Goal: Contribute content: Contribute content

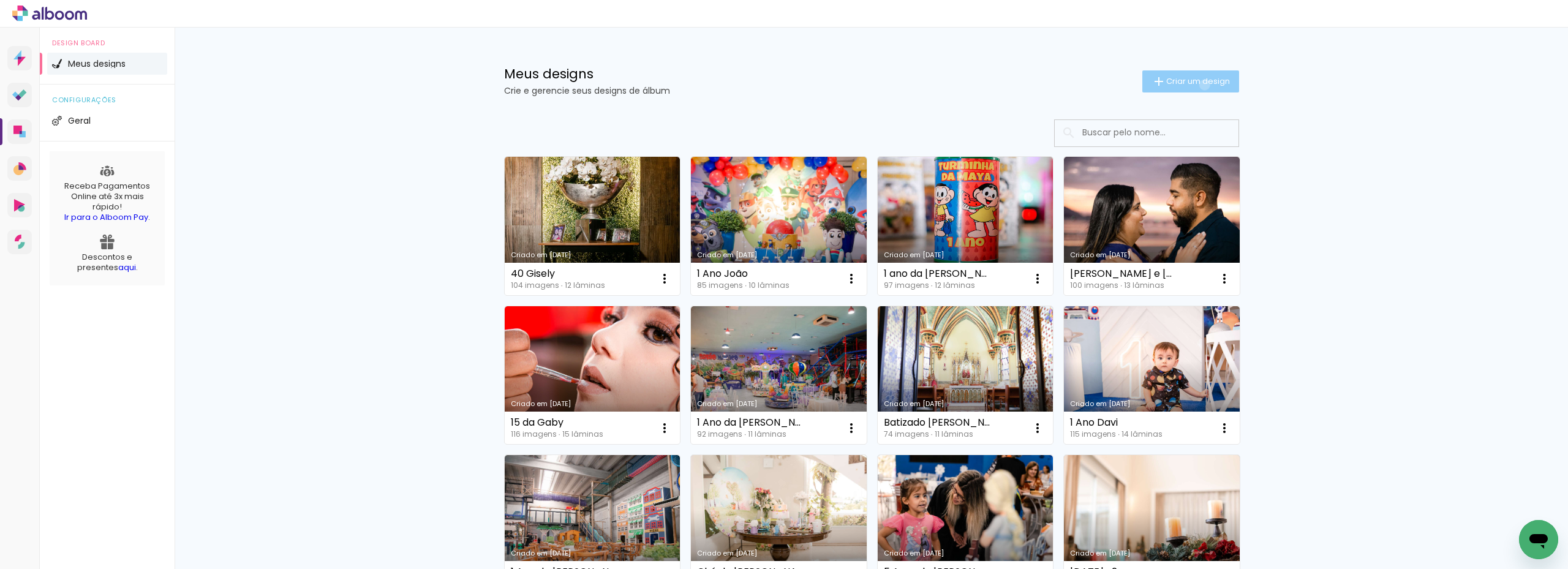
click at [1197, 84] on span "Criar um design" at bounding box center [1199, 81] width 64 height 8
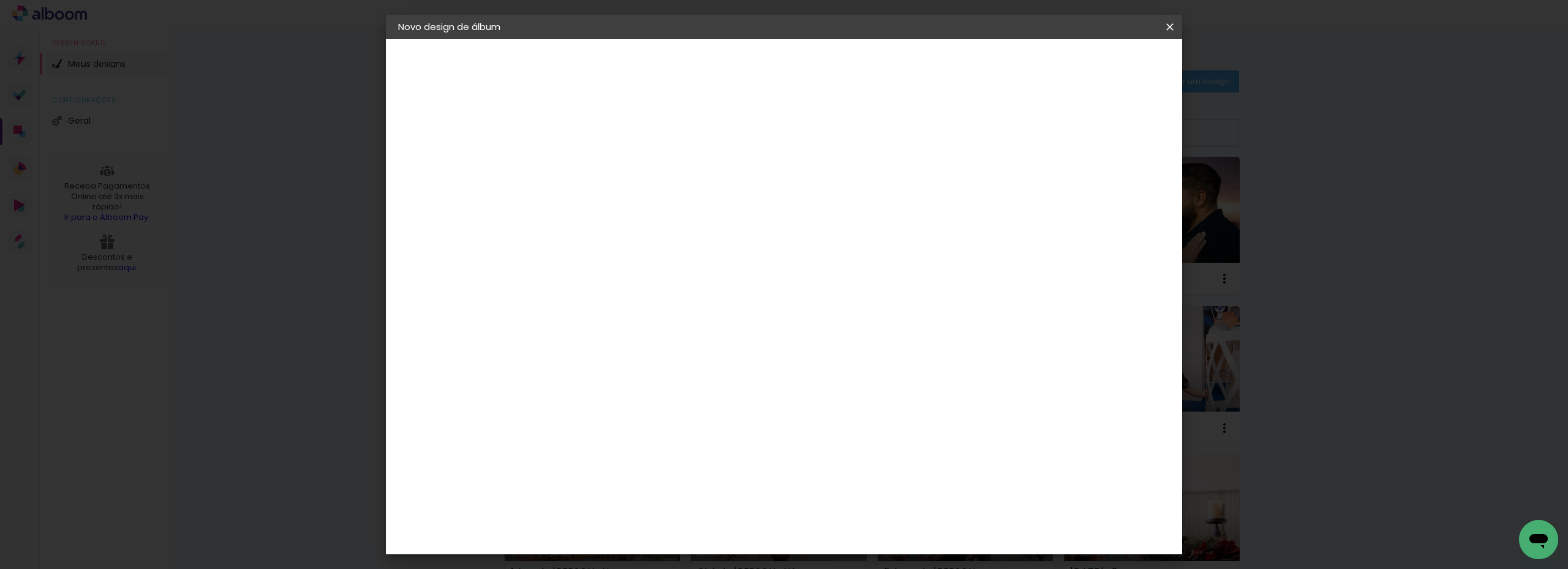
click at [598, 169] on input at bounding box center [598, 164] width 0 height 19
type input "1 Ano [PERSON_NAME]"
type paper-input "1 Ano [PERSON_NAME]"
click at [0, 0] on slot "Avançar" at bounding box center [0, 0] width 0 height 0
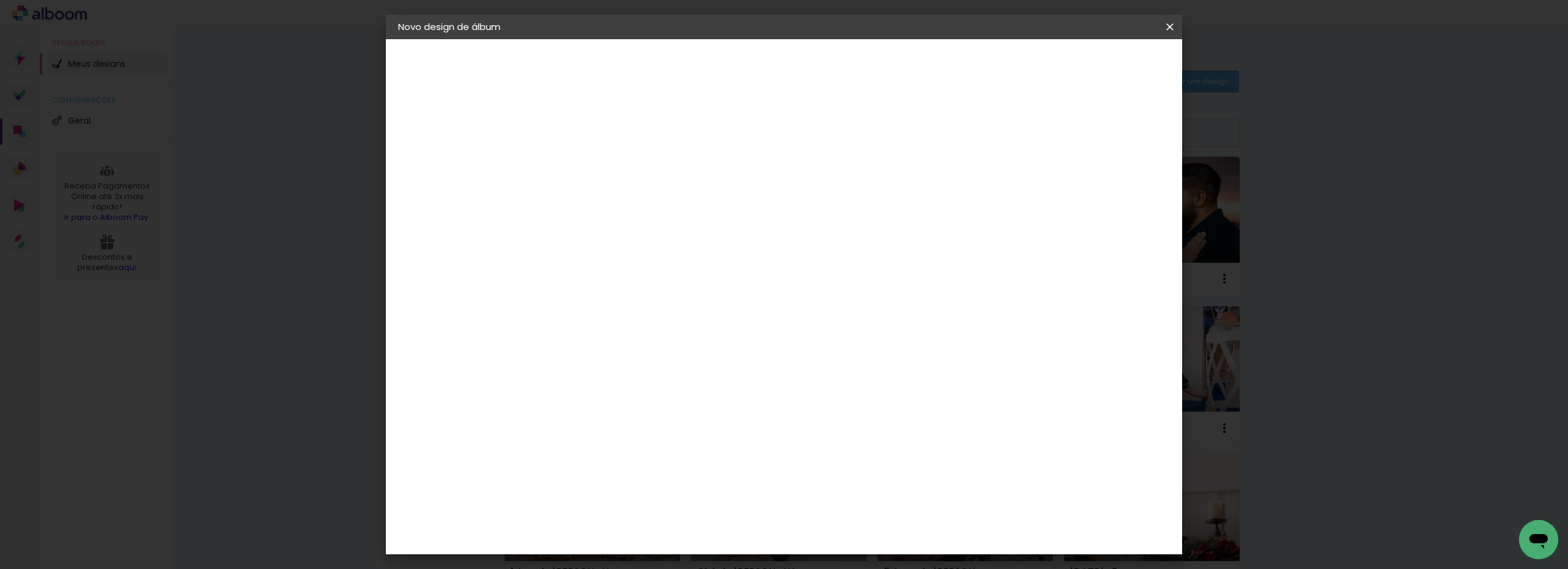
click at [614, 281] on div "Go image" at bounding box center [606, 290] width 30 height 19
click at [0, 0] on slot "Avançar" at bounding box center [0, 0] width 0 height 0
click at [646, 208] on input "text" at bounding box center [622, 213] width 48 height 19
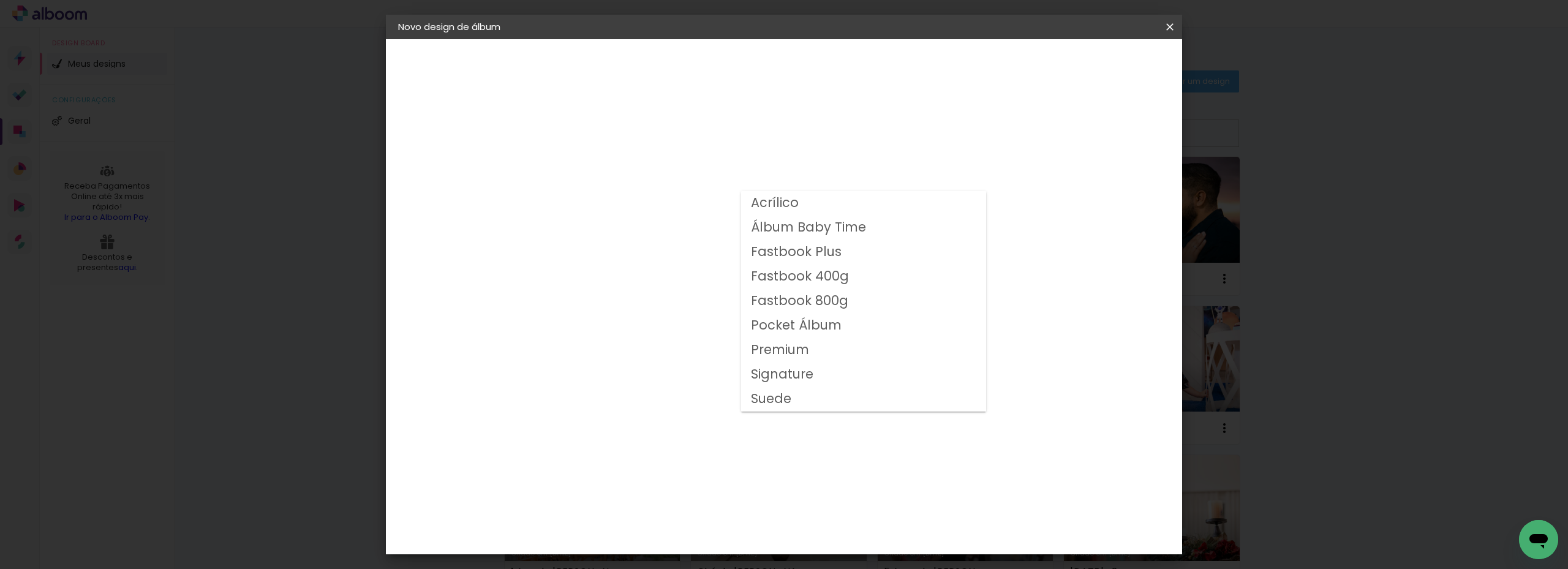
click at [0, 0] on slot "Fastbook 800g" at bounding box center [0, 0] width 0 height 0
type input "Fastbook 800g"
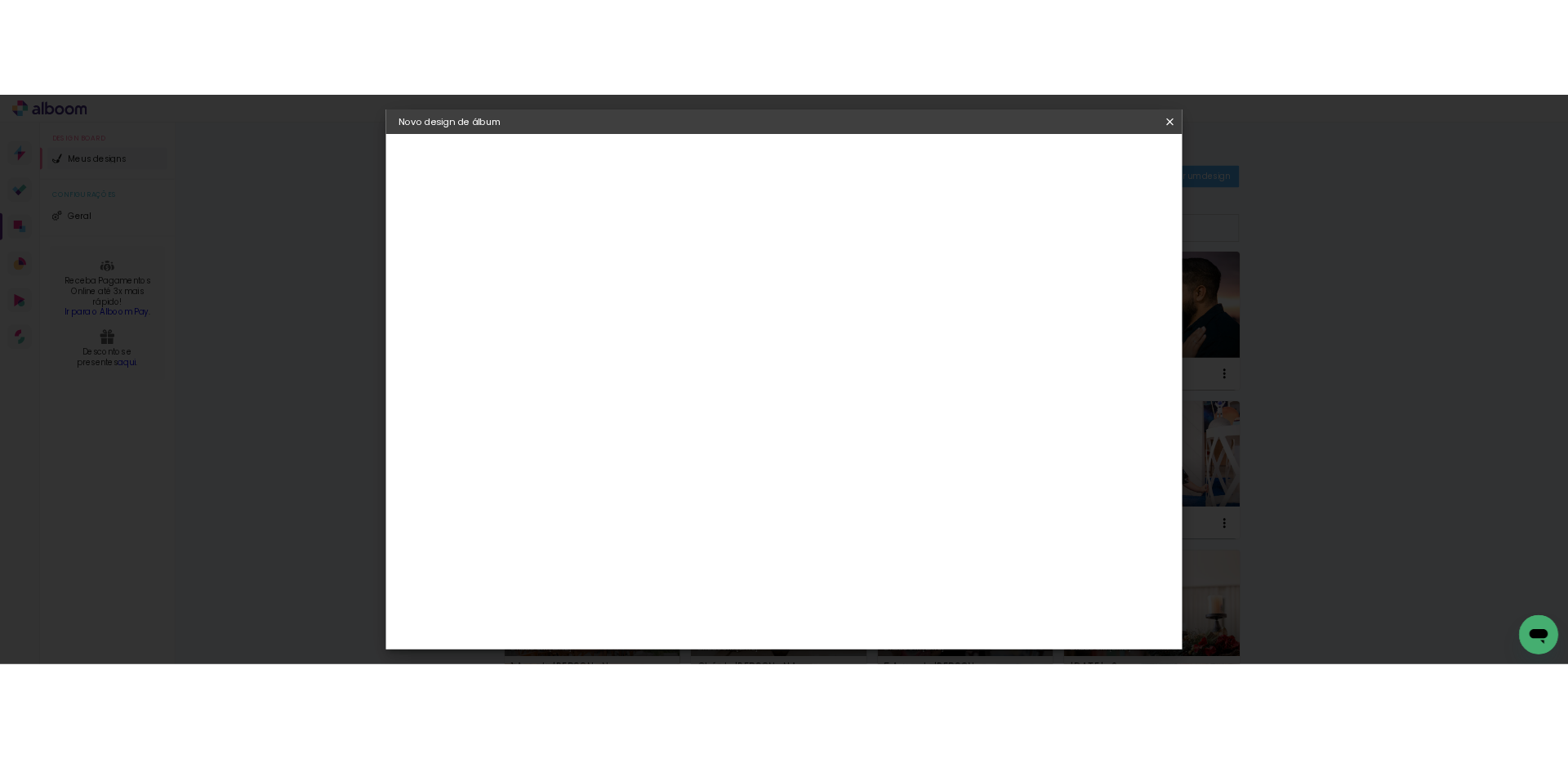
scroll to position [245, 0]
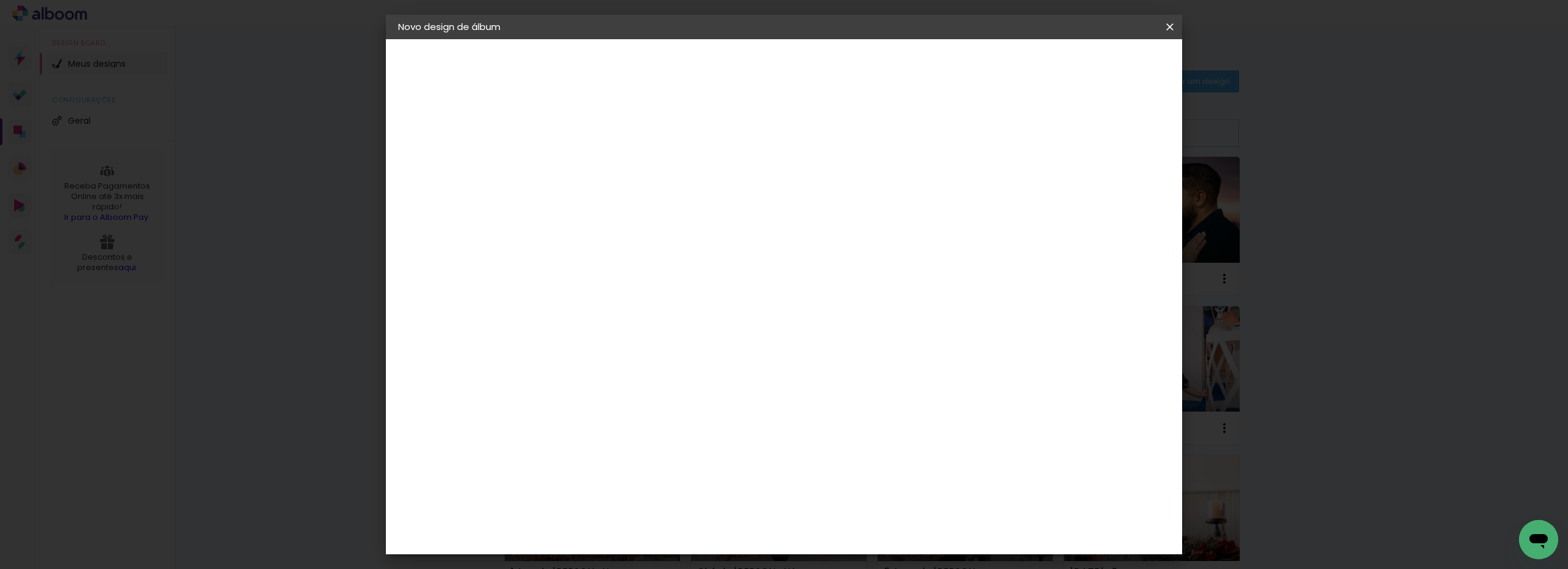
click at [681, 388] on span "25 × 25" at bounding box center [653, 404] width 57 height 33
click at [0, 0] on slot "Avançar" at bounding box center [0, 0] width 0 height 0
click at [1067, 126] on paper-checkbox "Mostrar sangria" at bounding box center [1059, 133] width 92 height 16
type paper-checkbox "on"
click at [1094, 66] on span "Iniciar design" at bounding box center [1065, 65] width 56 height 9
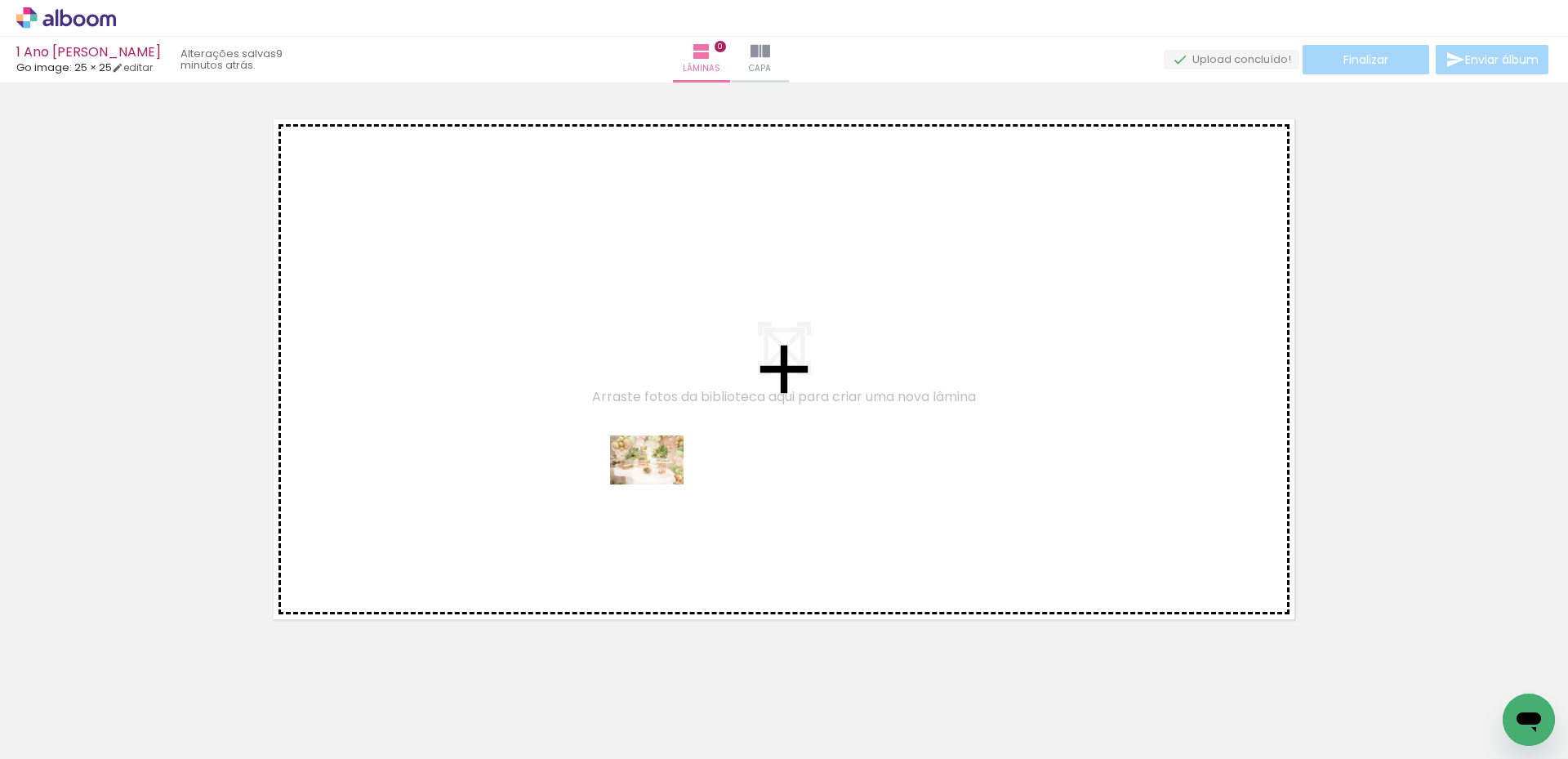
drag, startPoint x: 160, startPoint y: 718, endPoint x: 659, endPoint y: 485, distance: 550.7
click at [659, 485] on quentale-workspace at bounding box center [784, 380] width 1568 height 759
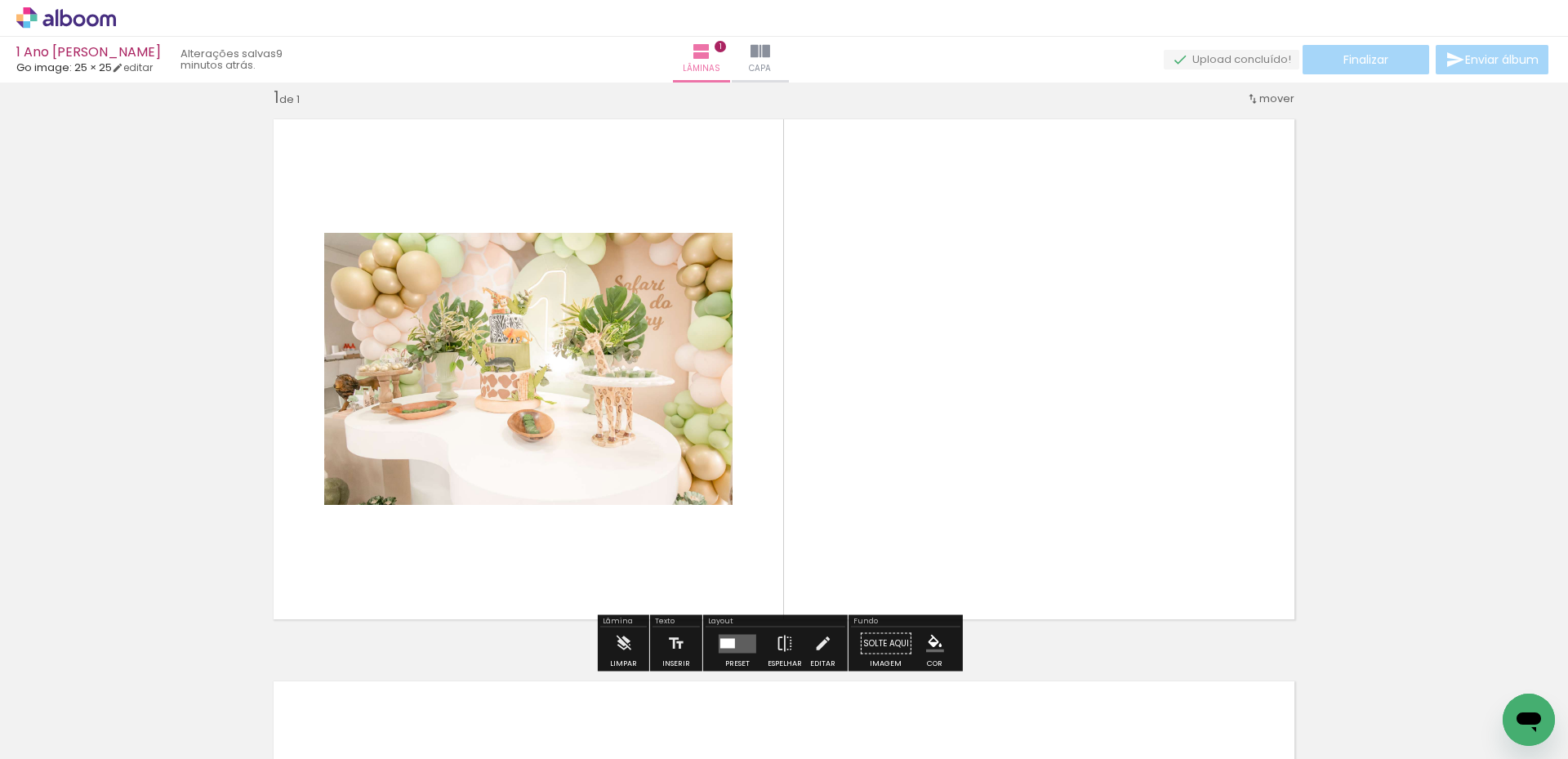
scroll to position [21, 0]
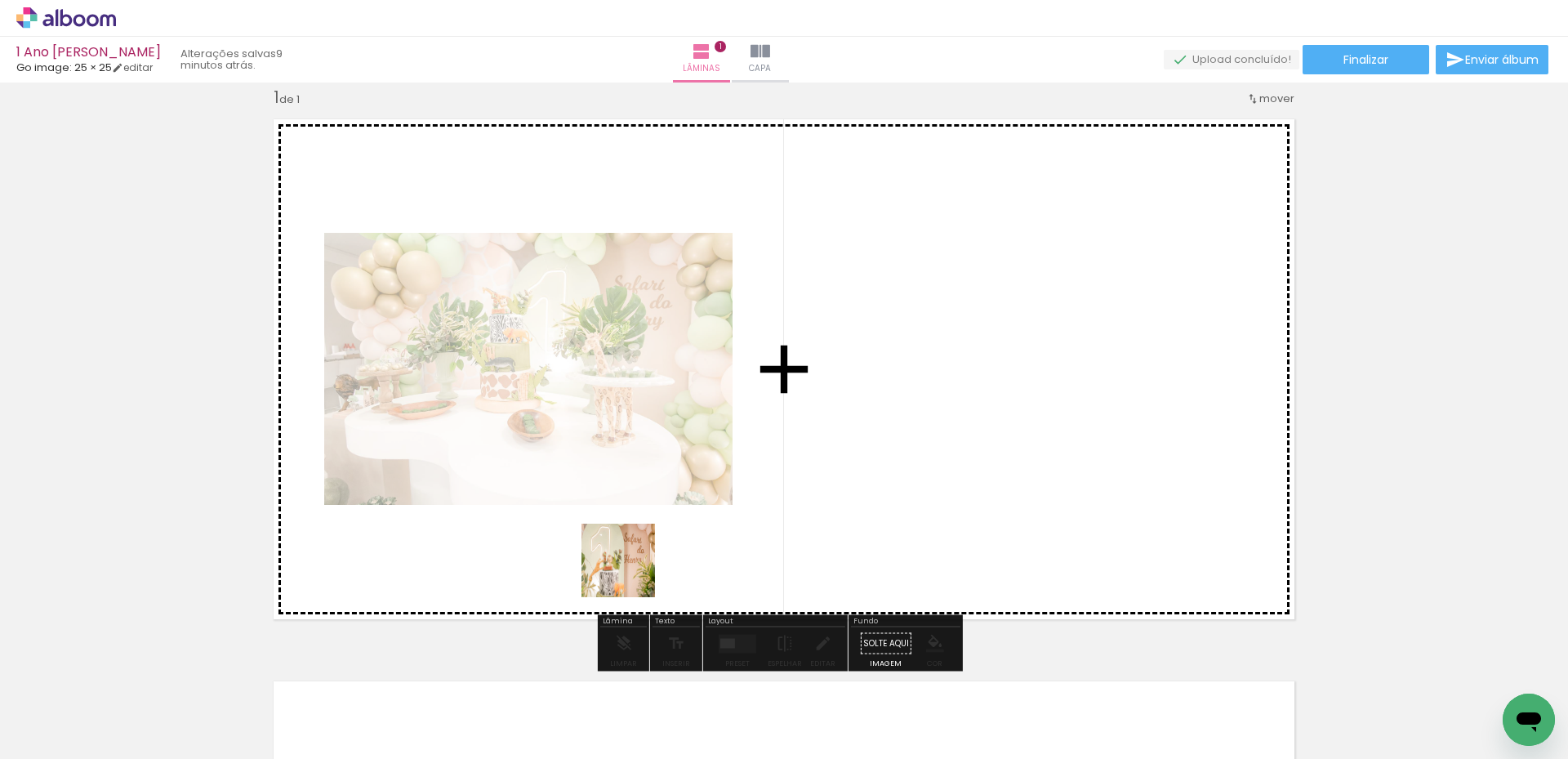
drag, startPoint x: 632, startPoint y: 710, endPoint x: 631, endPoint y: 462, distance: 248.0
click at [631, 462] on quentale-workspace at bounding box center [784, 380] width 1568 height 759
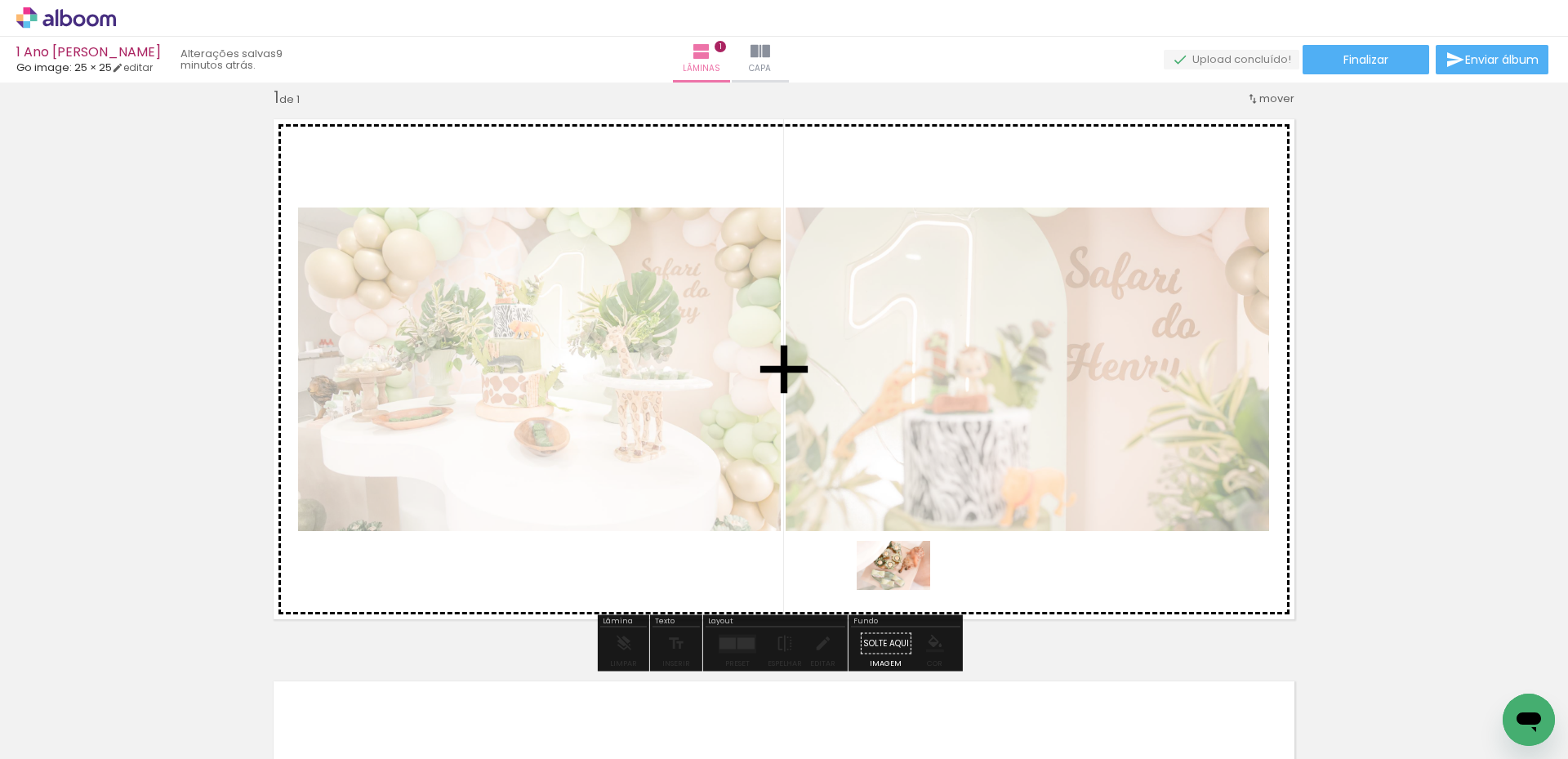
drag, startPoint x: 729, startPoint y: 713, endPoint x: 908, endPoint y: 586, distance: 219.5
click at [908, 586] on quentale-workspace at bounding box center [784, 380] width 1568 height 759
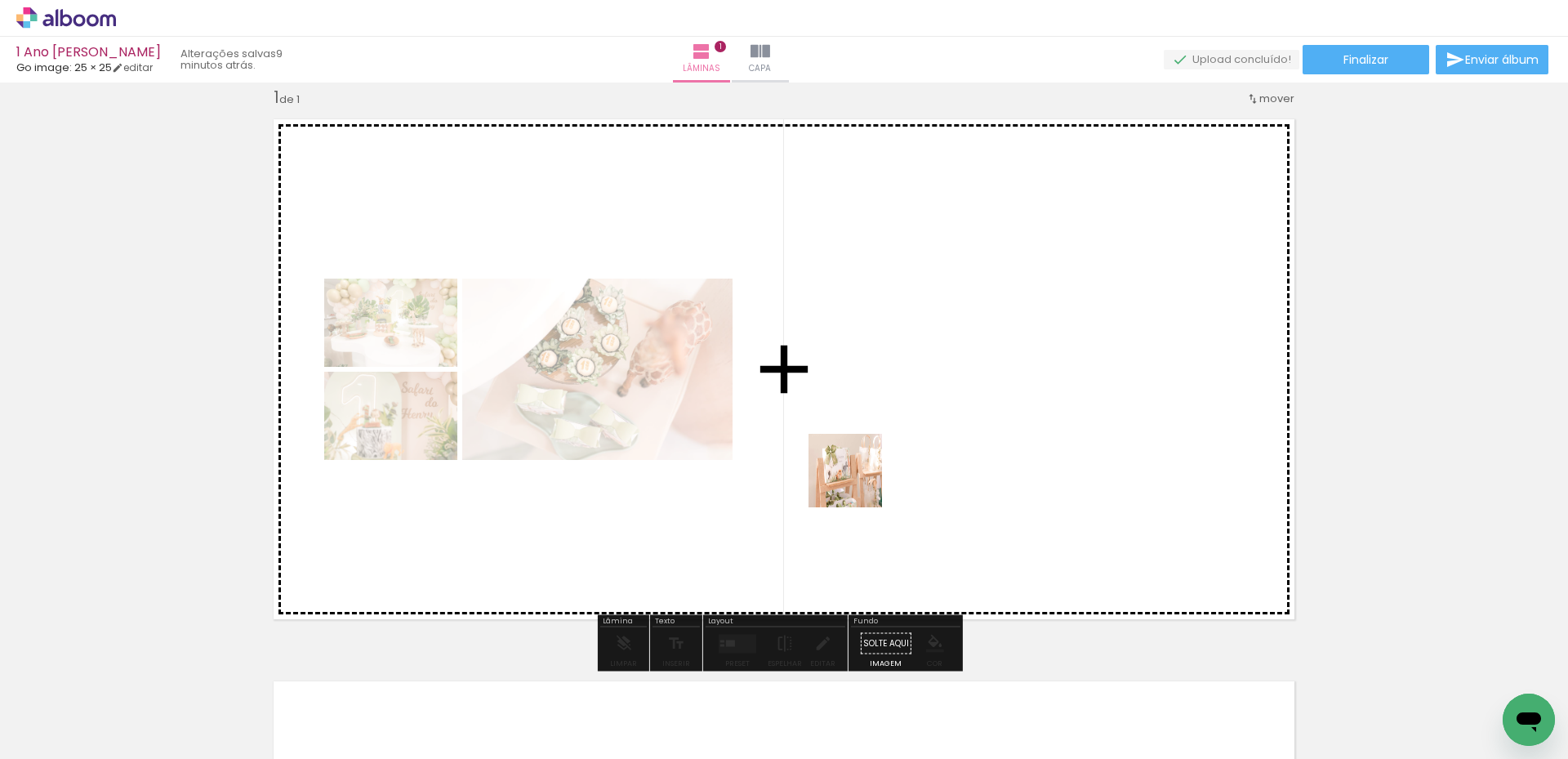
drag, startPoint x: 528, startPoint y: 710, endPoint x: 897, endPoint y: 458, distance: 446.8
click at [897, 458] on quentale-workspace at bounding box center [784, 380] width 1568 height 759
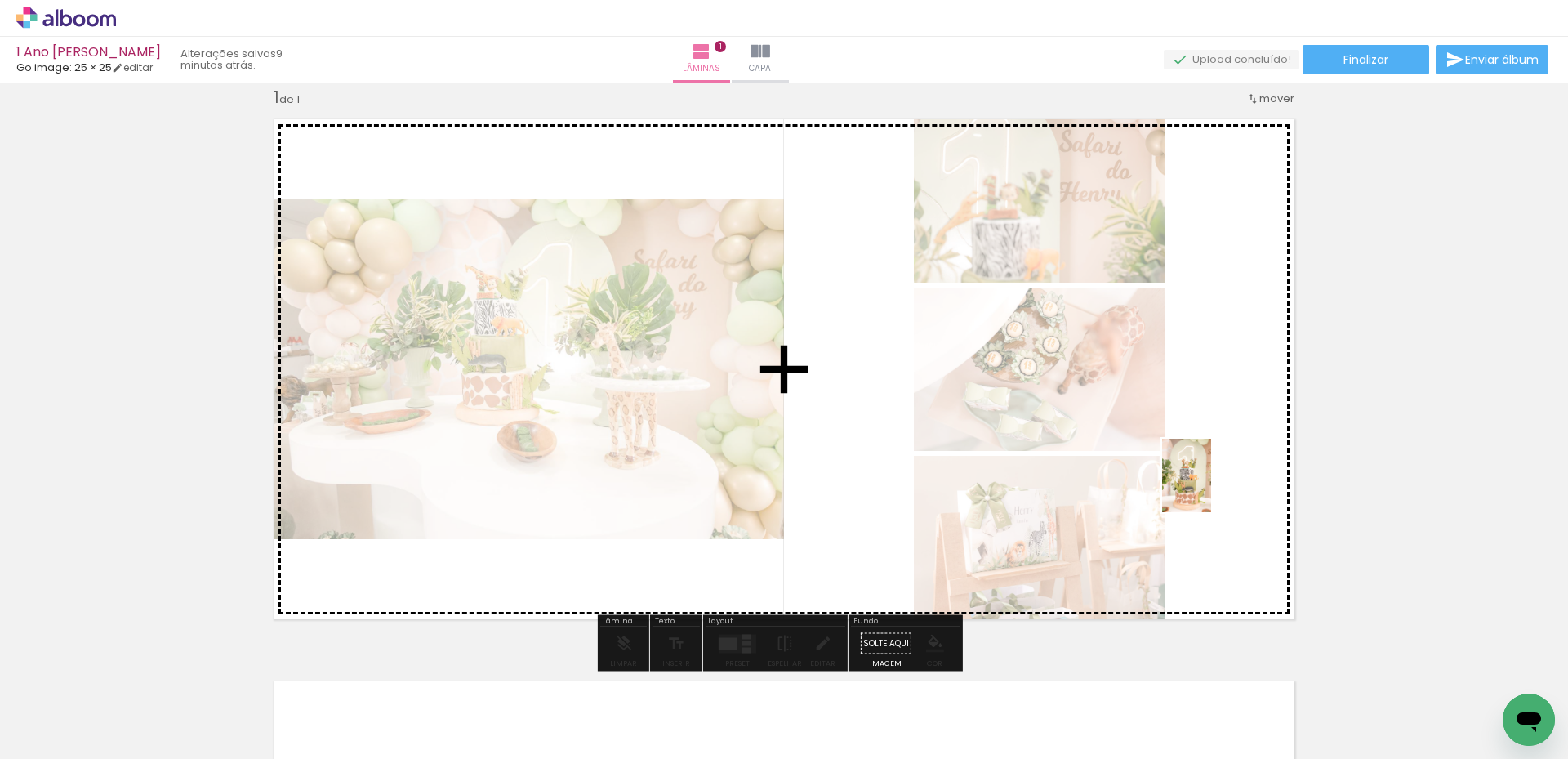
drag, startPoint x: 346, startPoint y: 723, endPoint x: 1219, endPoint y: 480, distance: 906.2
click at [1219, 480] on quentale-workspace at bounding box center [784, 380] width 1568 height 759
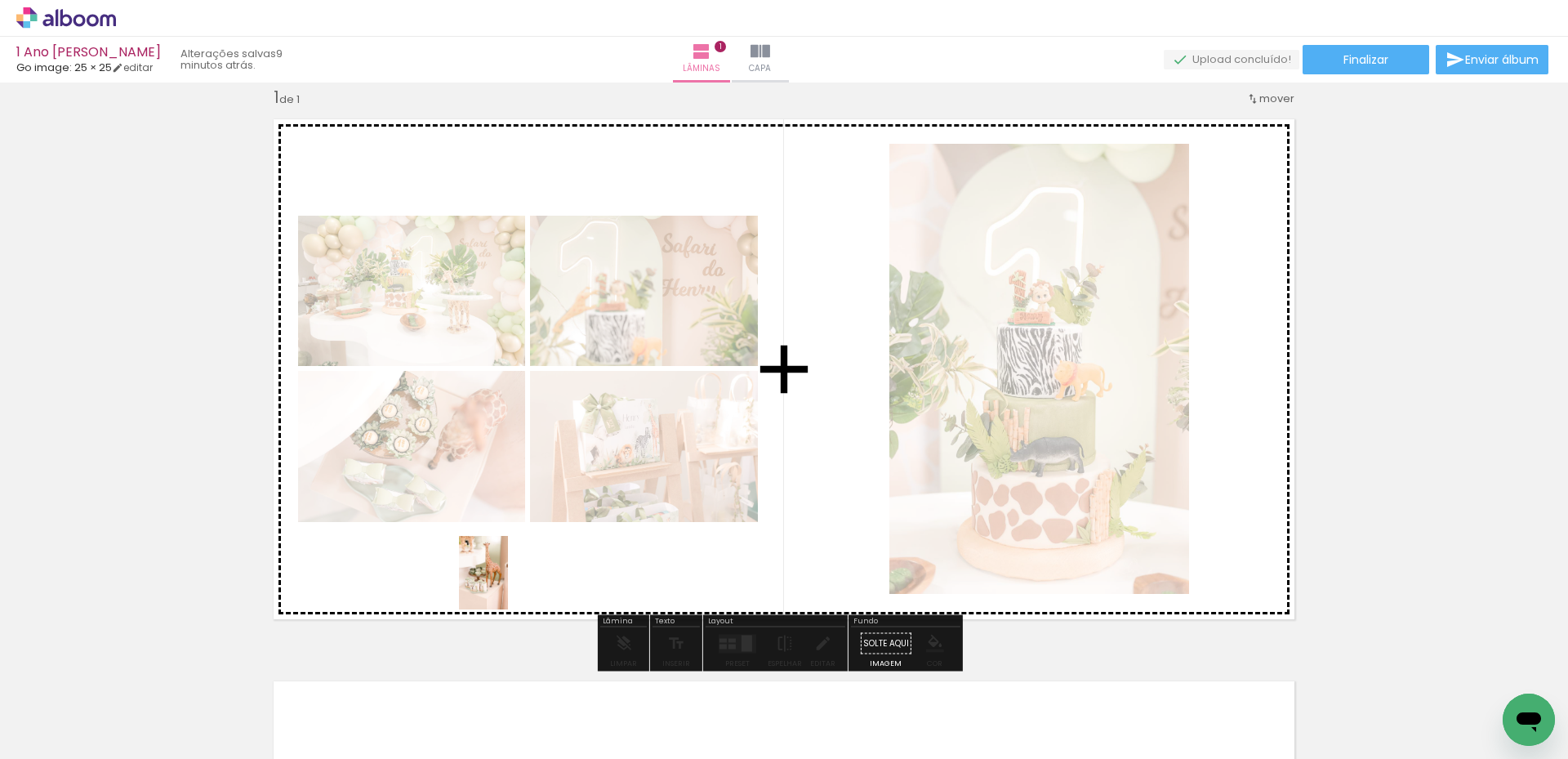
drag, startPoint x: 251, startPoint y: 715, endPoint x: 517, endPoint y: 576, distance: 300.1
click at [517, 576] on quentale-workspace at bounding box center [784, 380] width 1568 height 759
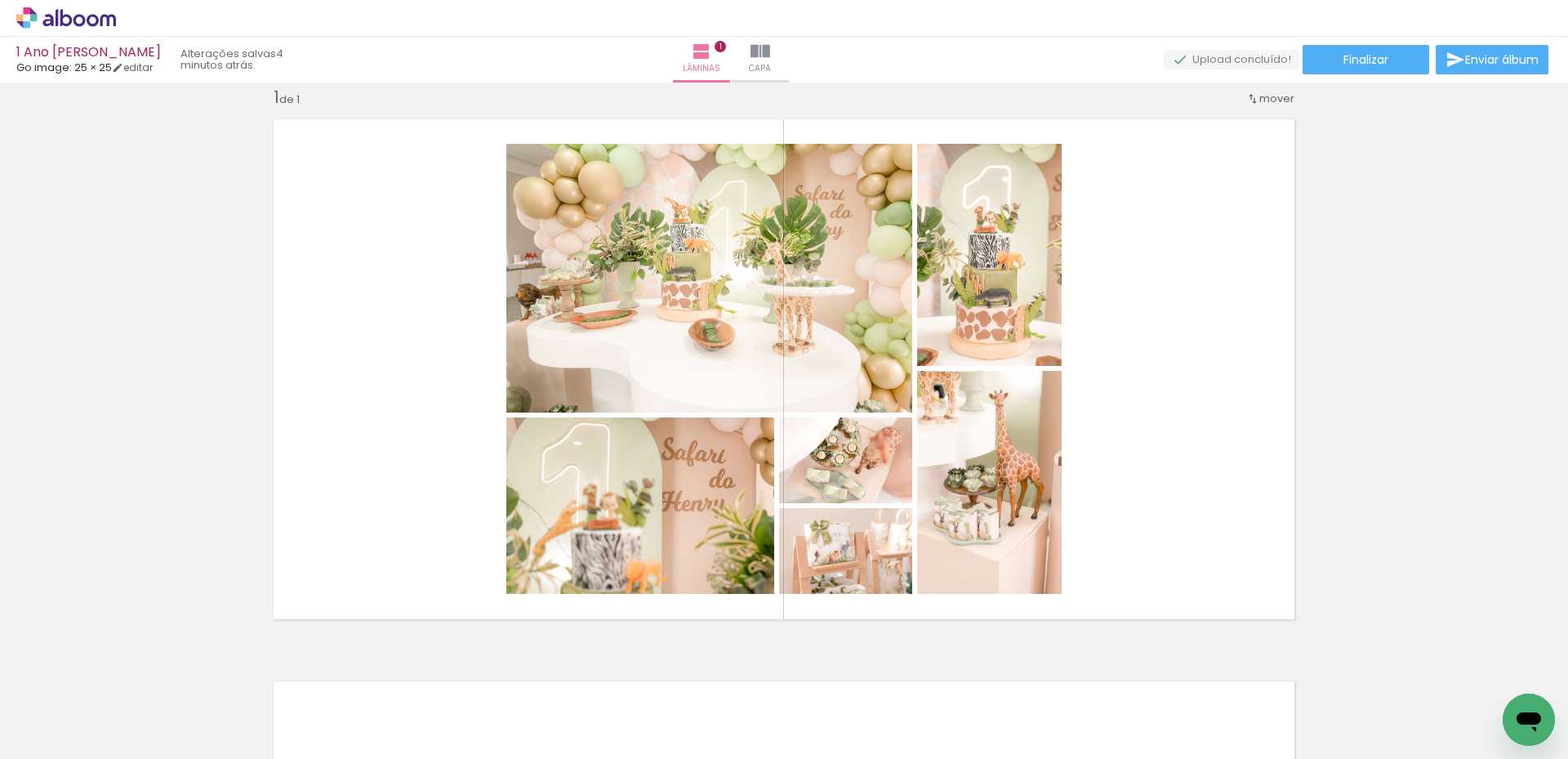
drag, startPoint x: 588, startPoint y: 671, endPoint x: 926, endPoint y: 73, distance: 686.9
click at [136, 671] on iron-icon at bounding box center [127, 671] width 17 height 17
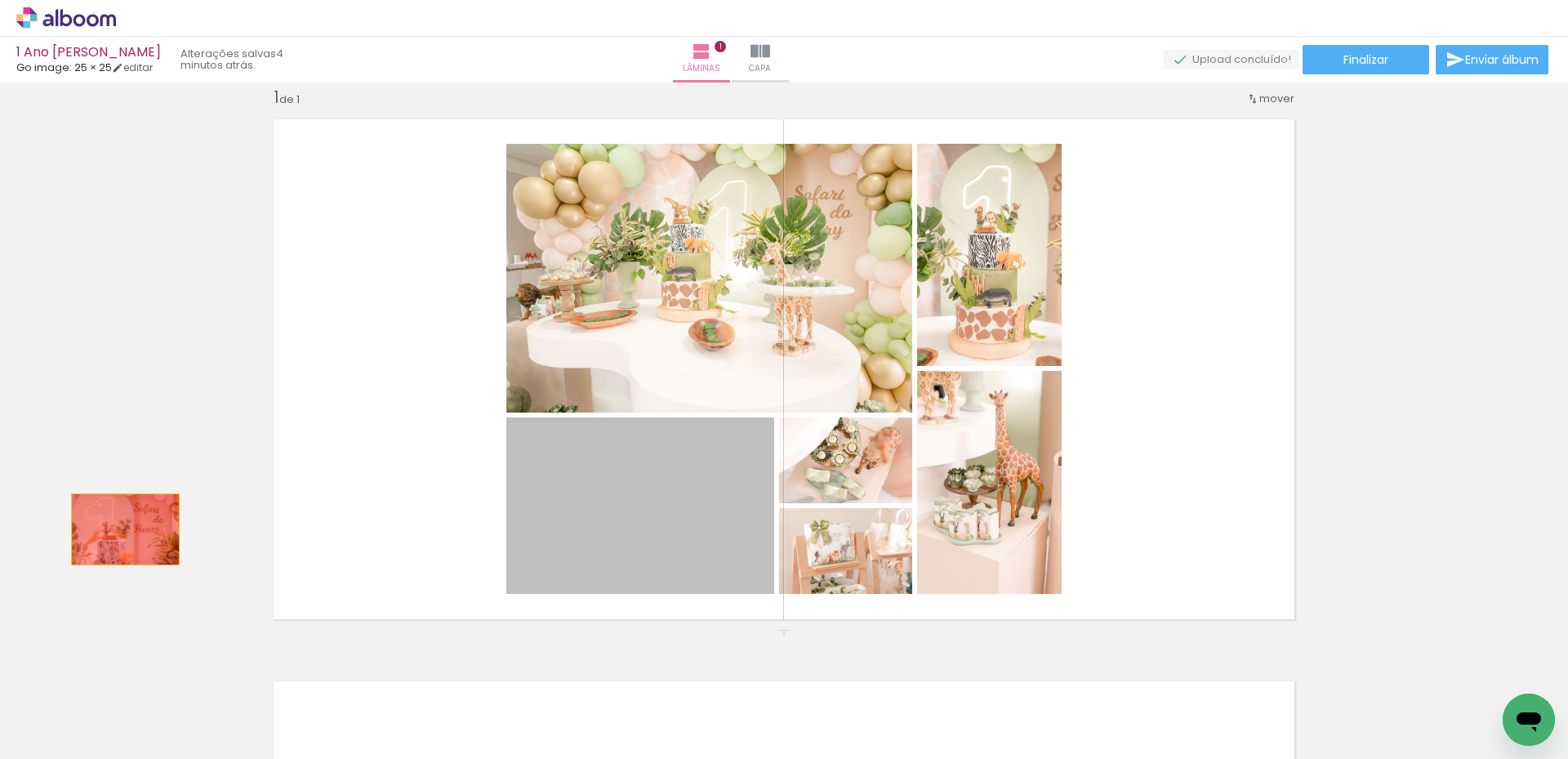
drag, startPoint x: 646, startPoint y: 522, endPoint x: 114, endPoint y: 528, distance: 532.0
click at [114, 528] on div "Inserir lâmina 1 de 1" at bounding box center [784, 629] width 1568 height 1125
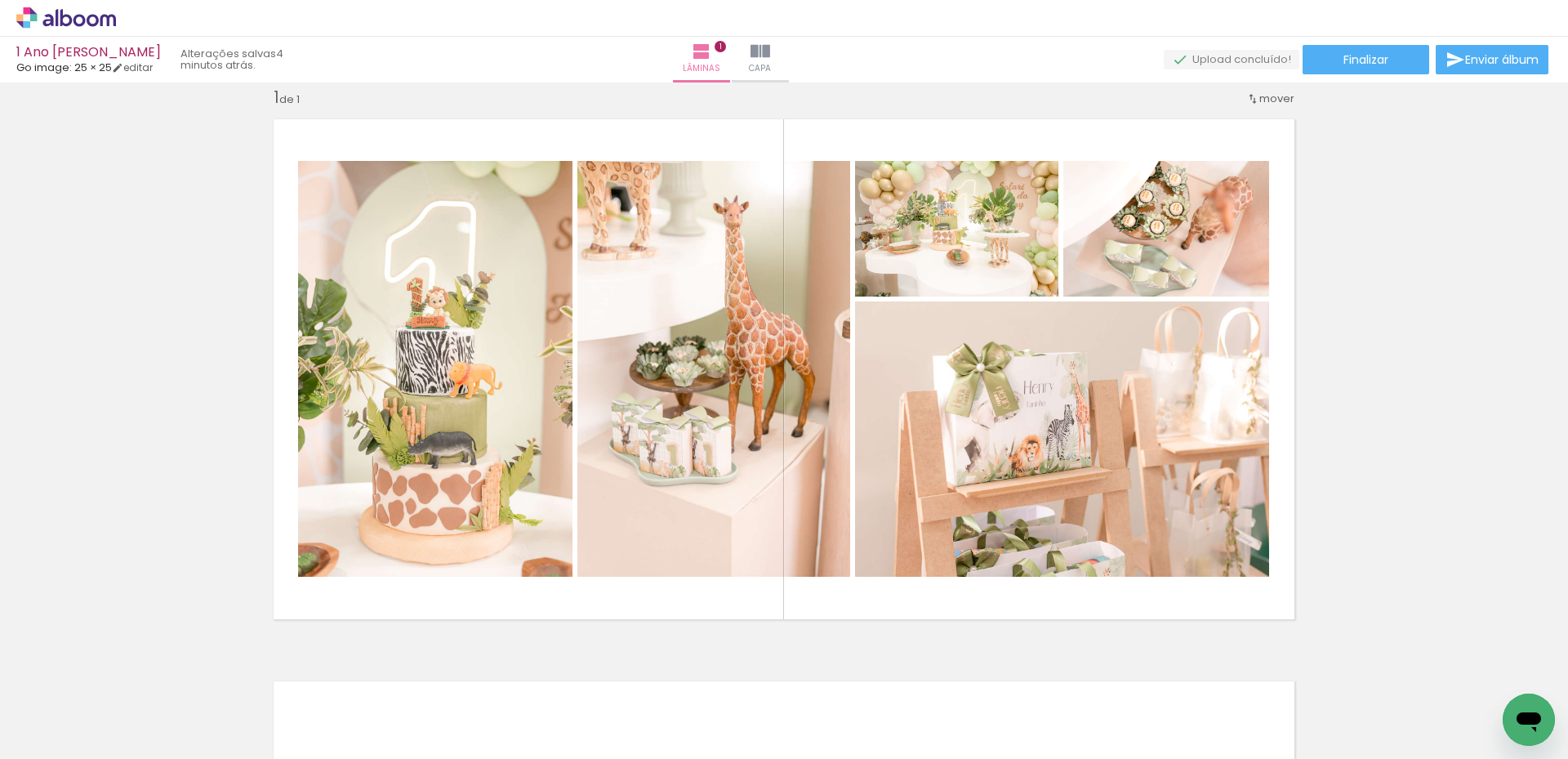
click at [136, 670] on iron-icon at bounding box center [127, 671] width 17 height 17
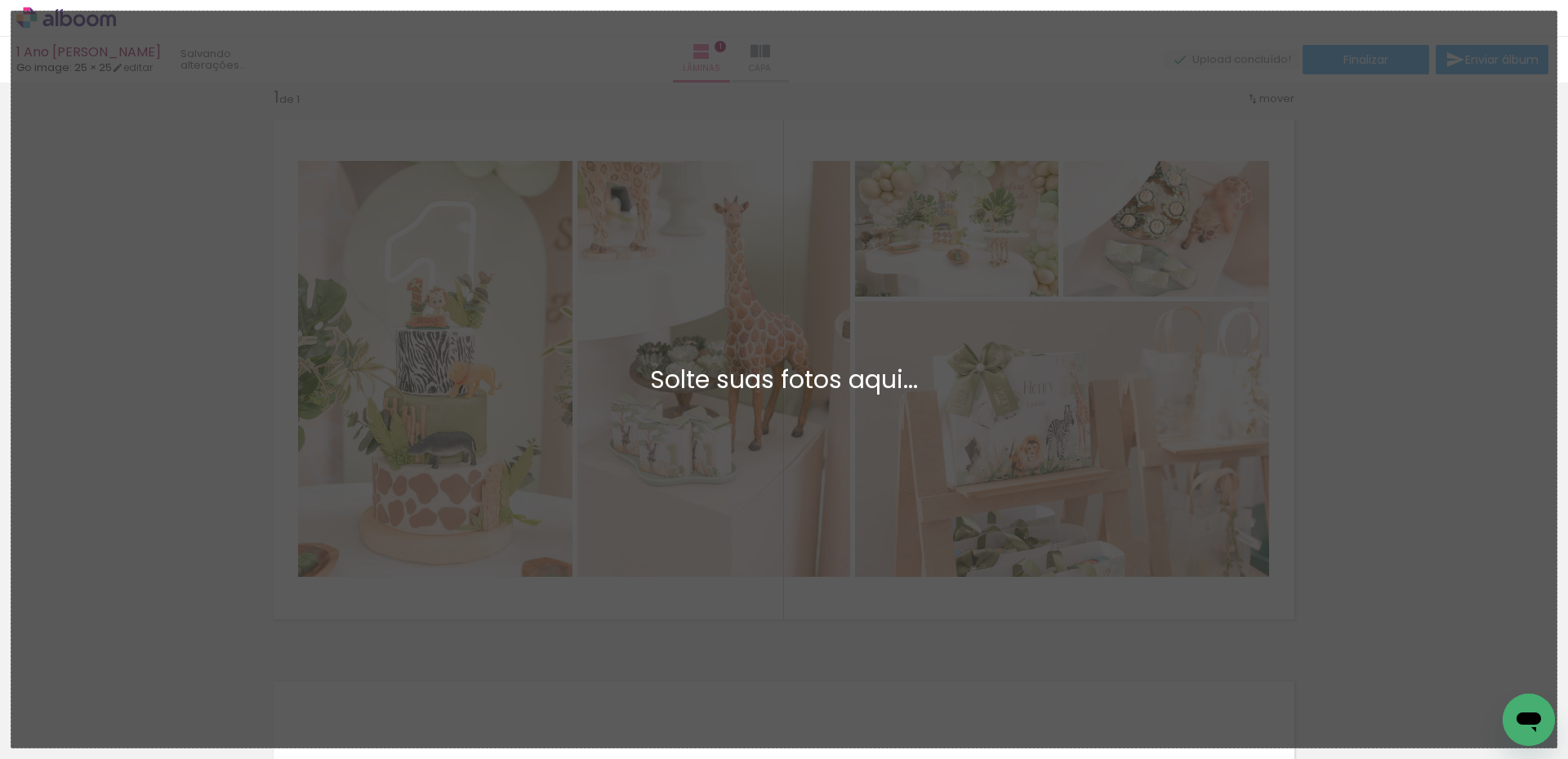
scroll to position [0, 0]
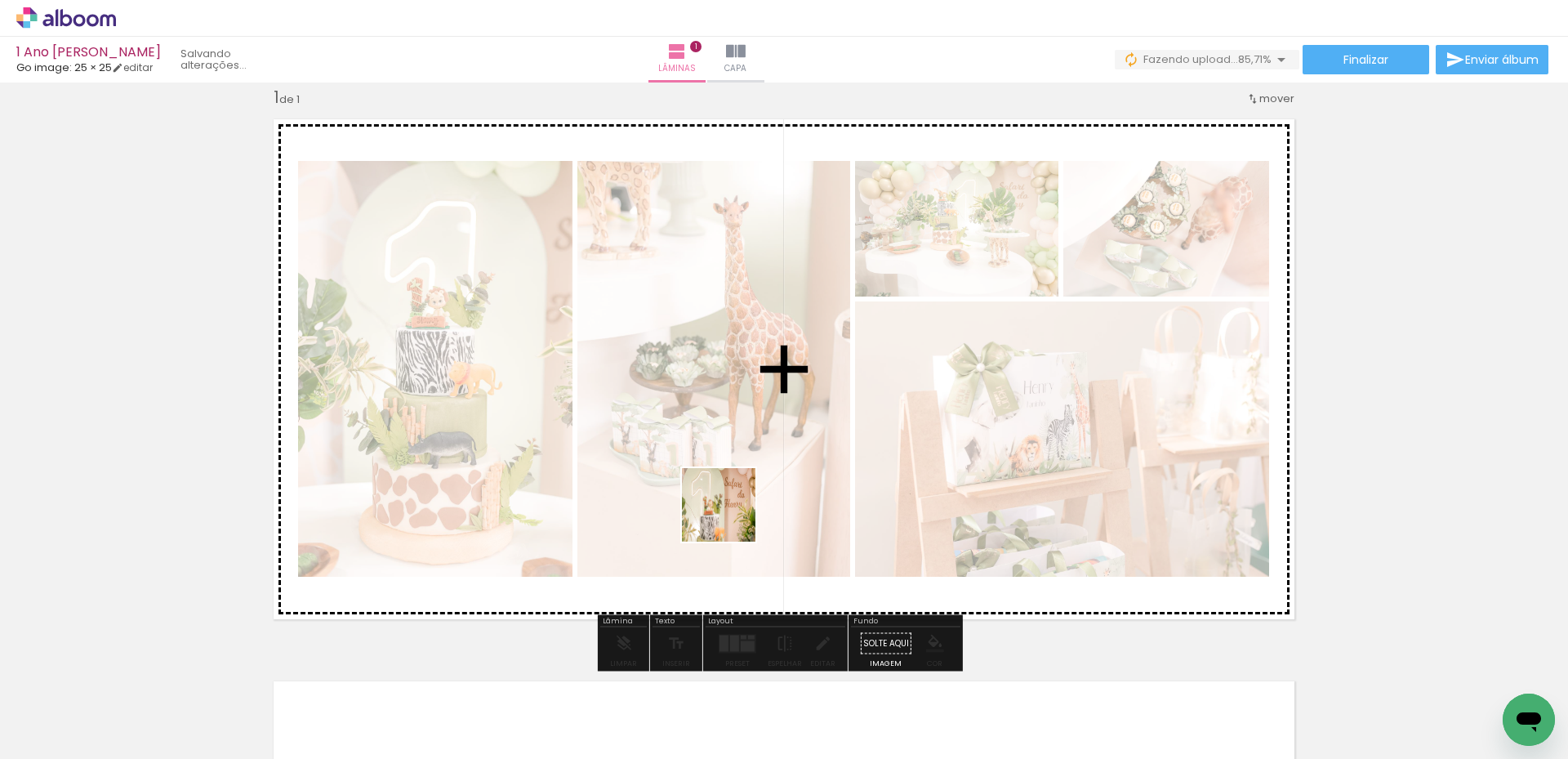
drag, startPoint x: 624, startPoint y: 719, endPoint x: 731, endPoint y: 516, distance: 229.5
click at [731, 516] on quentale-workspace at bounding box center [784, 380] width 1568 height 759
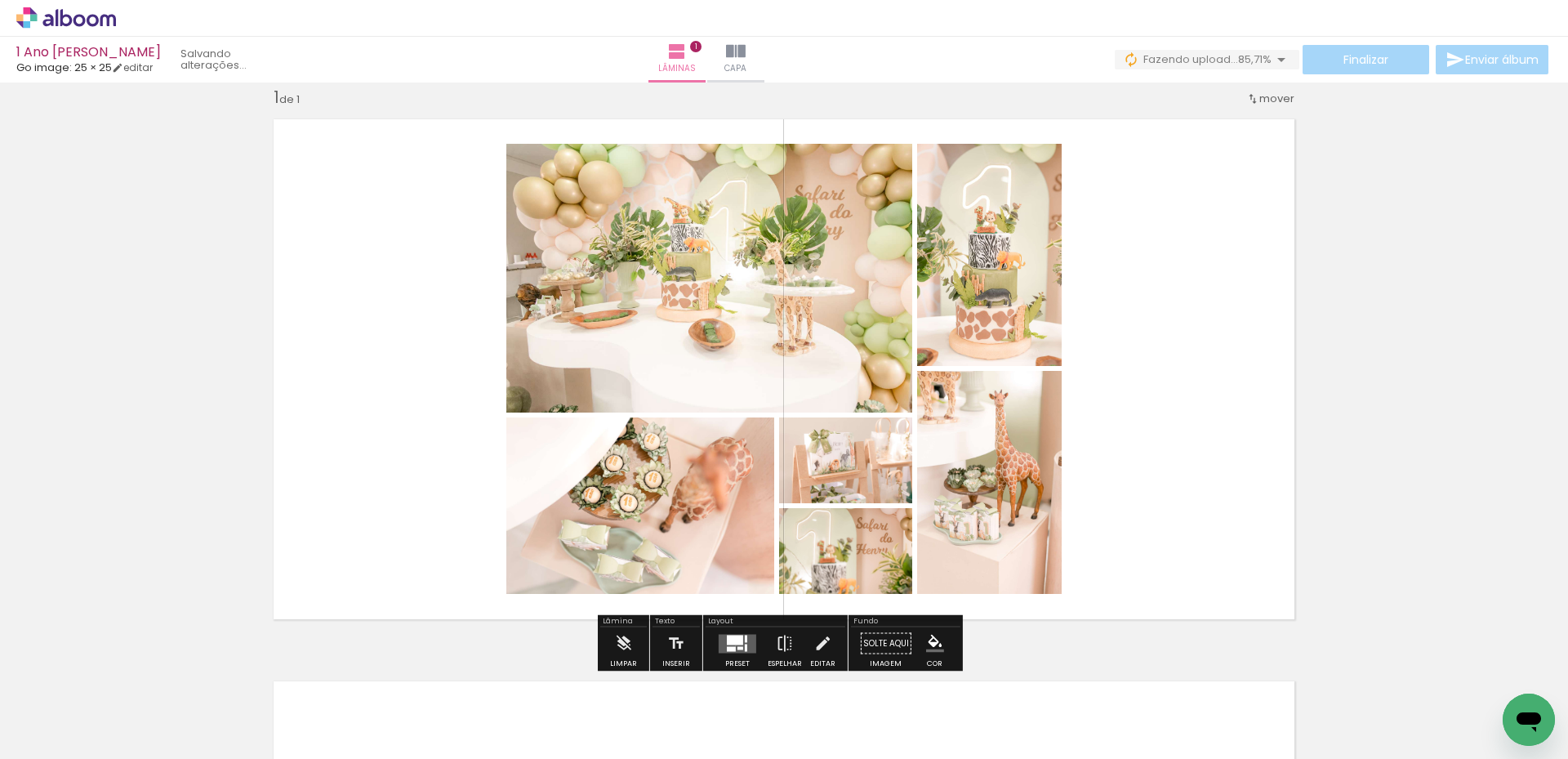
click at [732, 646] on quentale-layouter at bounding box center [738, 643] width 38 height 19
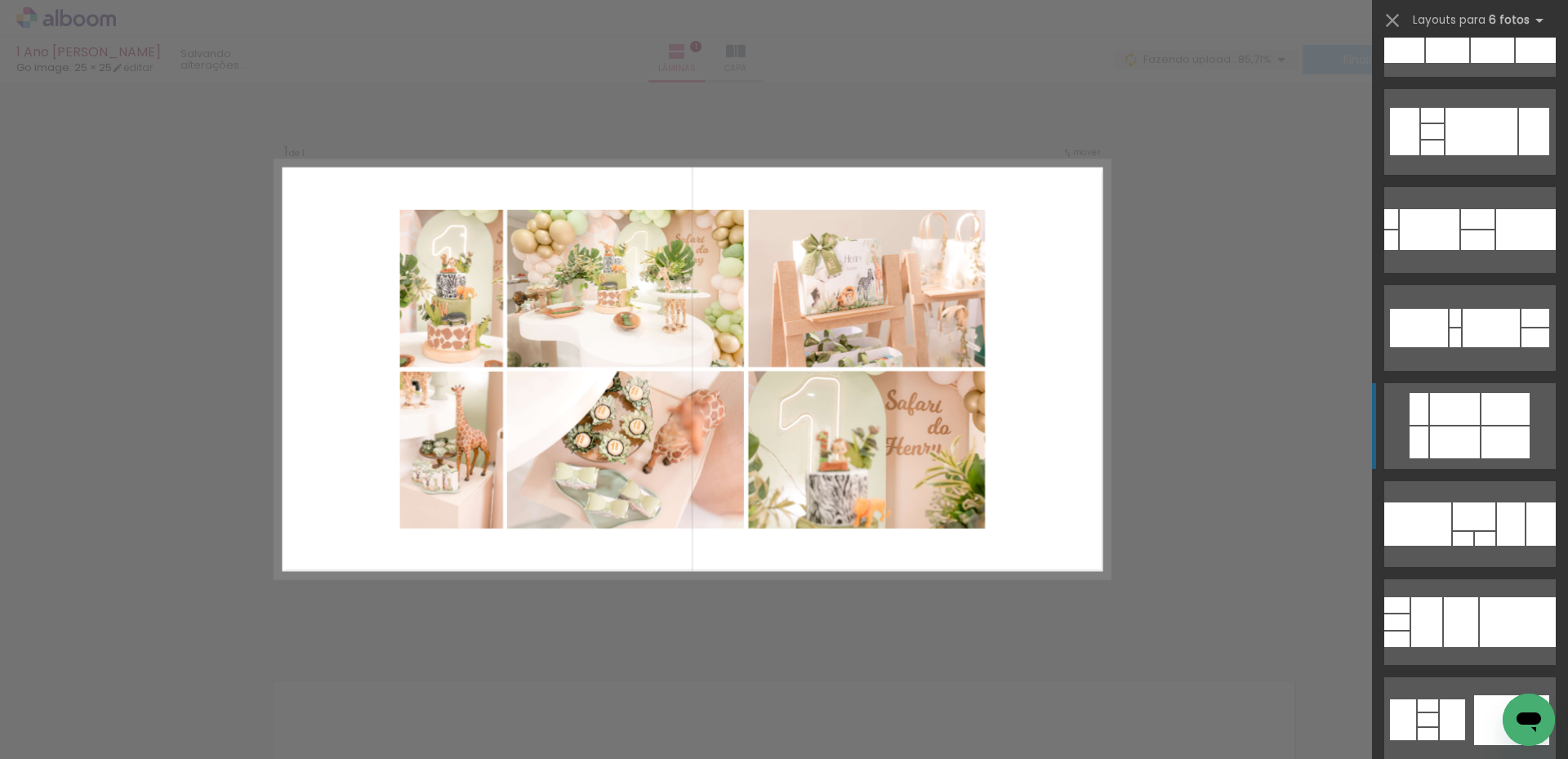
scroll to position [327, 0]
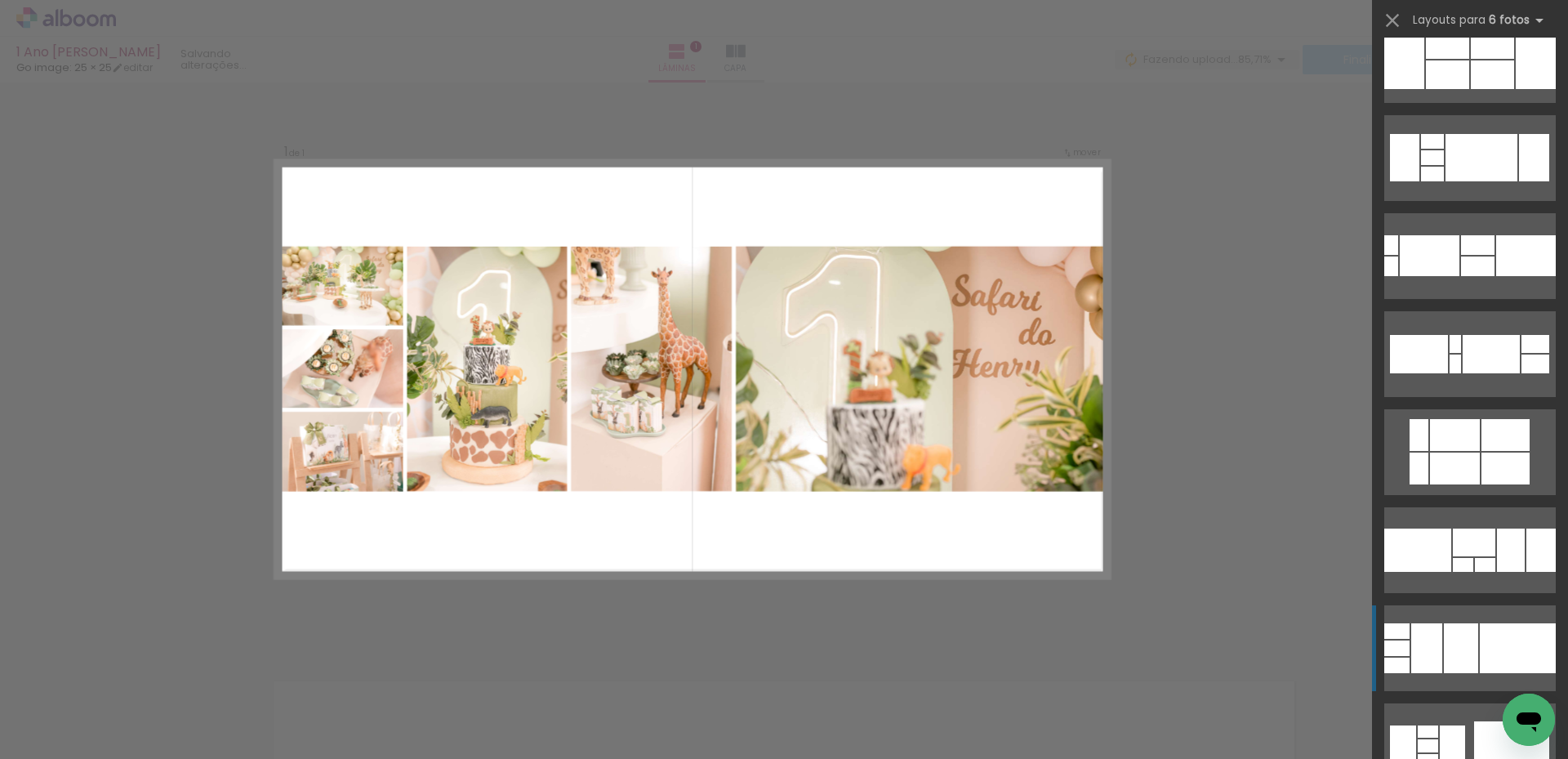
click at [1515, 89] on div at bounding box center [1535, 59] width 40 height 59
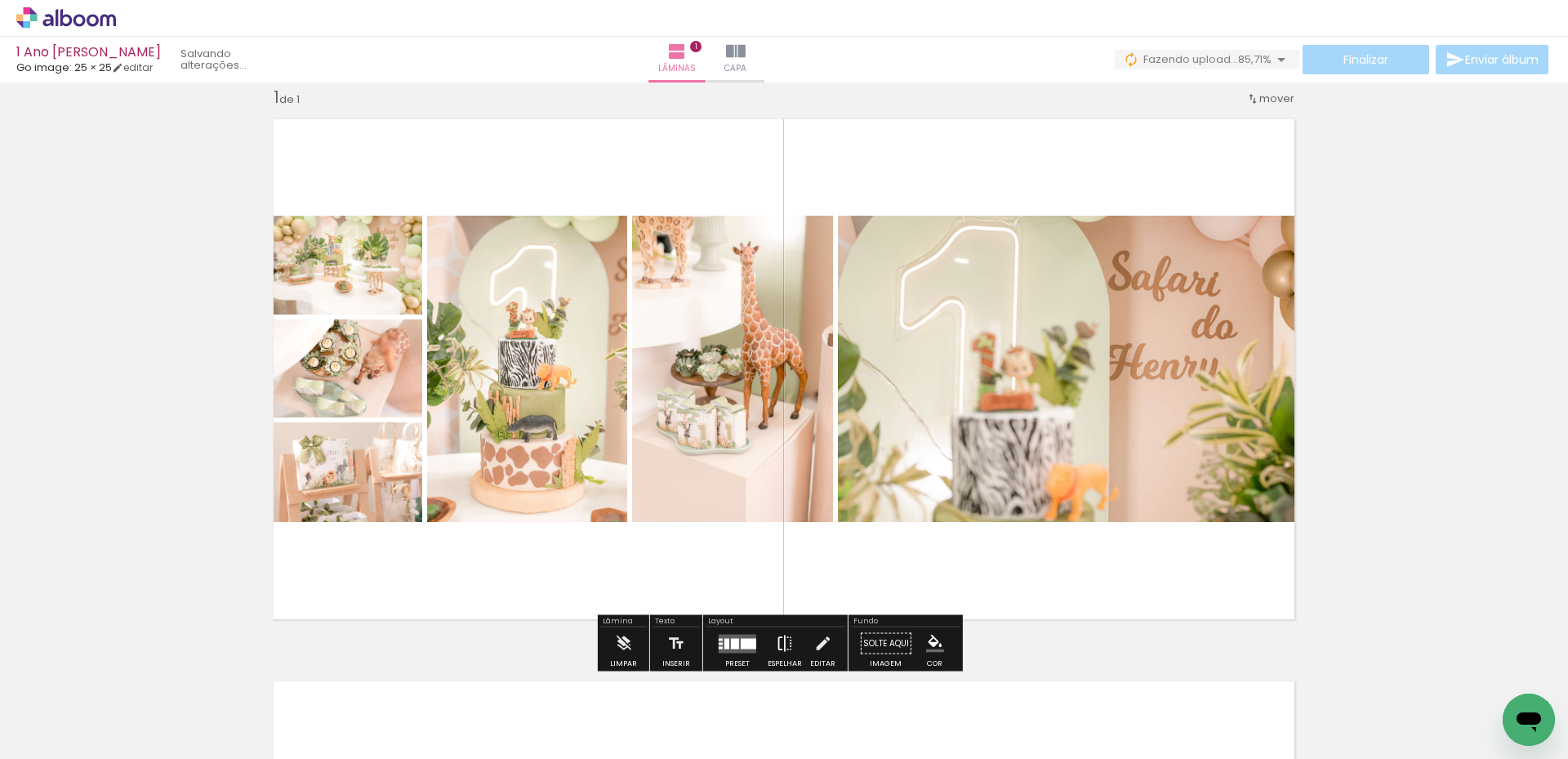
click at [780, 641] on iron-icon at bounding box center [784, 643] width 18 height 33
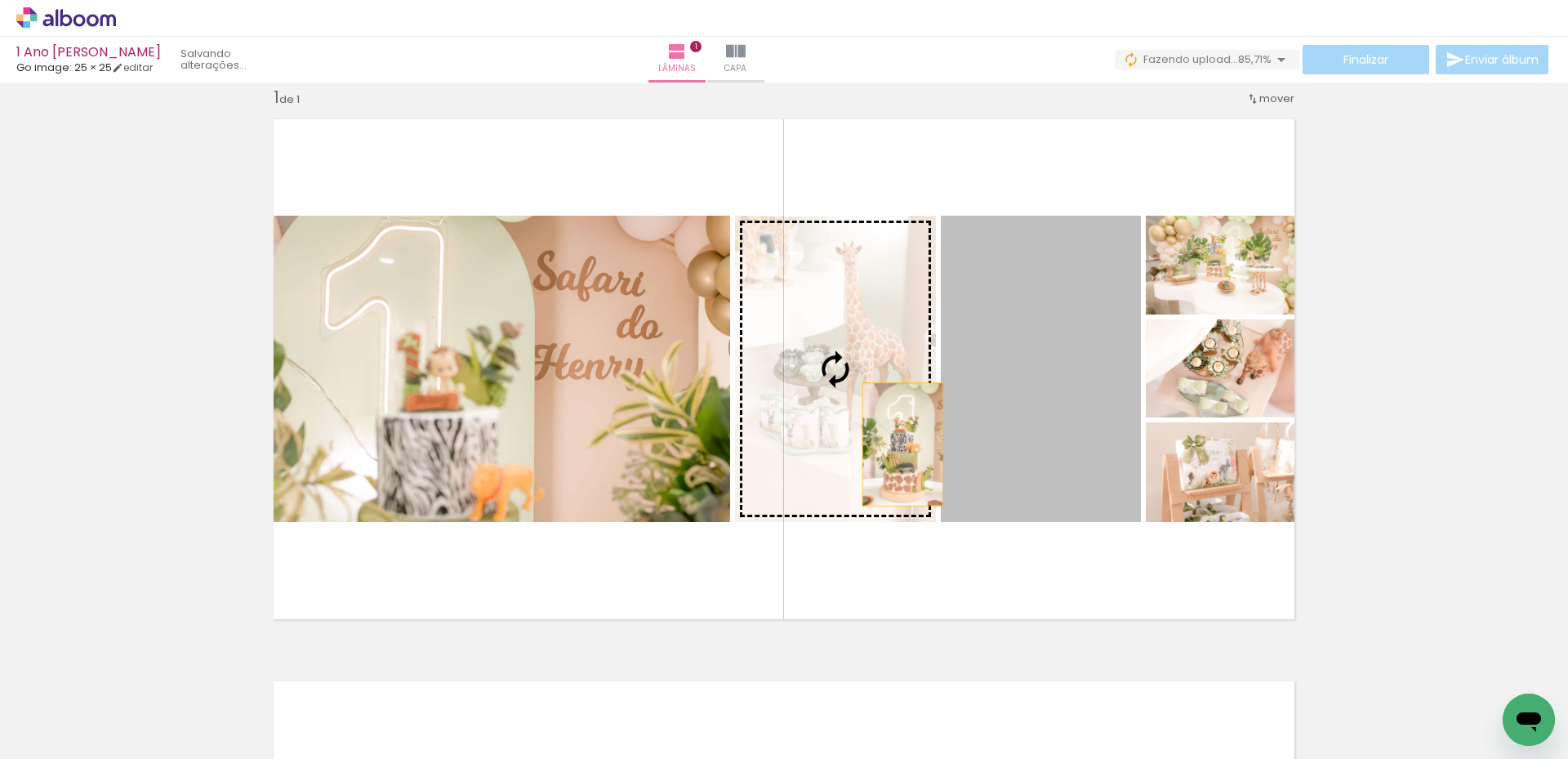
drag, startPoint x: 1064, startPoint y: 445, endPoint x: 878, endPoint y: 444, distance: 186.0
click at [0, 0] on slot at bounding box center [0, 0] width 0 height 0
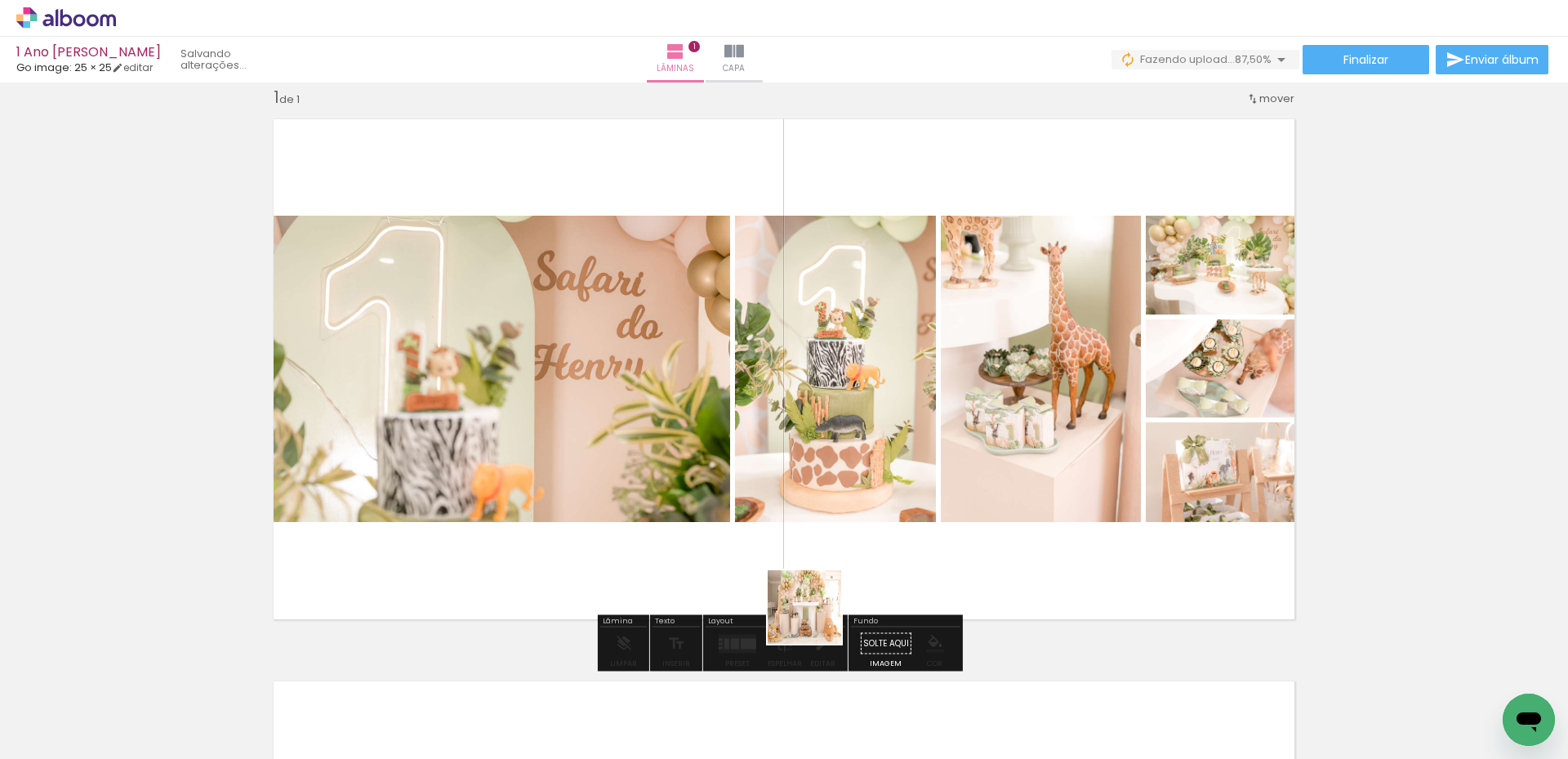
drag, startPoint x: 822, startPoint y: 717, endPoint x: 826, endPoint y: 561, distance: 156.1
click at [826, 561] on quentale-workspace at bounding box center [784, 380] width 1568 height 759
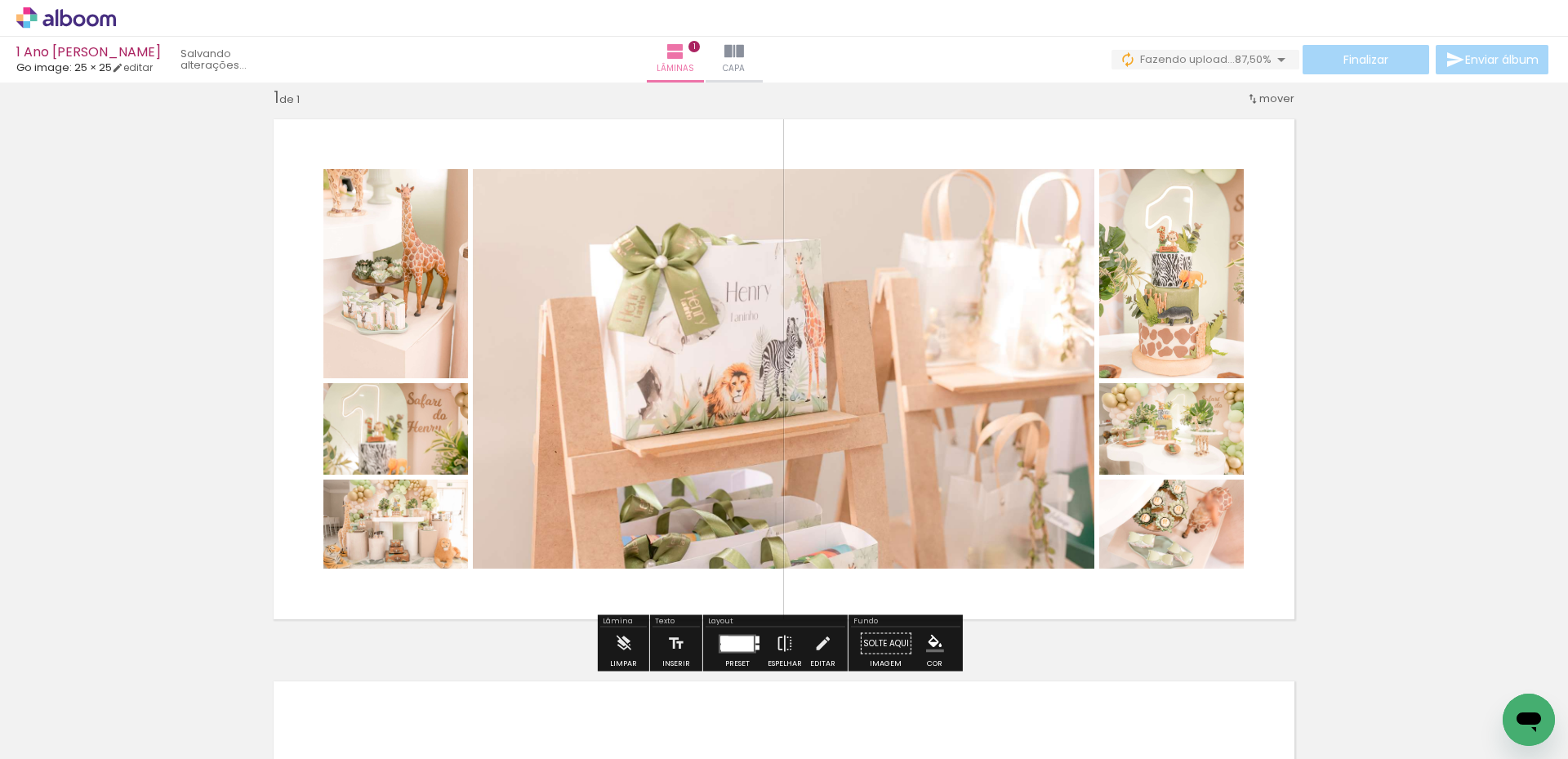
click at [749, 642] on div at bounding box center [737, 644] width 33 height 16
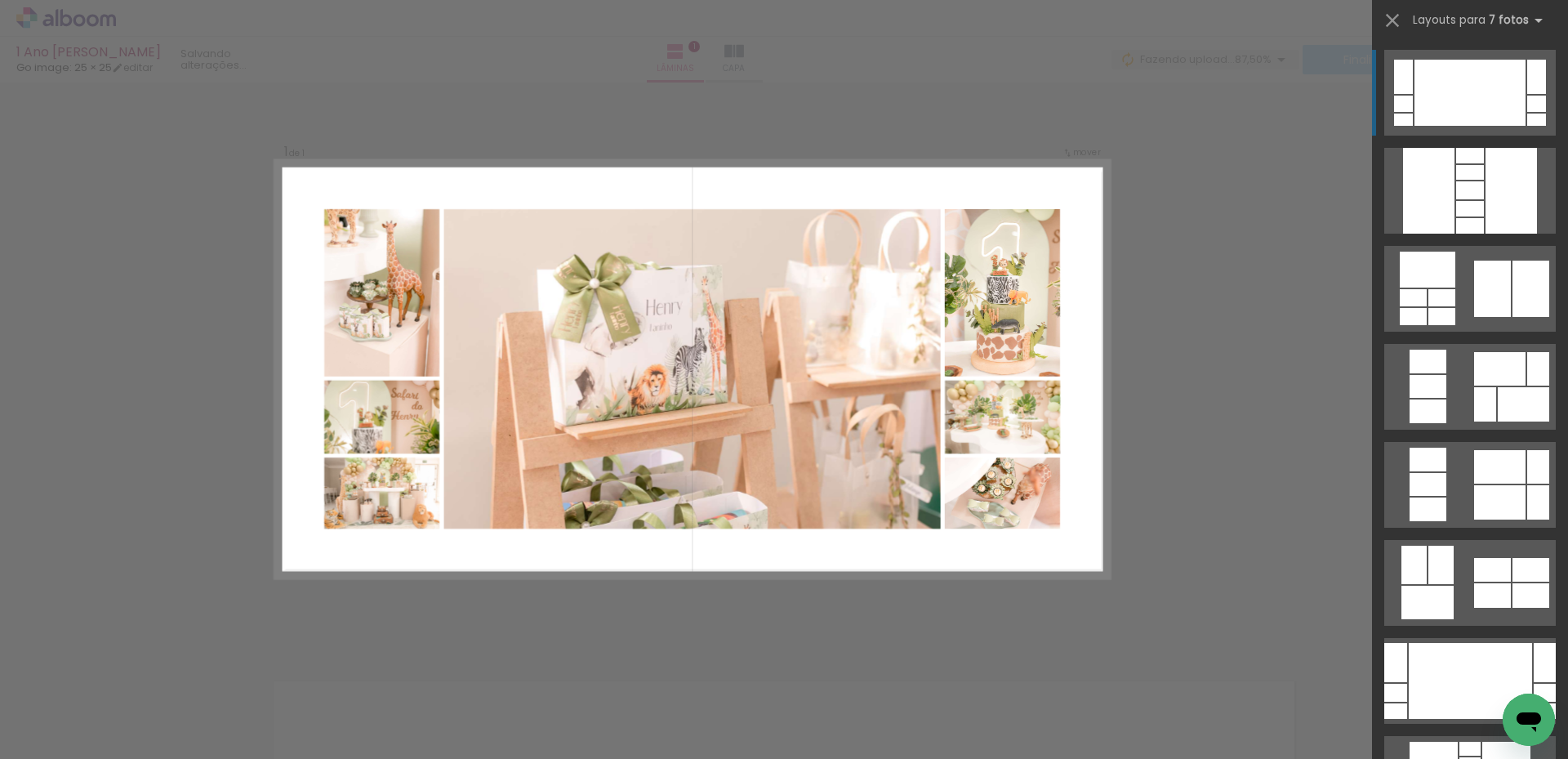
click at [749, 642] on div "Confirmar Cancelar" at bounding box center [784, 643] width 1568 height 1163
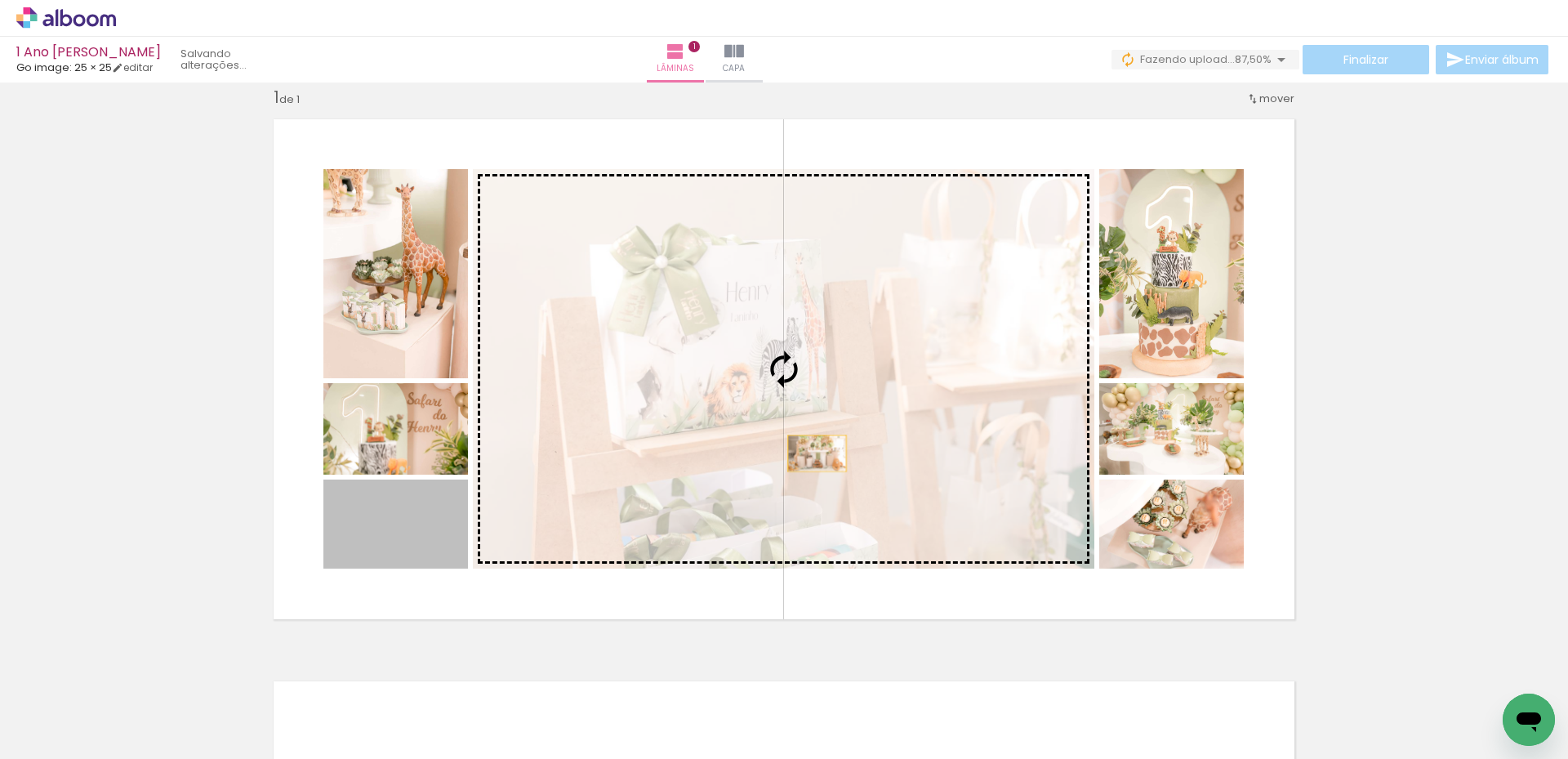
drag, startPoint x: 412, startPoint y: 540, endPoint x: 815, endPoint y: 453, distance: 412.3
click at [0, 0] on slot at bounding box center [0, 0] width 0 height 0
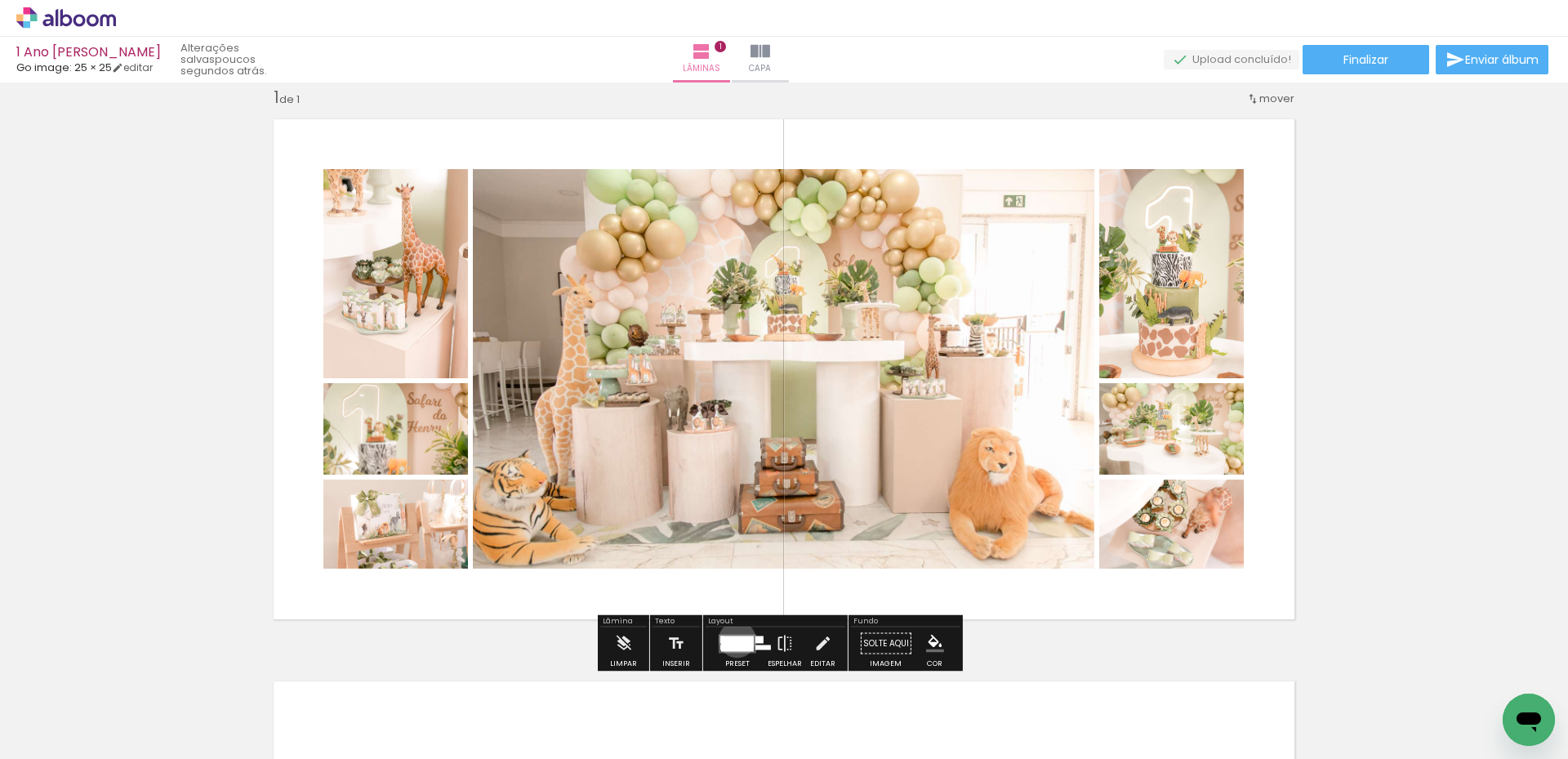
click at [733, 639] on div at bounding box center [737, 644] width 33 height 16
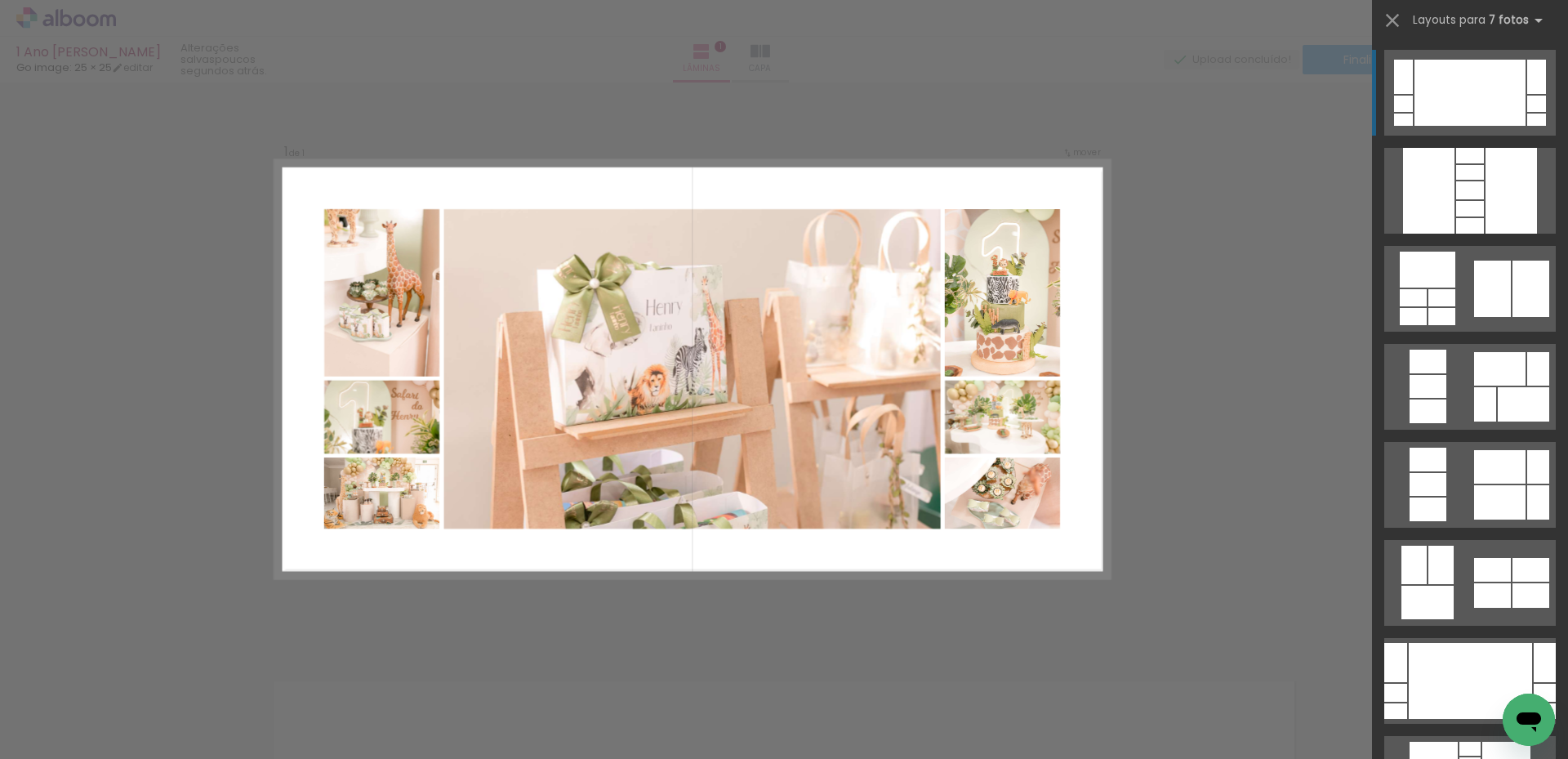
click at [1150, 477] on div "Confirmar Cancelar" at bounding box center [784, 643] width 1568 height 1163
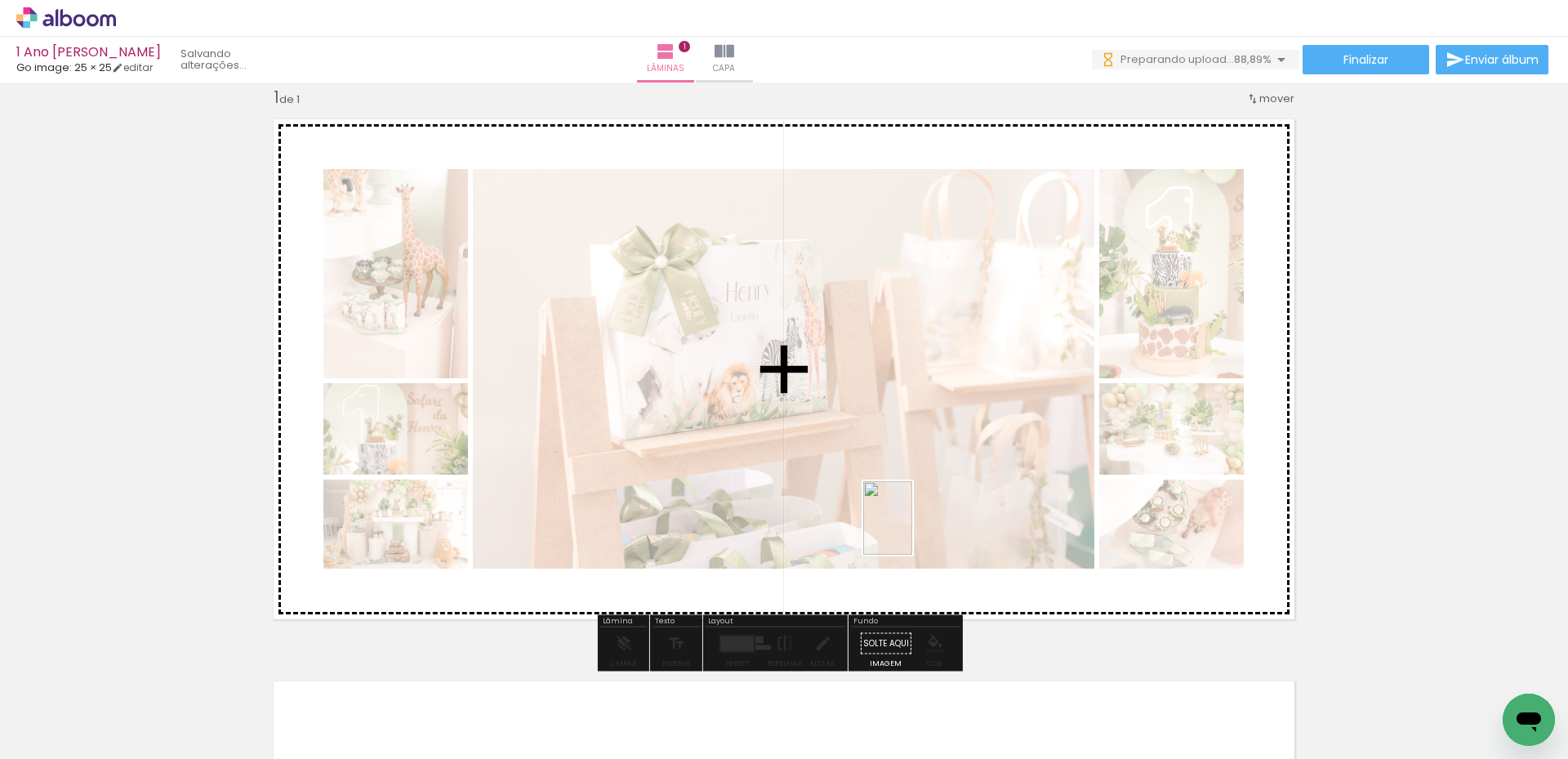
drag, startPoint x: 900, startPoint y: 722, endPoint x: 912, endPoint y: 531, distance: 191.4
click at [912, 531] on quentale-workspace at bounding box center [784, 380] width 1568 height 759
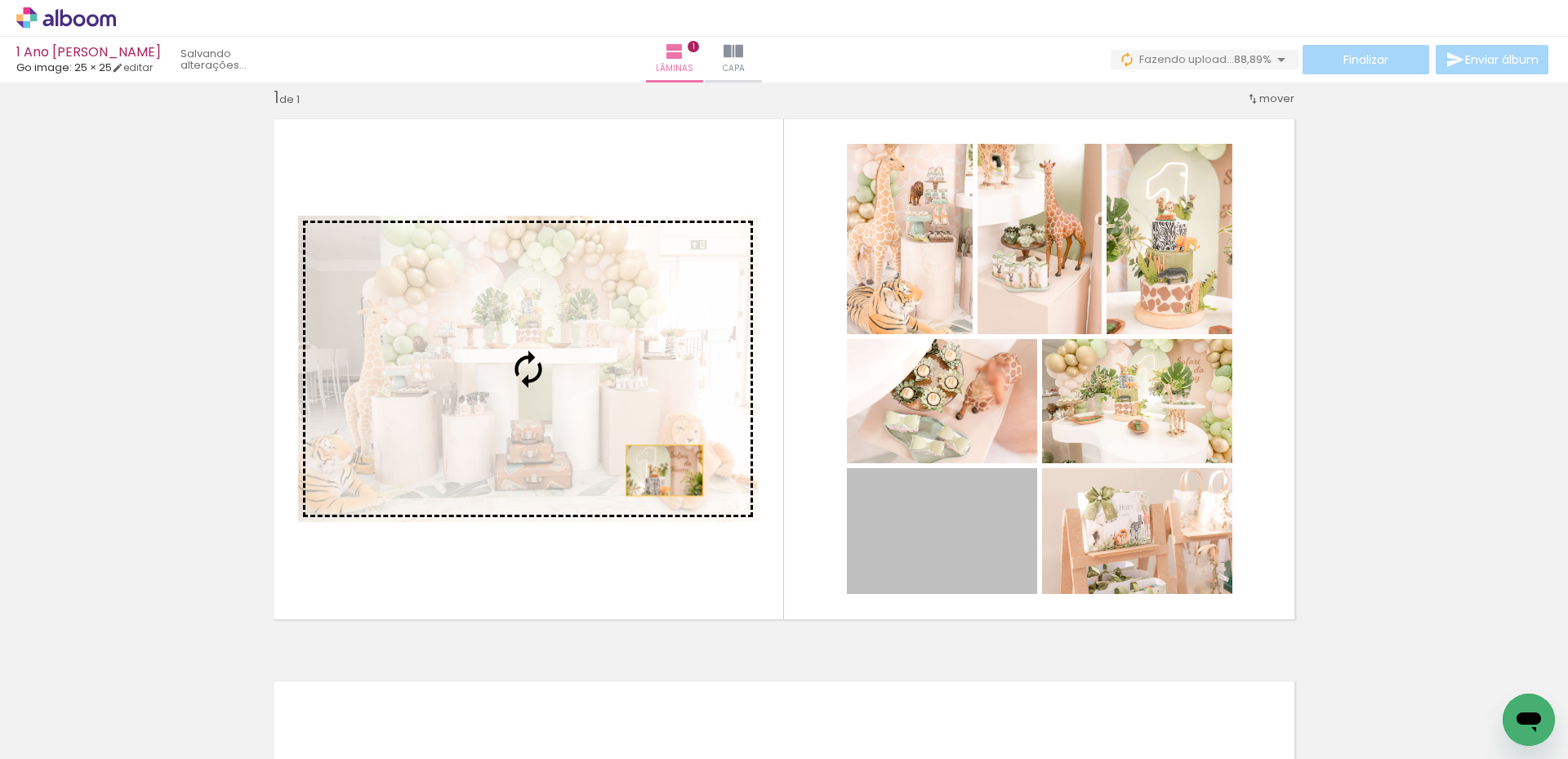
drag, startPoint x: 965, startPoint y: 557, endPoint x: 658, endPoint y: 471, distance: 318.8
click at [0, 0] on slot at bounding box center [0, 0] width 0 height 0
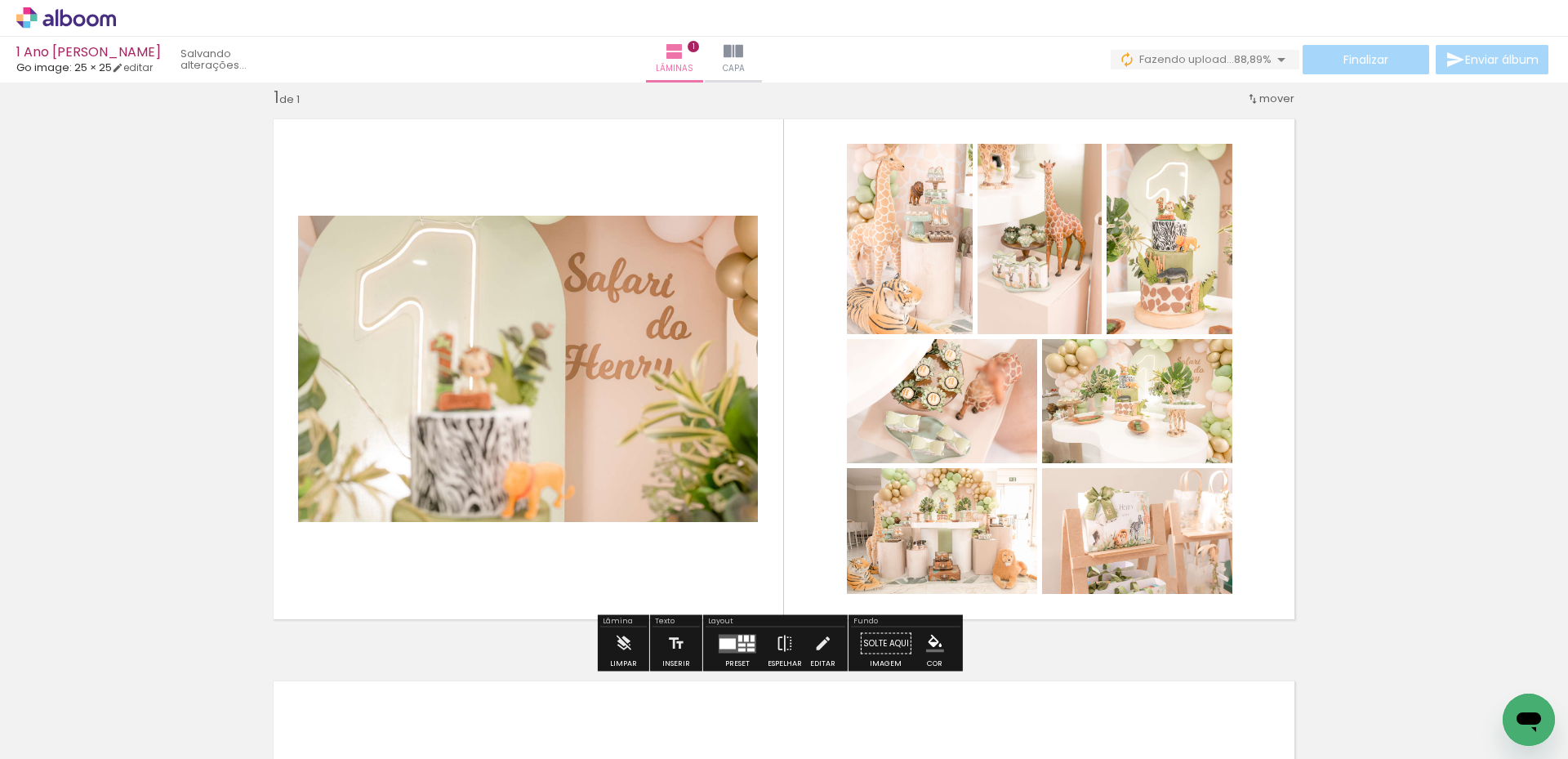
click at [732, 643] on div at bounding box center [727, 643] width 16 height 11
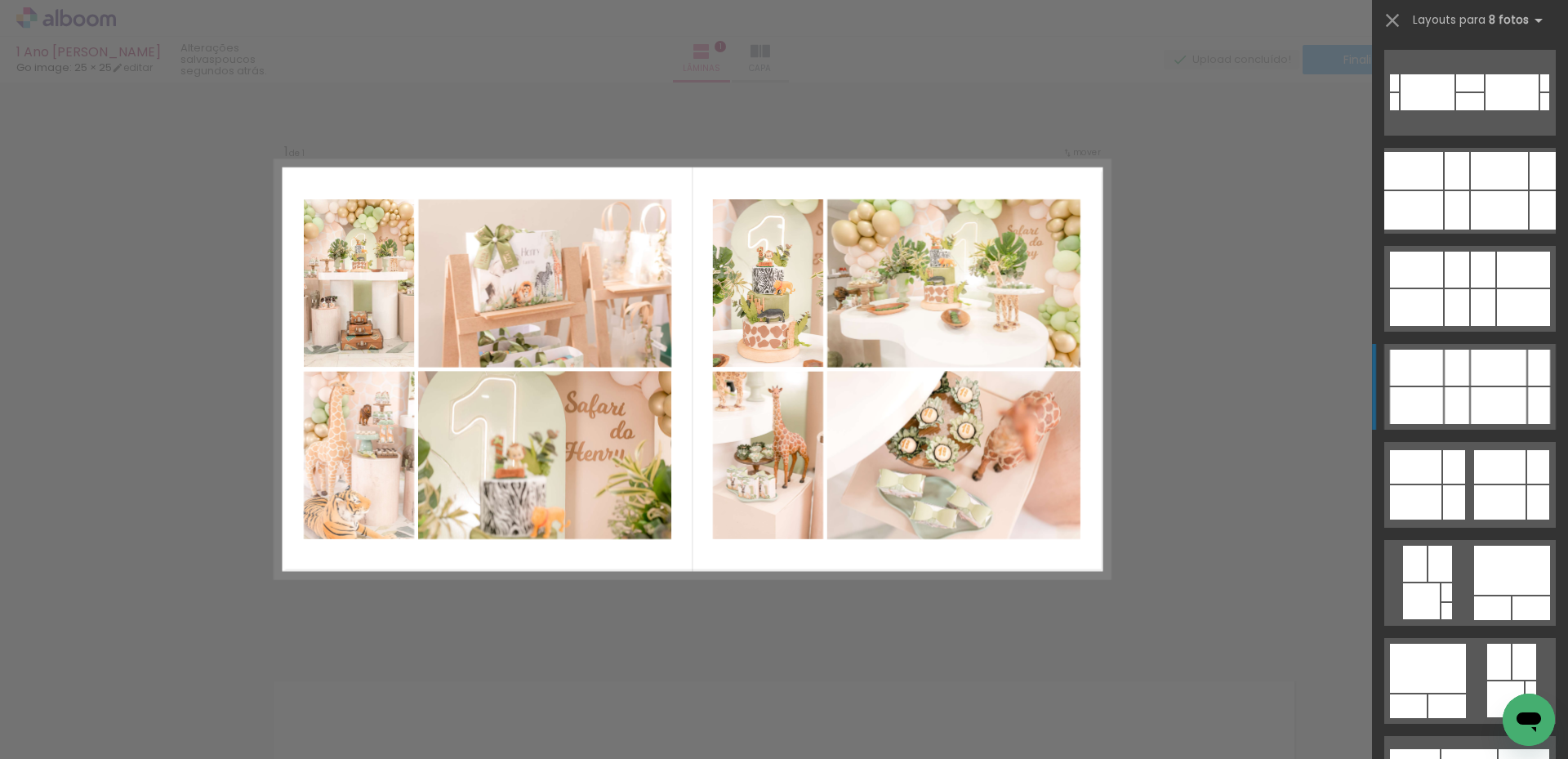
scroll to position [1143, 0]
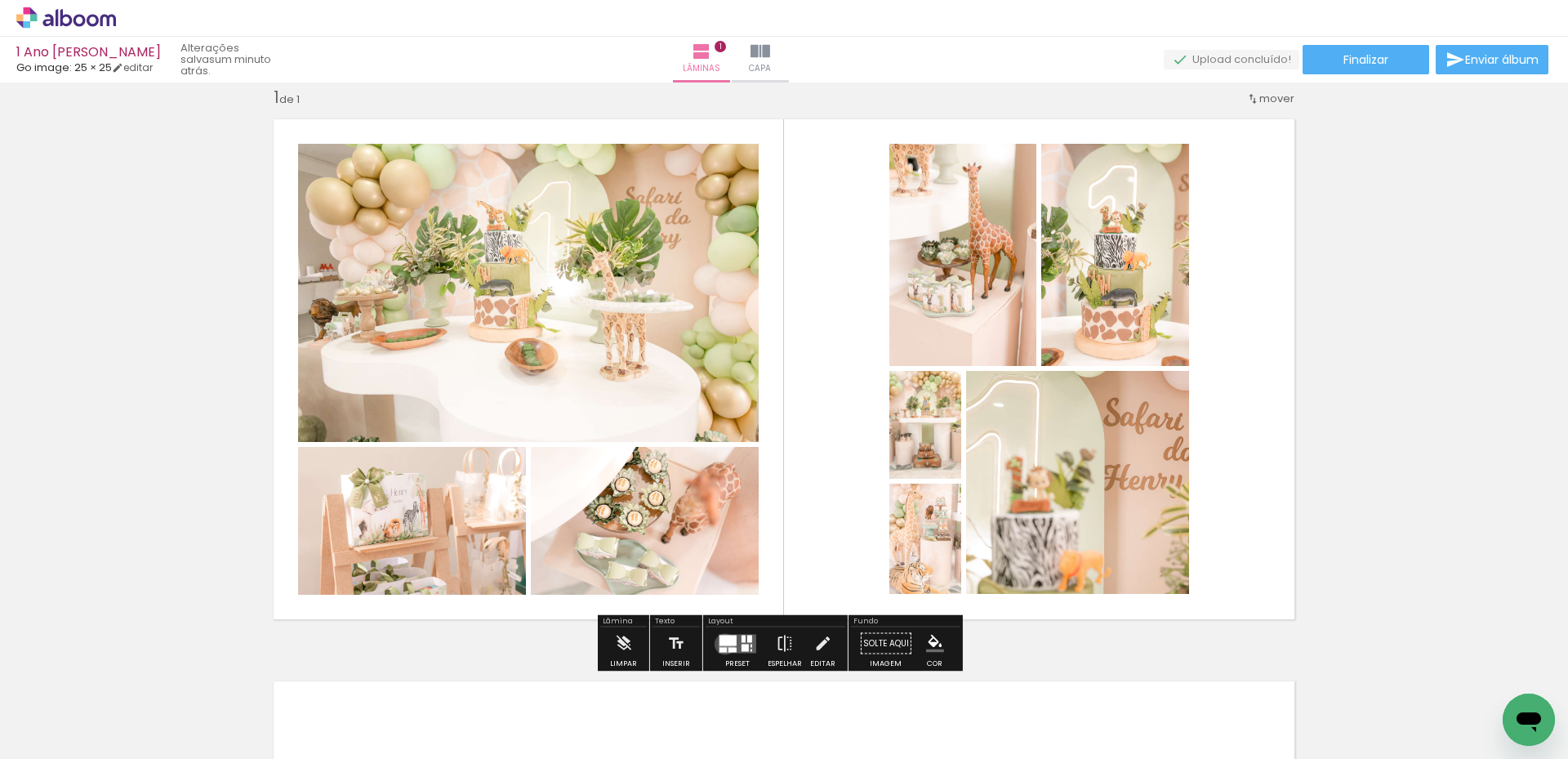
click at [721, 644] on div at bounding box center [727, 640] width 17 height 11
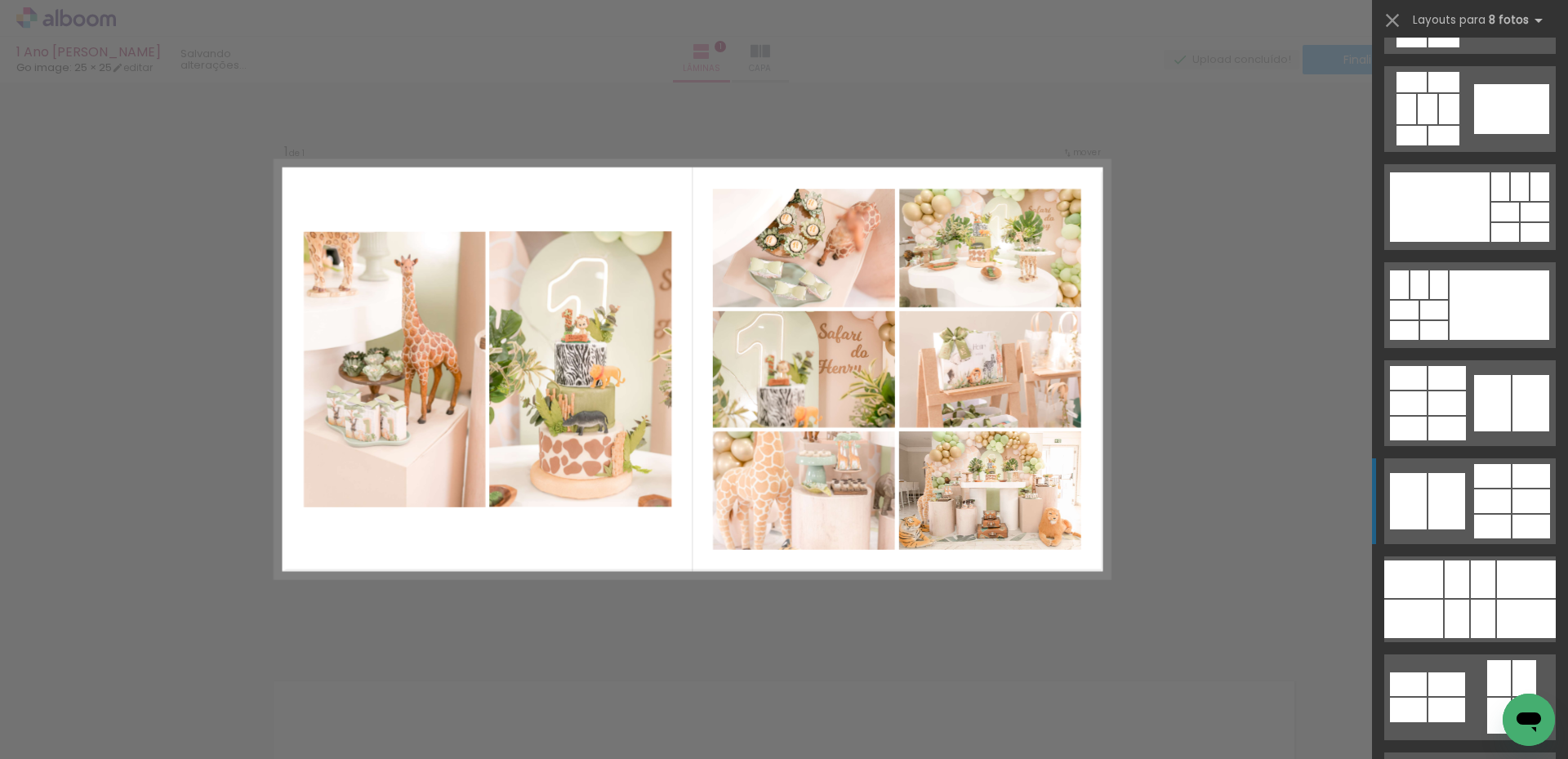
scroll to position [0, 0]
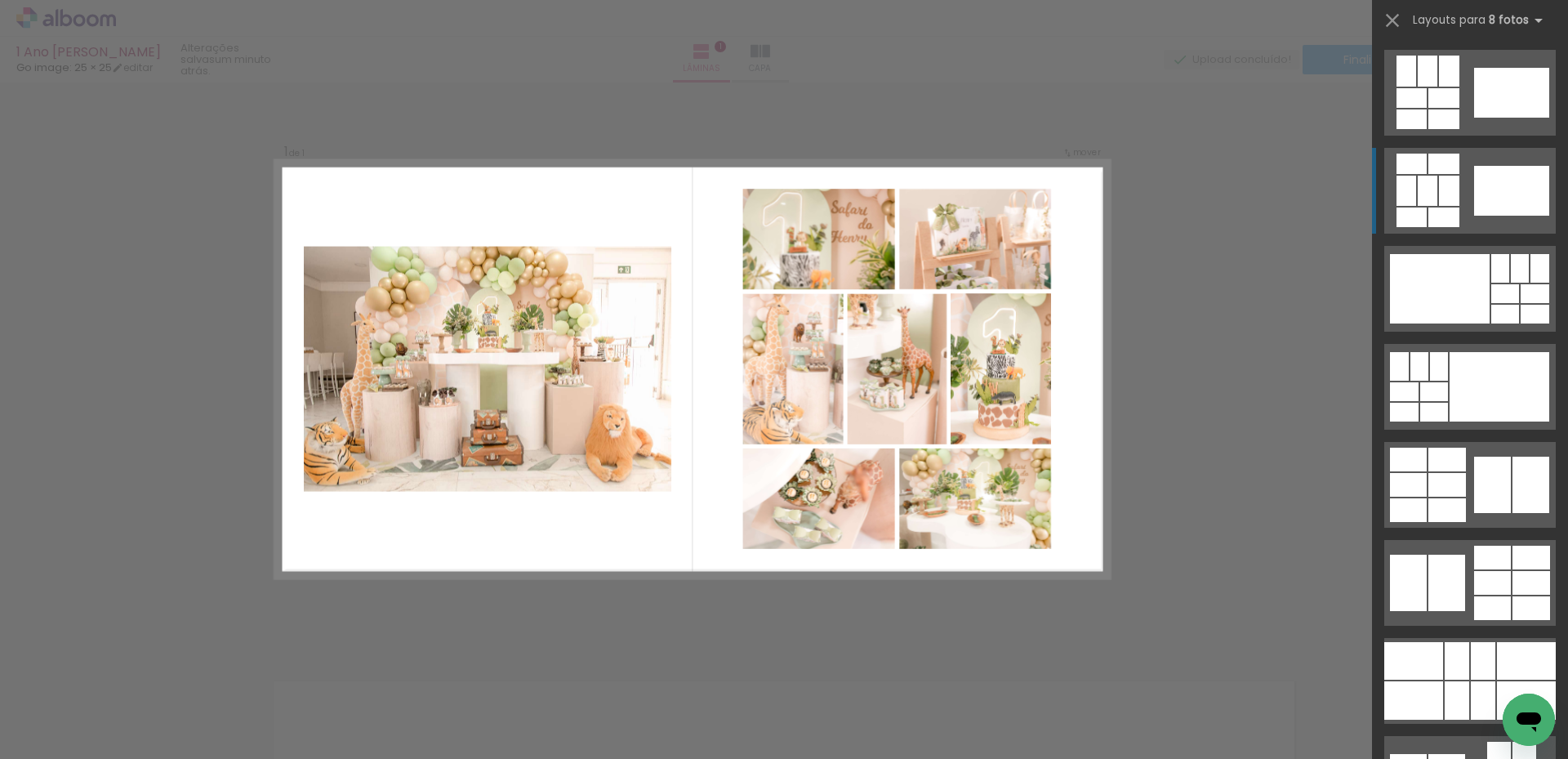
click at [1505, 175] on div at bounding box center [1511, 191] width 75 height 50
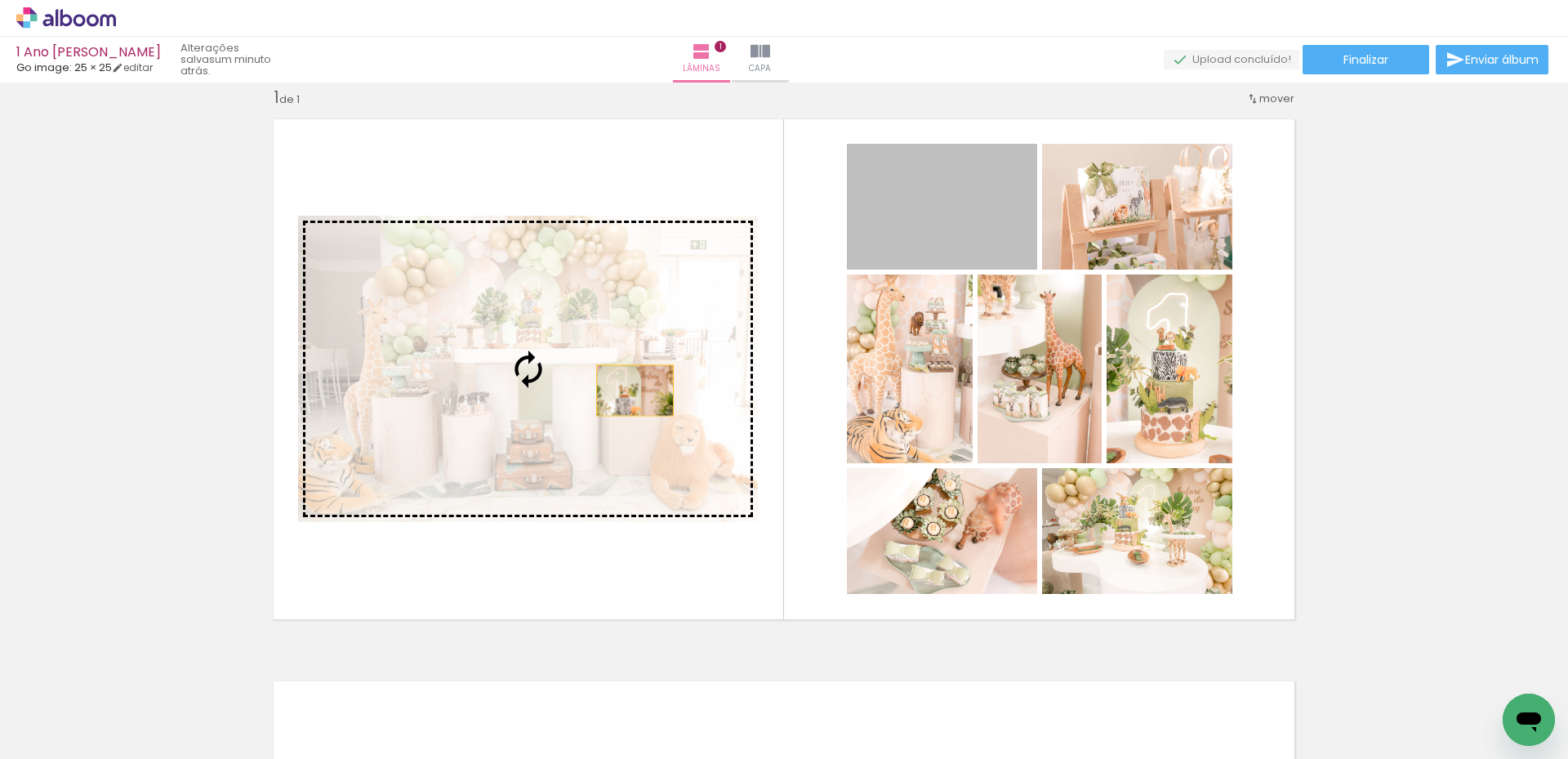
drag, startPoint x: 964, startPoint y: 217, endPoint x: 629, endPoint y: 390, distance: 377.0
click at [0, 0] on slot at bounding box center [0, 0] width 0 height 0
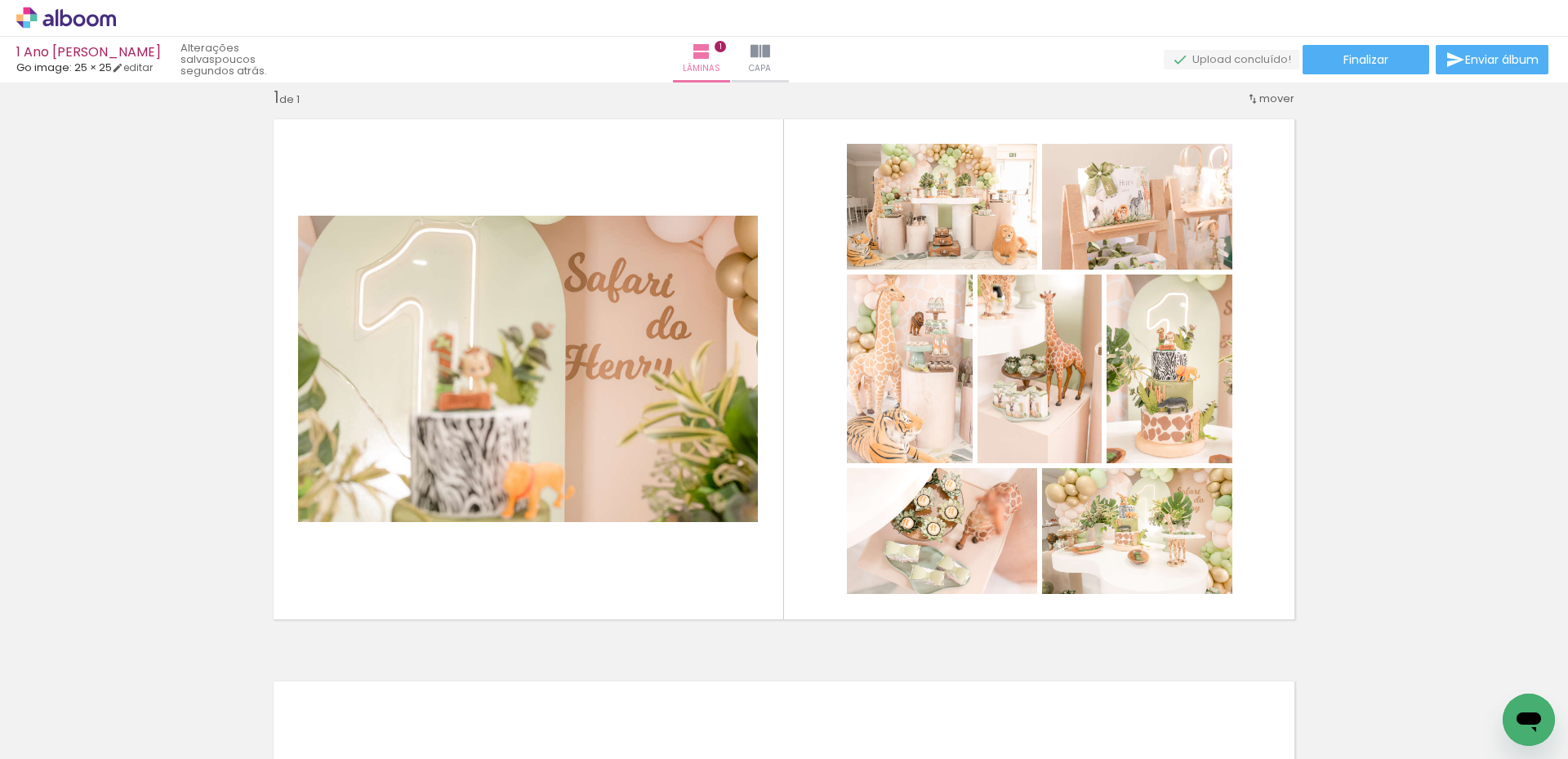
click at [136, 669] on iron-icon at bounding box center [127, 671] width 17 height 17
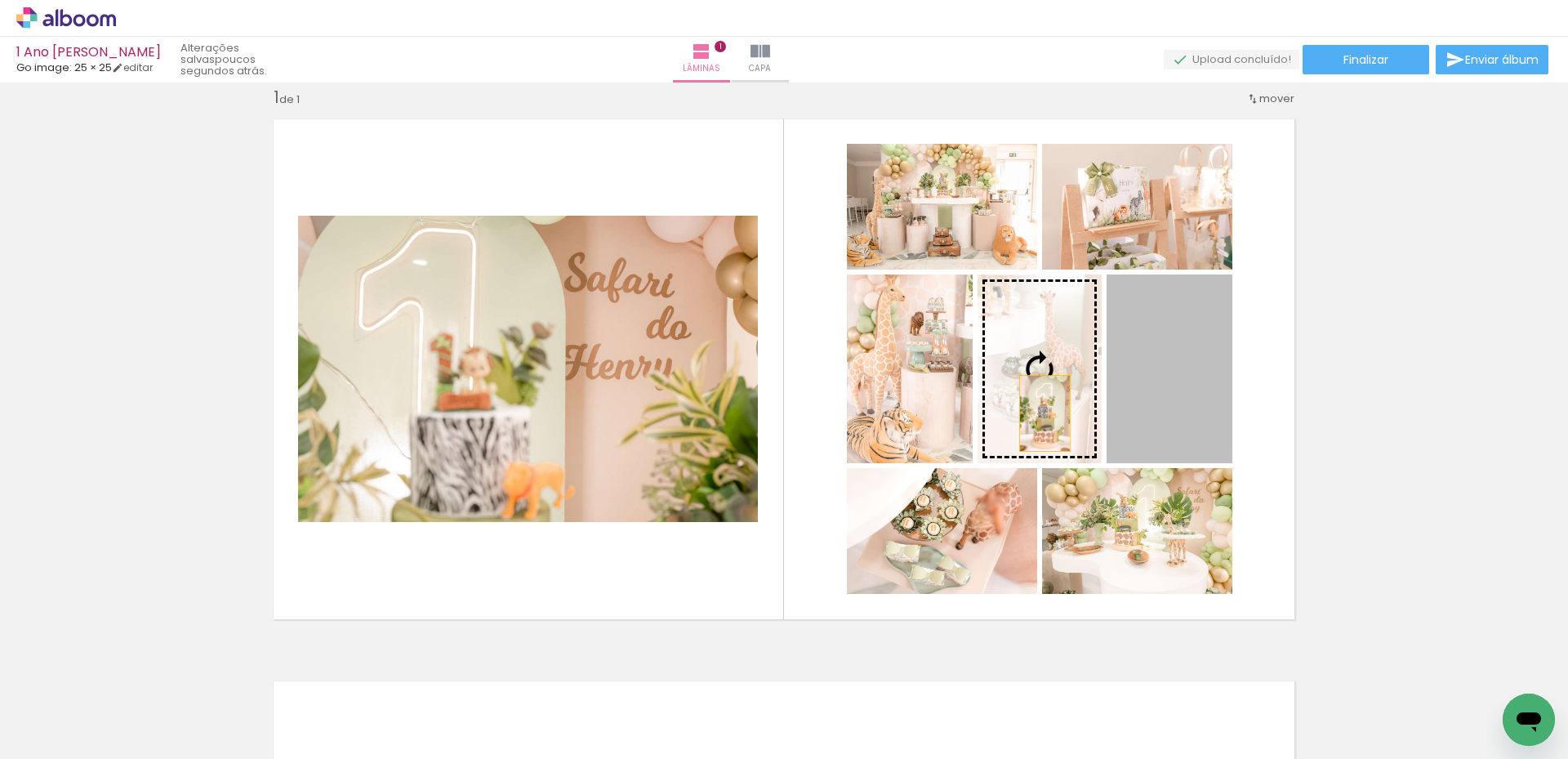
drag, startPoint x: 1190, startPoint y: 404, endPoint x: 1039, endPoint y: 413, distance: 151.3
click at [0, 0] on slot at bounding box center [0, 0] width 0 height 0
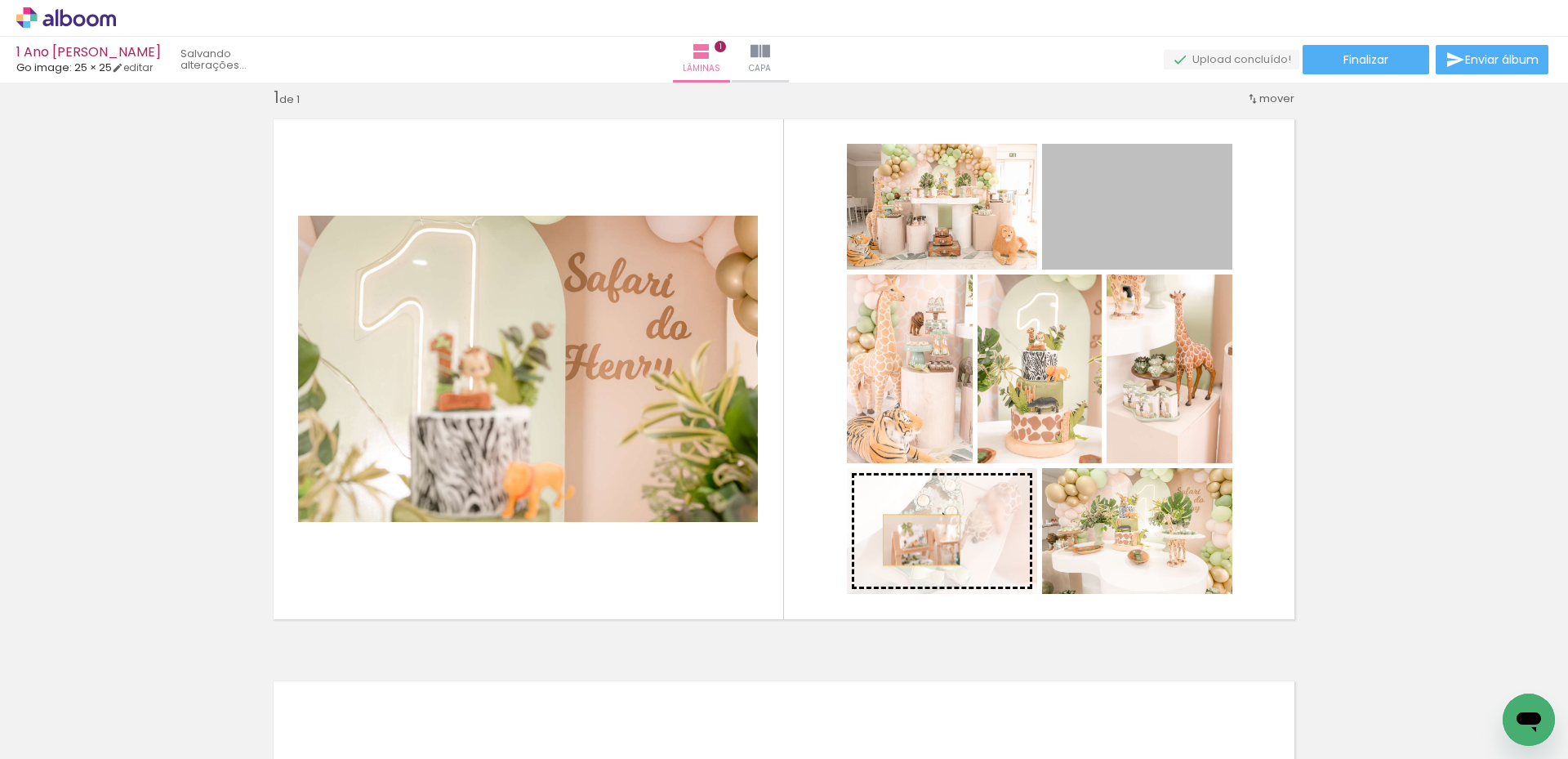
drag, startPoint x: 1150, startPoint y: 240, endPoint x: 916, endPoint y: 539, distance: 379.7
click at [0, 0] on slot at bounding box center [0, 0] width 0 height 0
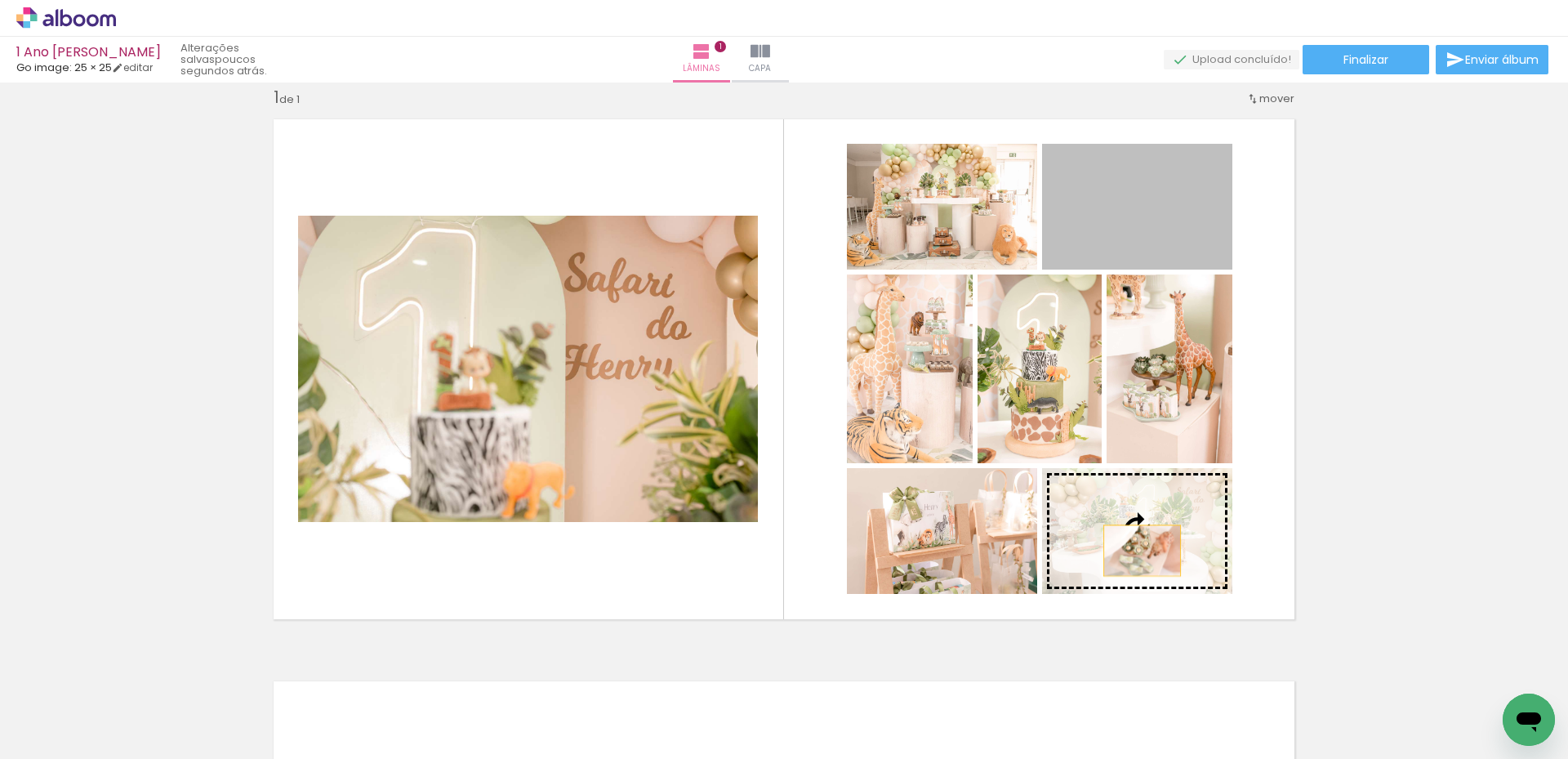
drag, startPoint x: 1165, startPoint y: 227, endPoint x: 1136, endPoint y: 550, distance: 324.3
click at [0, 0] on slot at bounding box center [0, 0] width 0 height 0
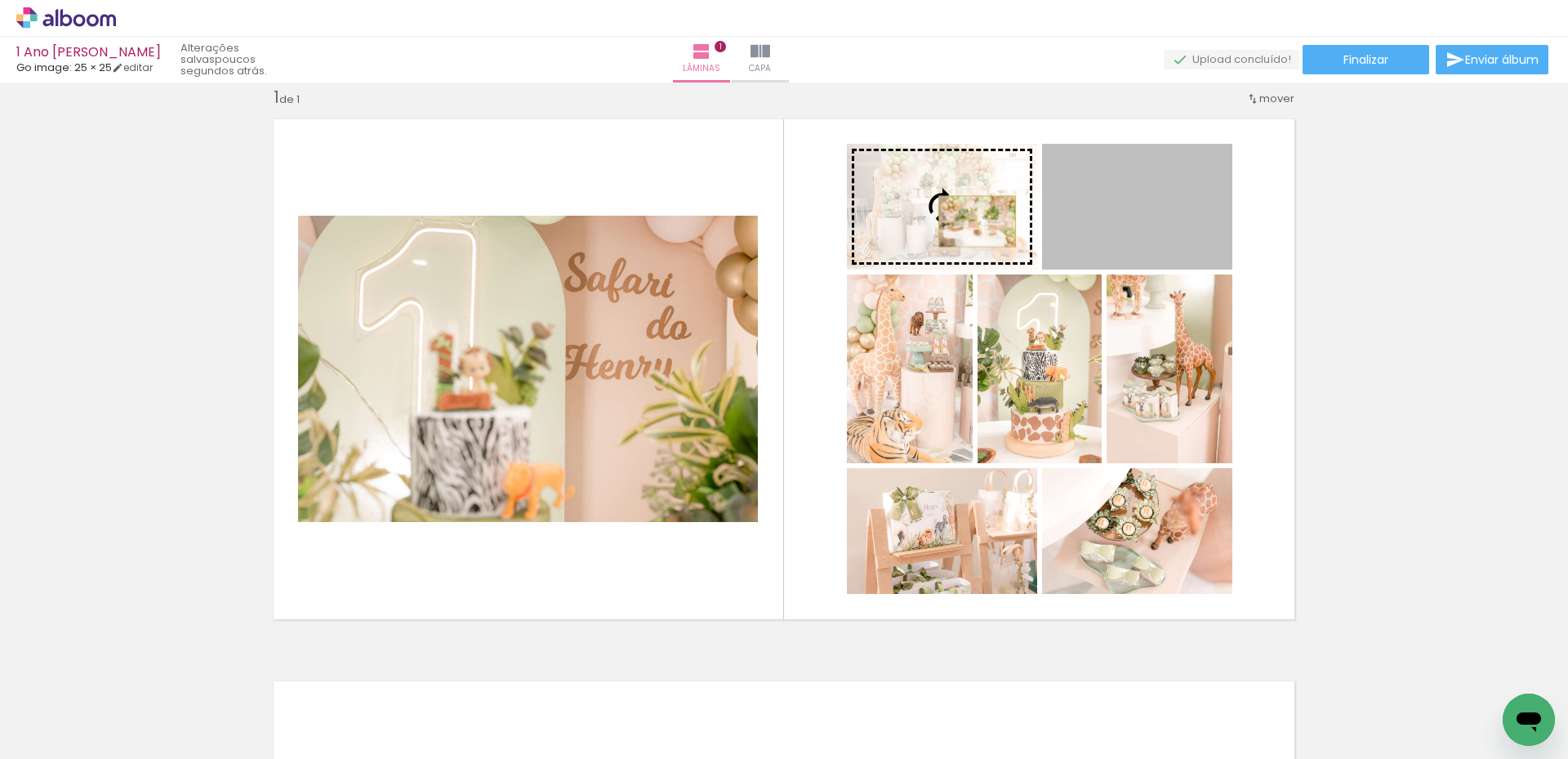
drag, startPoint x: 1127, startPoint y: 220, endPoint x: 971, endPoint y: 222, distance: 156.0
click at [0, 0] on slot at bounding box center [0, 0] width 0 height 0
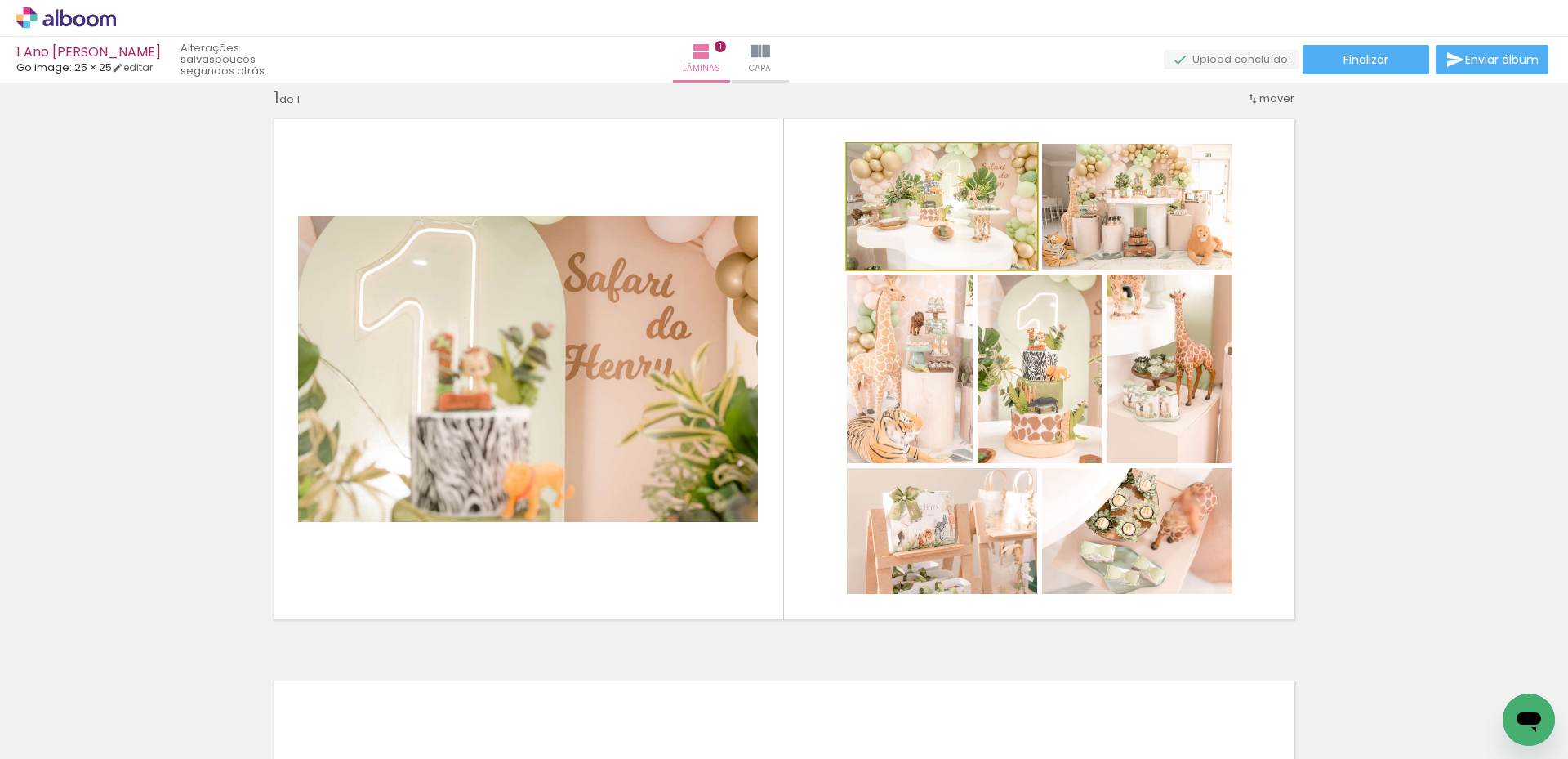
click at [953, 227] on quentale-photo at bounding box center [942, 207] width 191 height 126
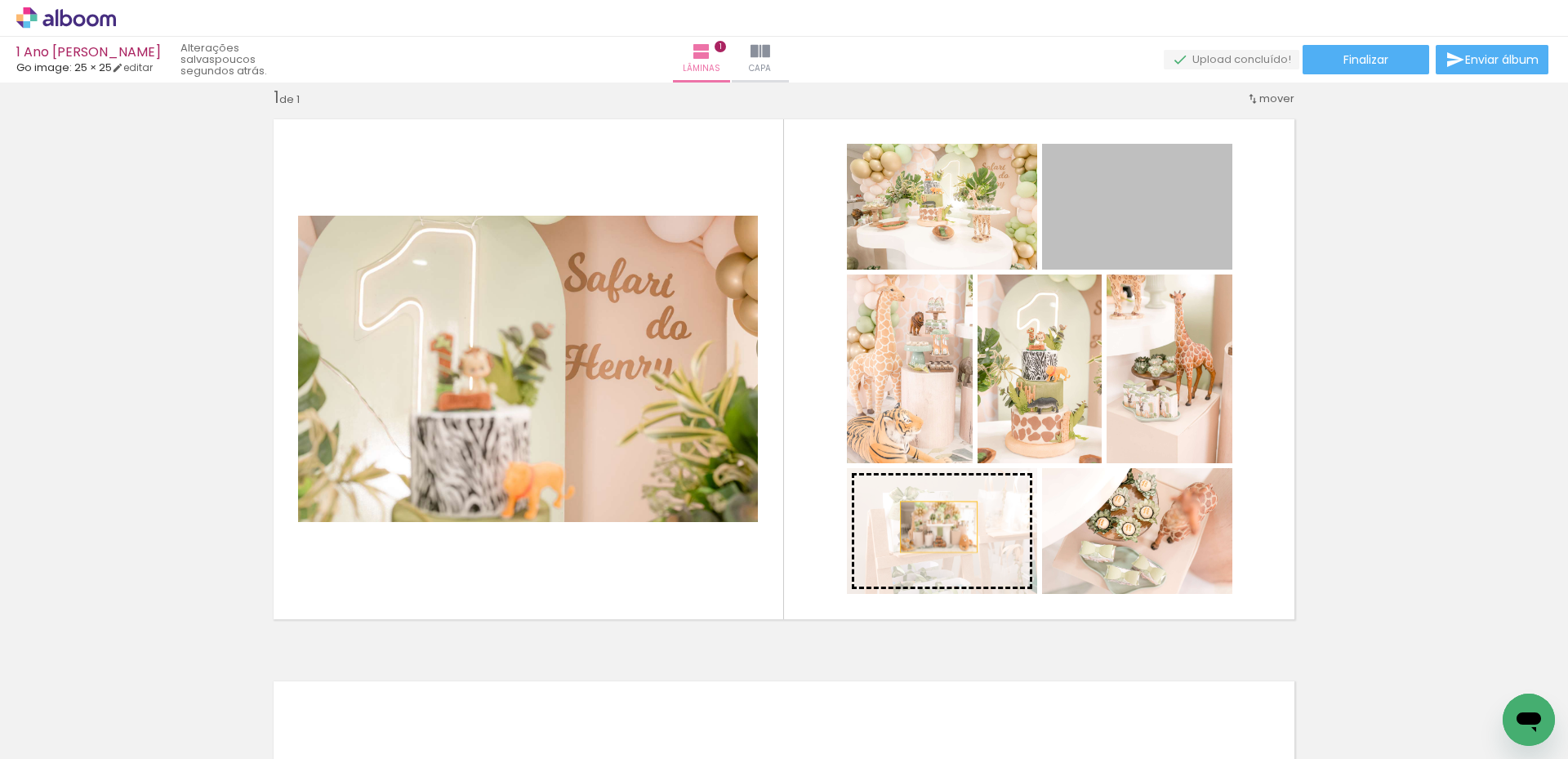
drag, startPoint x: 1108, startPoint y: 225, endPoint x: 932, endPoint y: 527, distance: 349.5
click at [0, 0] on slot at bounding box center [0, 0] width 0 height 0
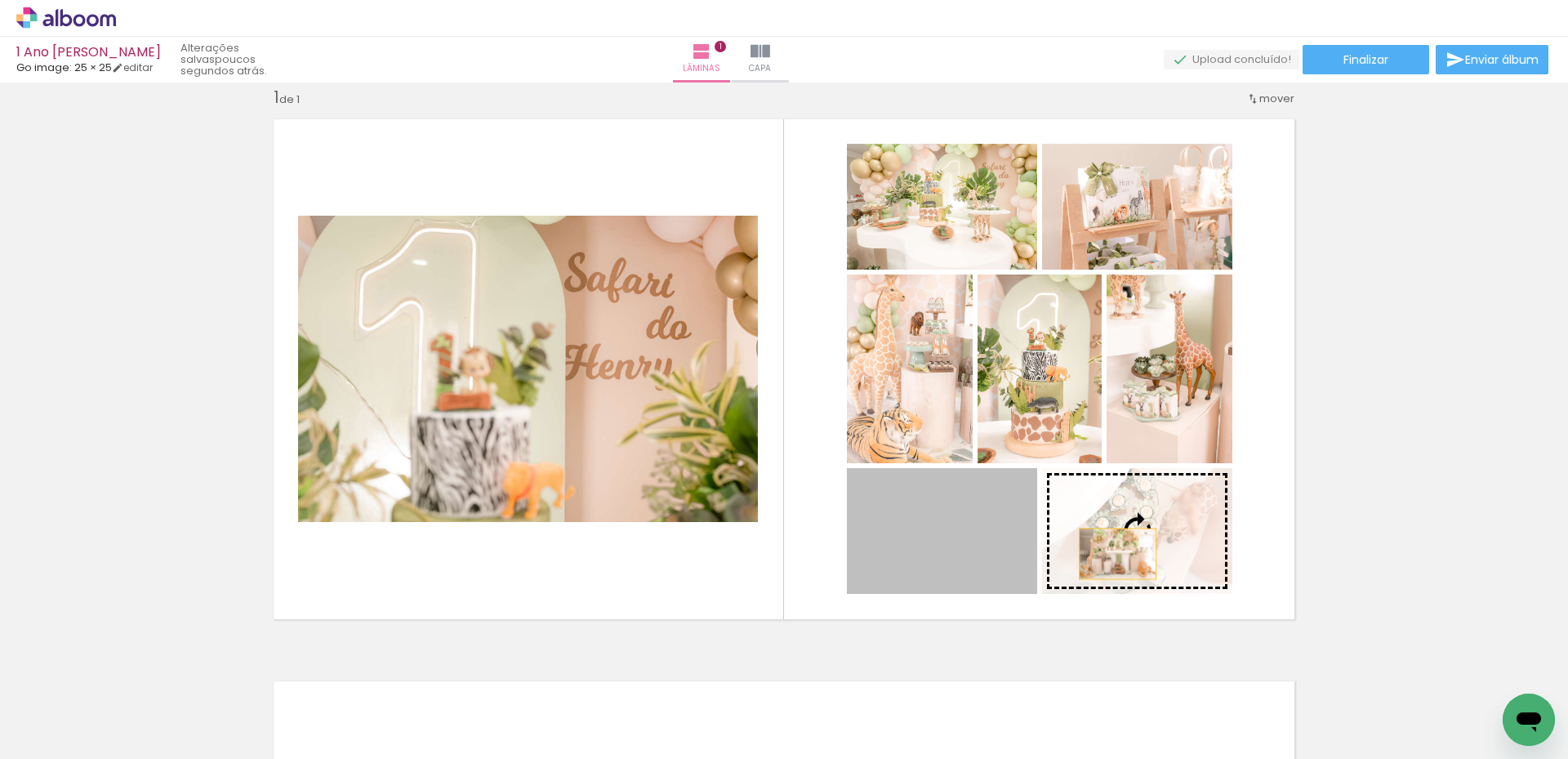
drag, startPoint x: 975, startPoint y: 555, endPoint x: 1111, endPoint y: 553, distance: 136.0
click at [0, 0] on slot at bounding box center [0, 0] width 0 height 0
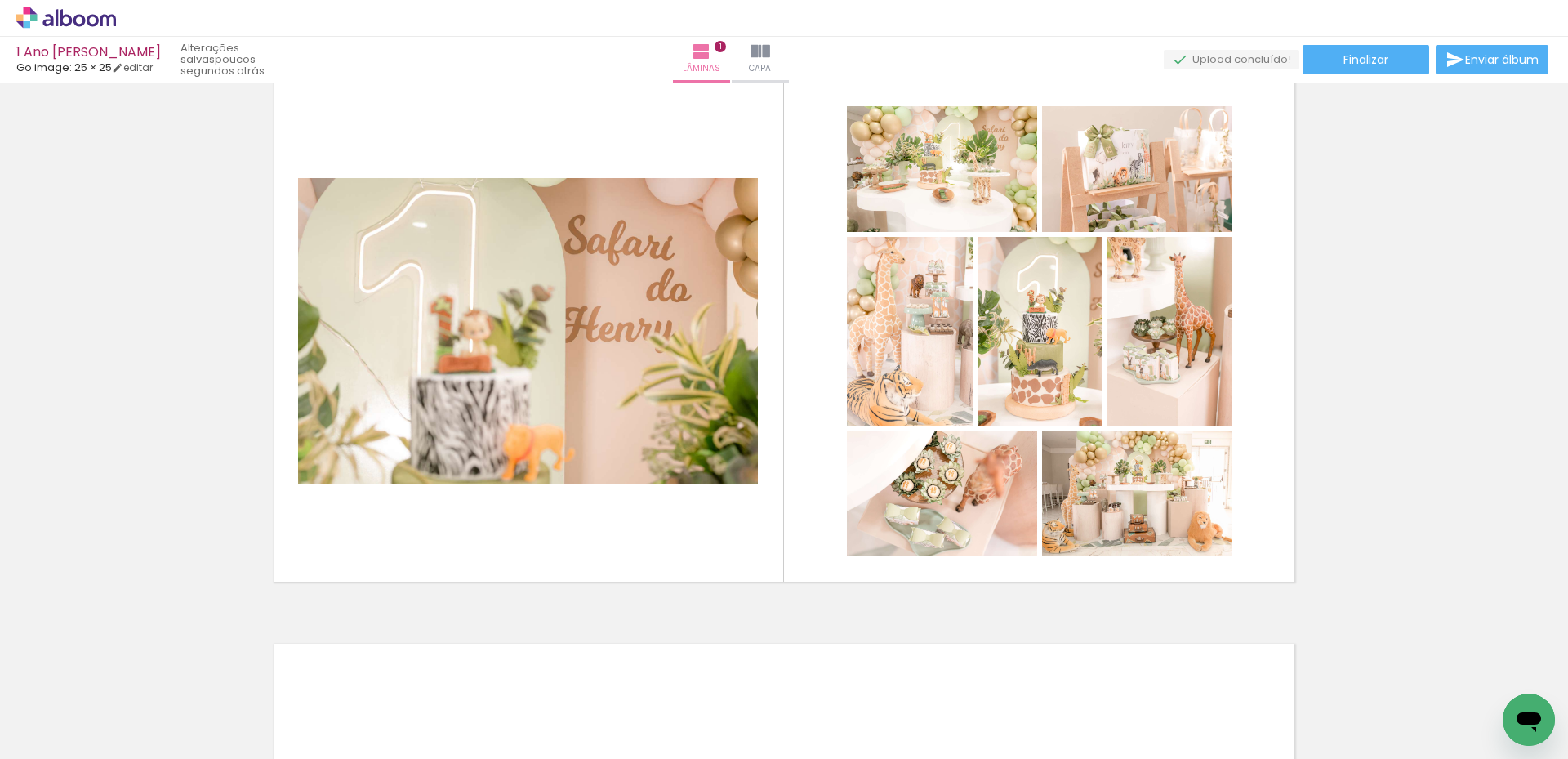
scroll to position [21, 0]
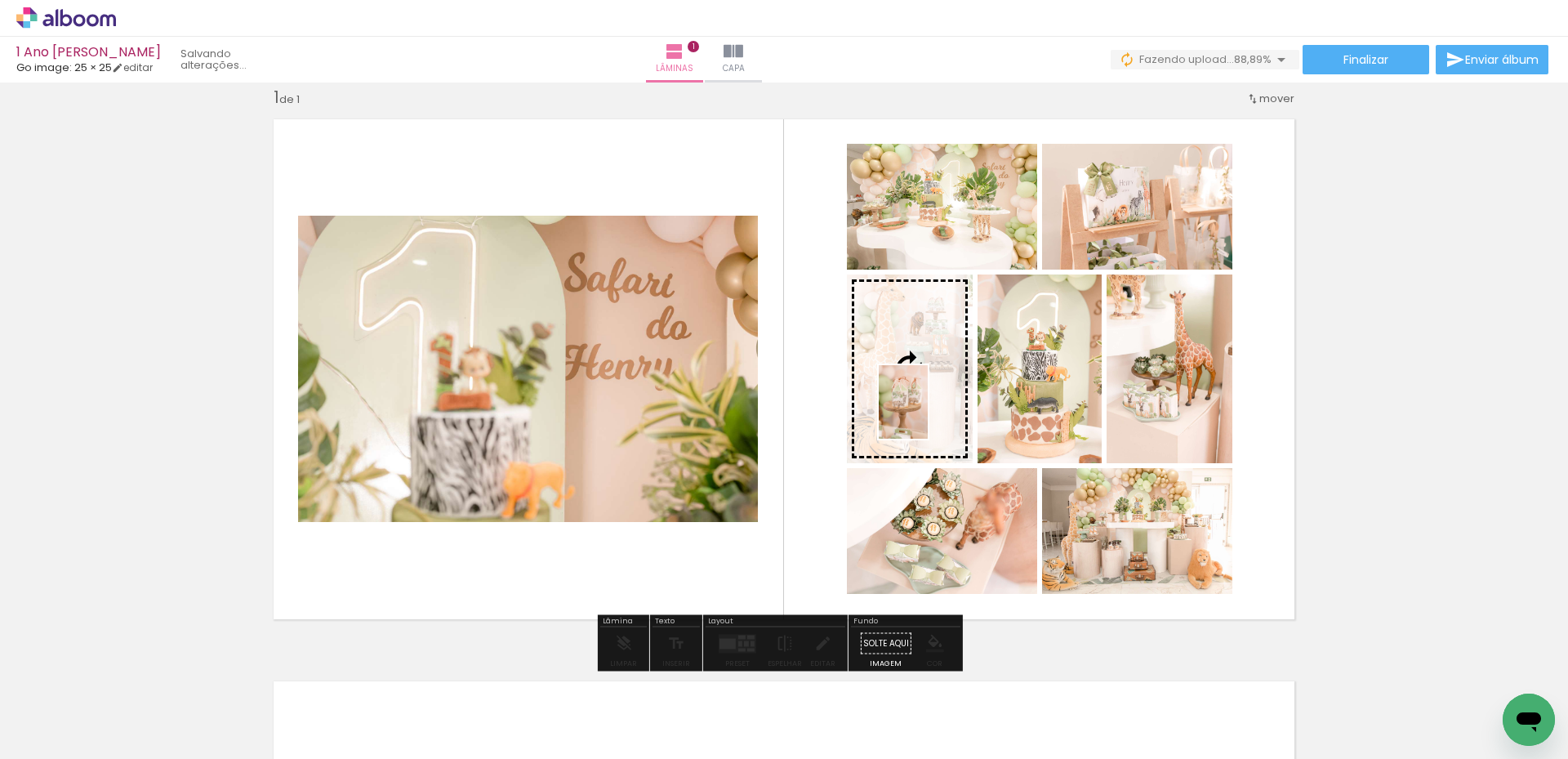
drag, startPoint x: 903, startPoint y: 719, endPoint x: 927, endPoint y: 414, distance: 305.9
click at [927, 414] on quentale-workspace at bounding box center [784, 380] width 1568 height 759
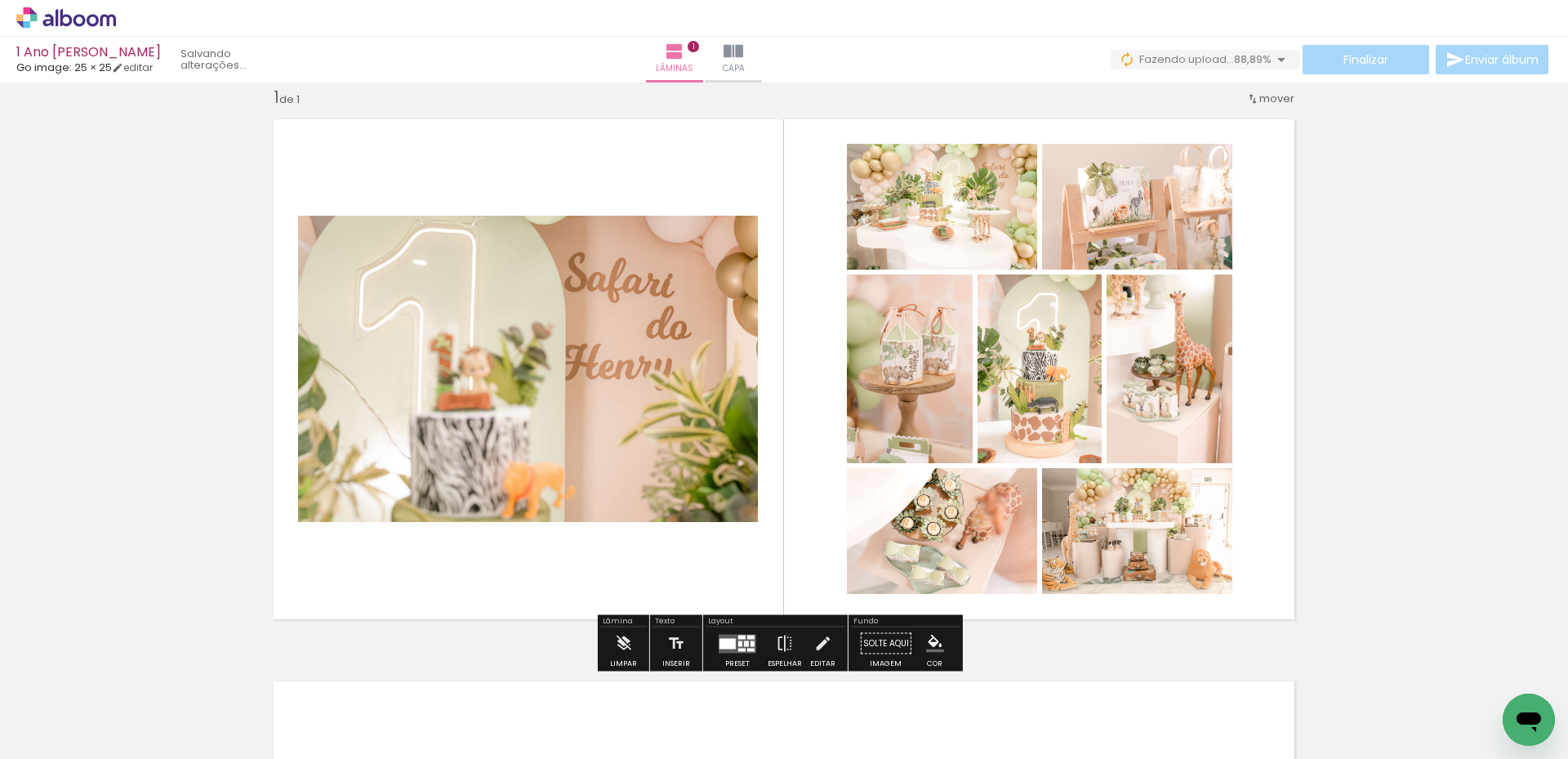
click at [136, 670] on iron-icon at bounding box center [127, 671] width 17 height 17
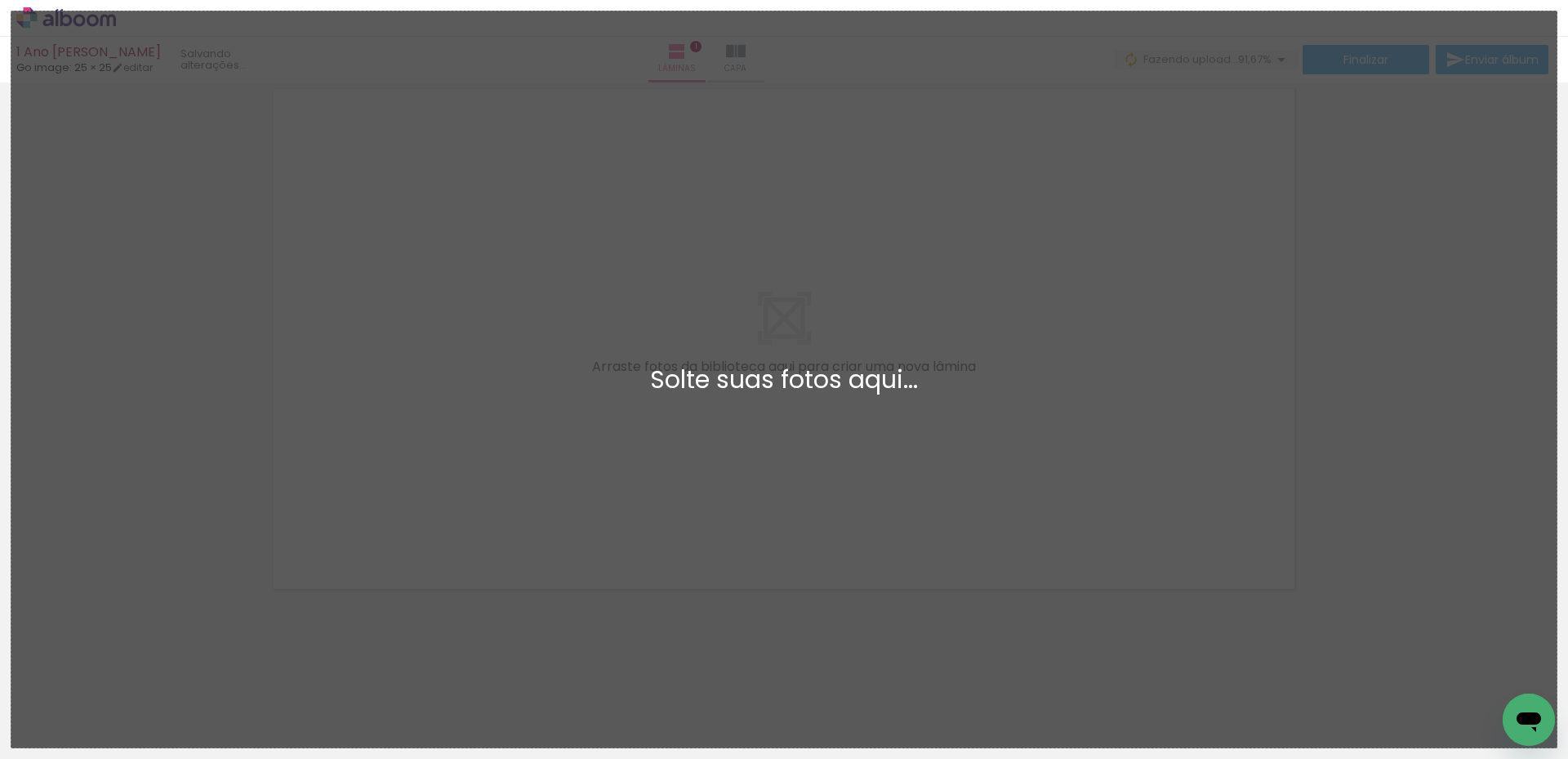
scroll to position [0, 0]
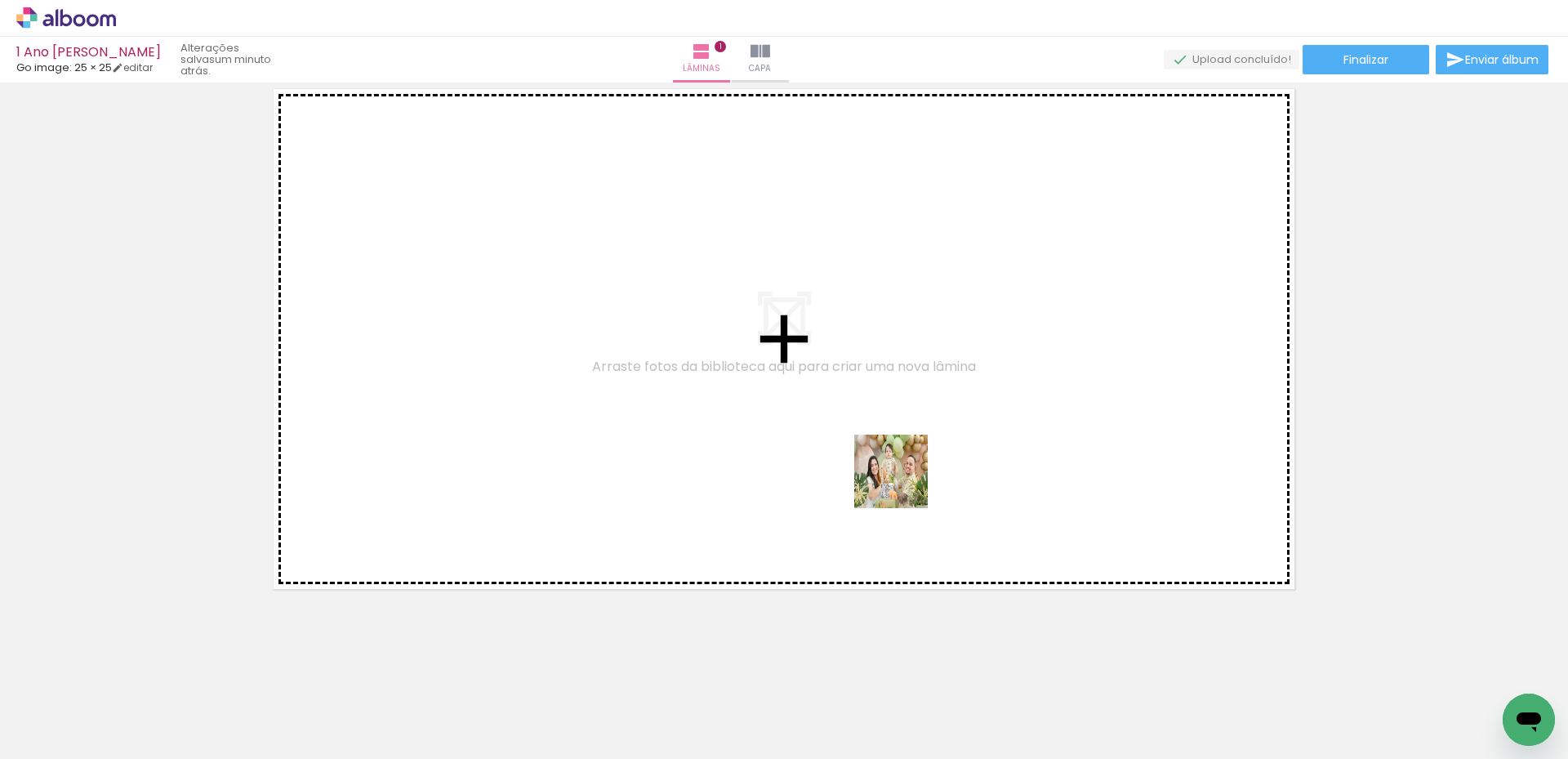
drag, startPoint x: 896, startPoint y: 714, endPoint x: 903, endPoint y: 484, distance: 230.1
click at [903, 484] on quentale-workspace at bounding box center [784, 380] width 1568 height 759
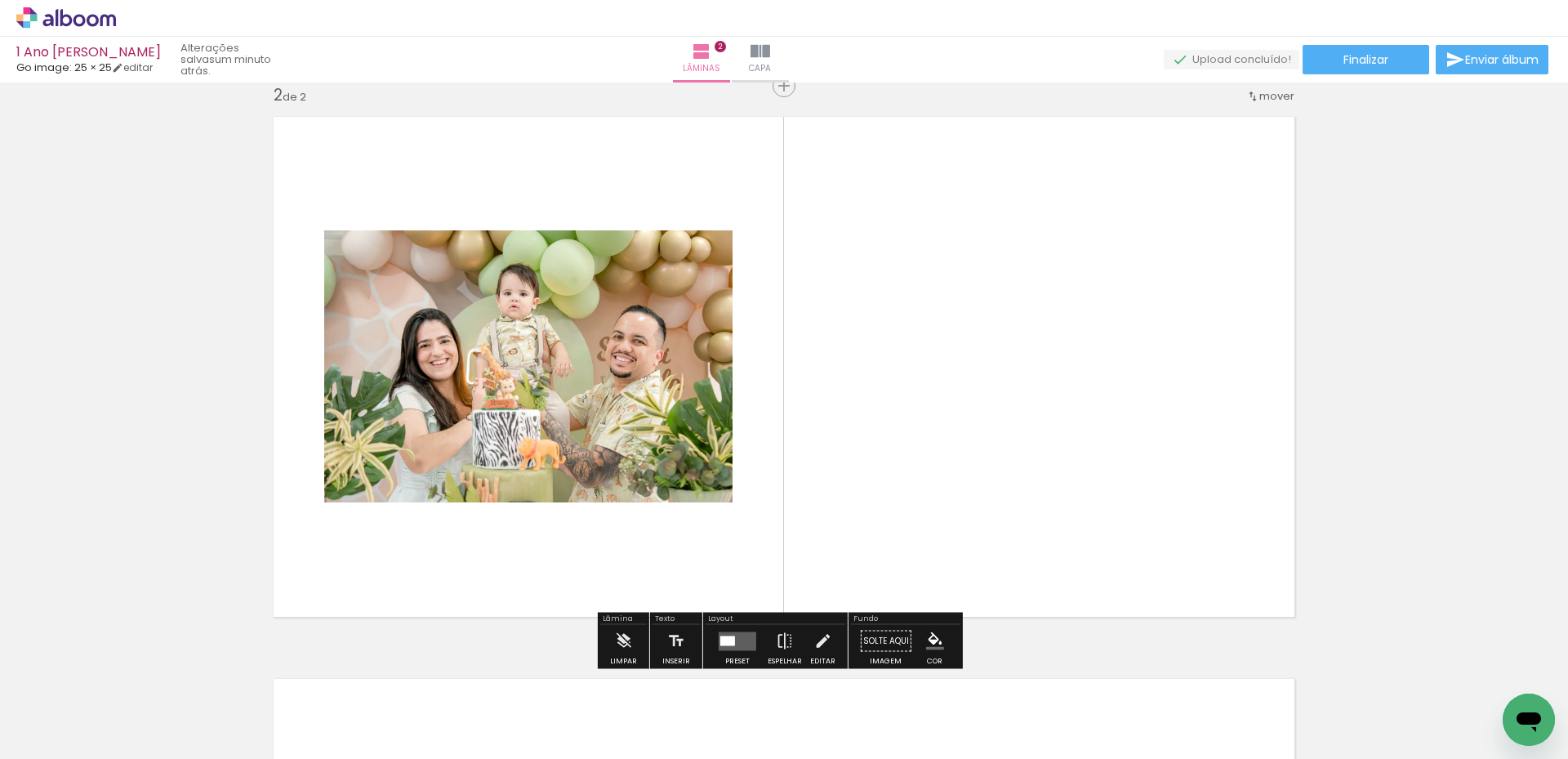
scroll to position [583, 0]
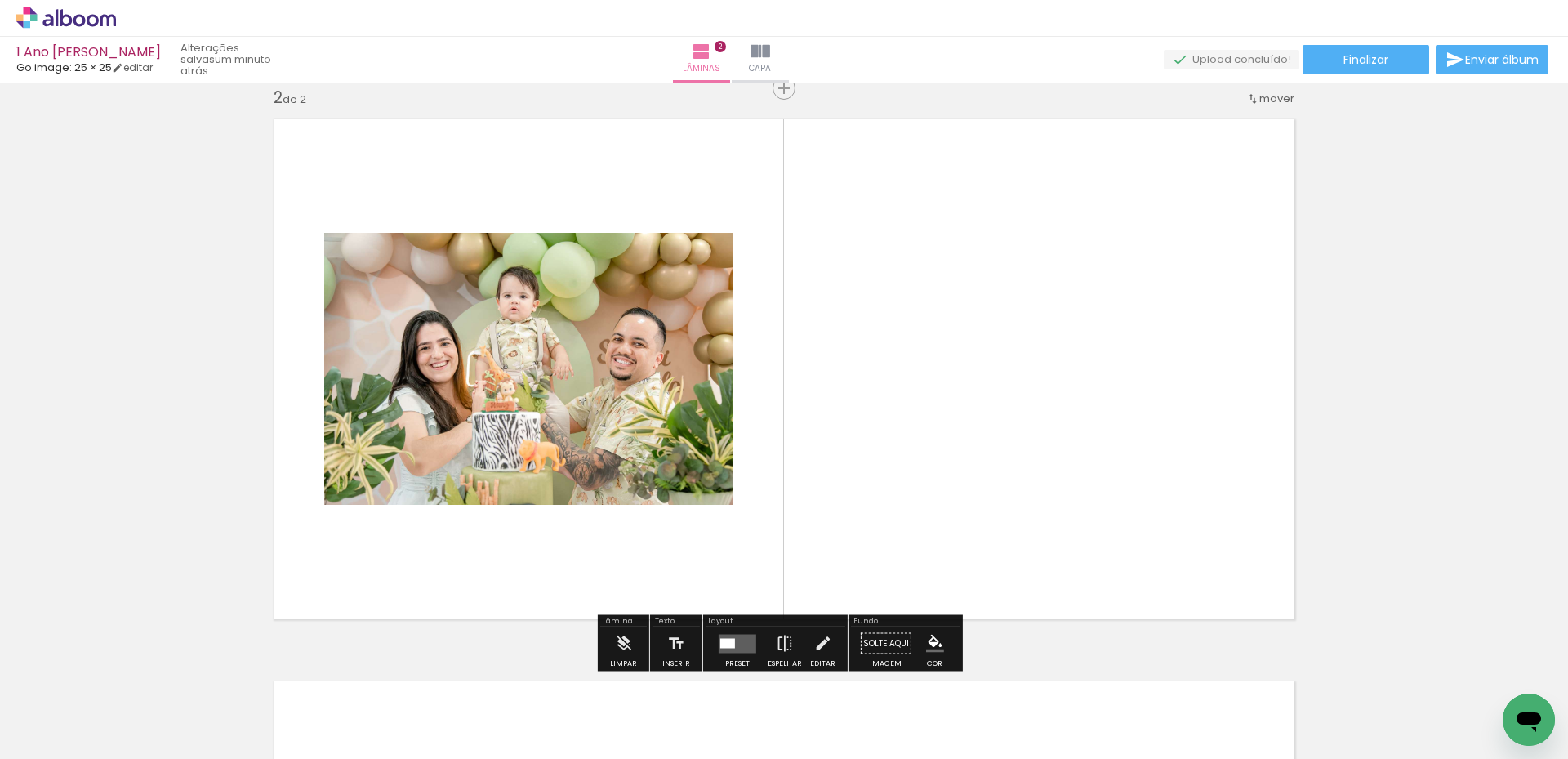
drag, startPoint x: 999, startPoint y: 710, endPoint x: 992, endPoint y: 430, distance: 280.1
click at [992, 430] on quentale-workspace at bounding box center [784, 380] width 1568 height 759
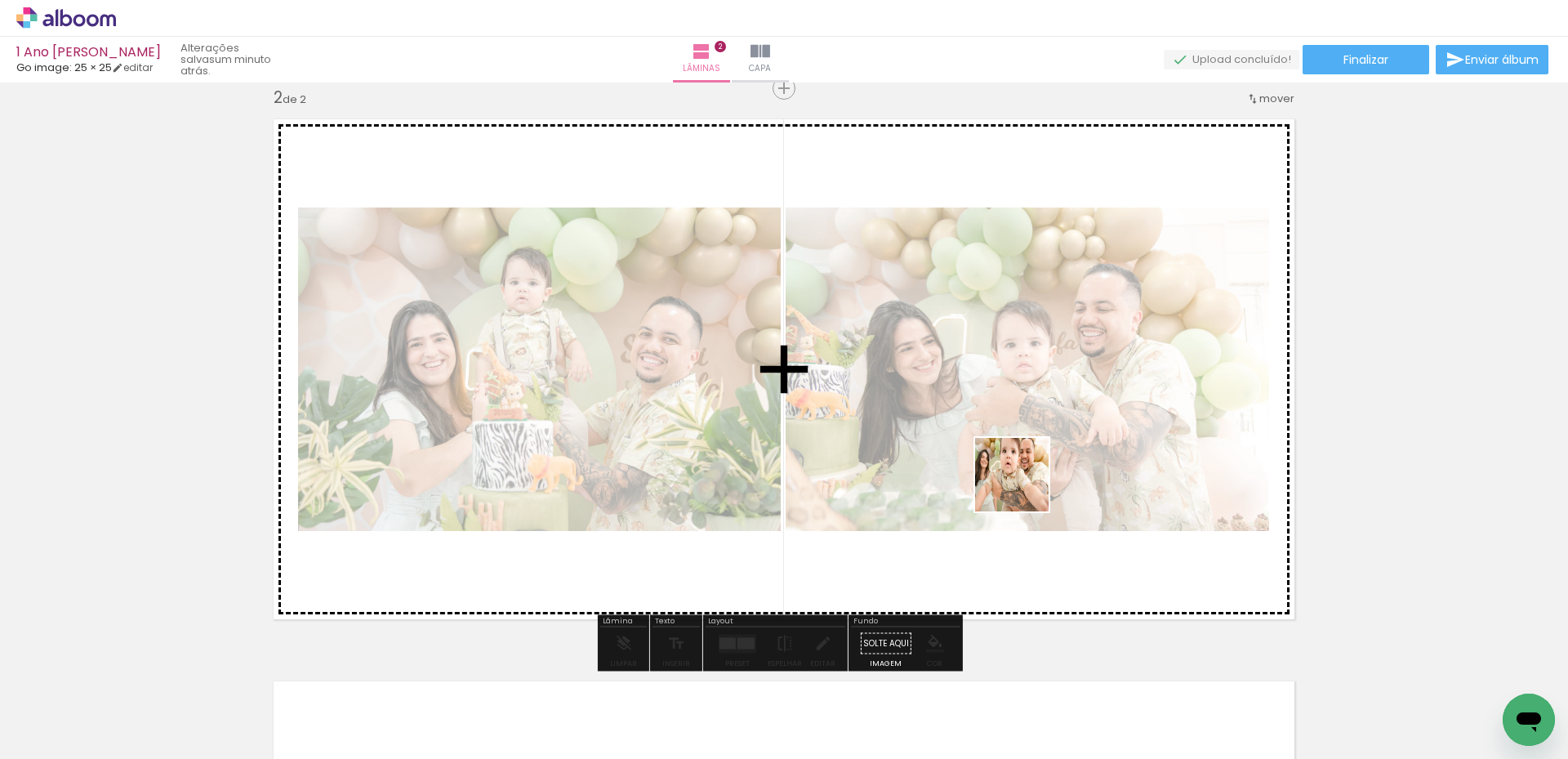
drag, startPoint x: 1083, startPoint y: 722, endPoint x: 1024, endPoint y: 487, distance: 242.3
click at [1024, 487] on quentale-workspace at bounding box center [784, 380] width 1568 height 759
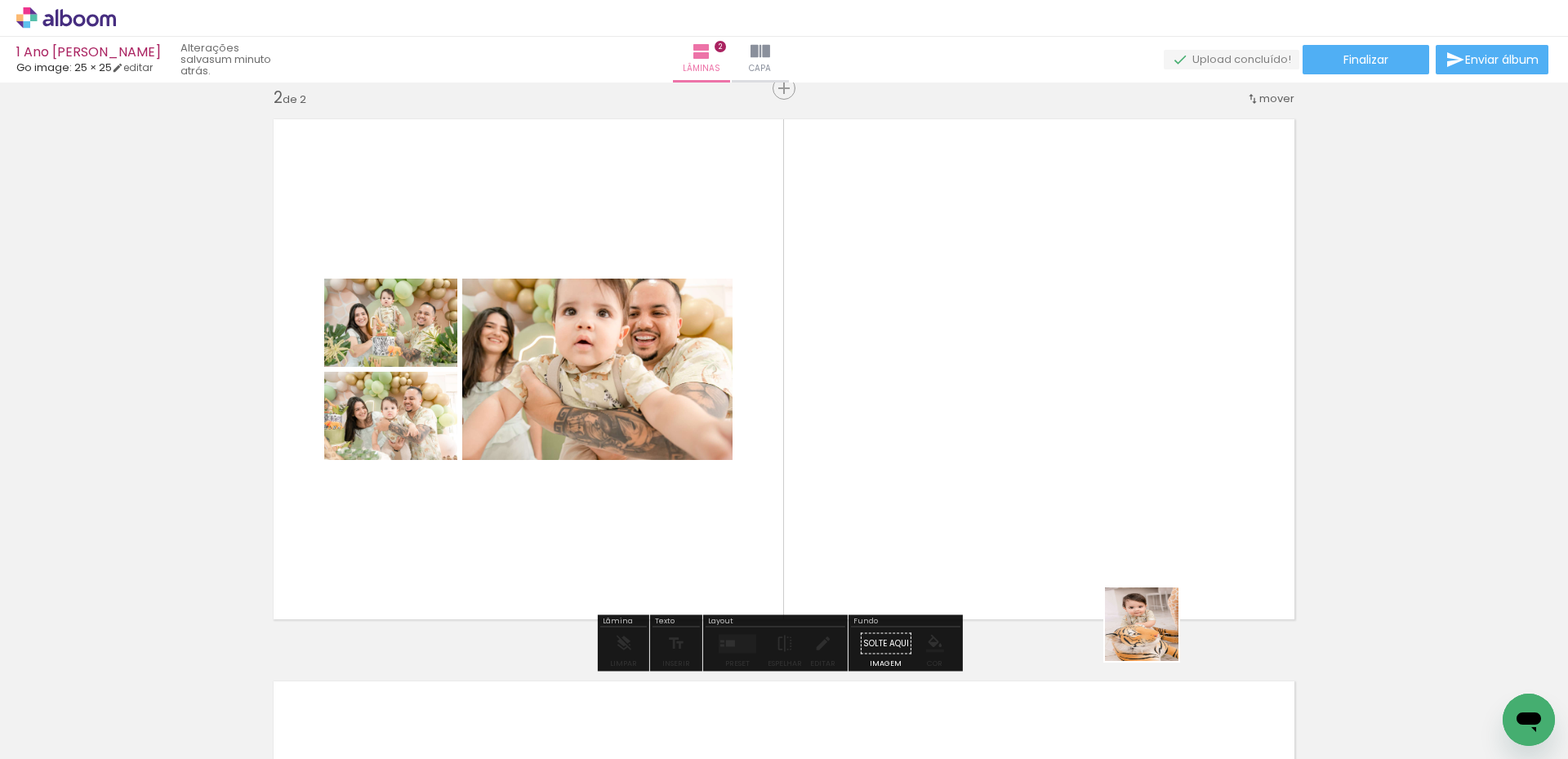
drag, startPoint x: 1176, startPoint y: 724, endPoint x: 1106, endPoint y: 495, distance: 239.5
click at [1106, 495] on quentale-workspace at bounding box center [784, 380] width 1568 height 759
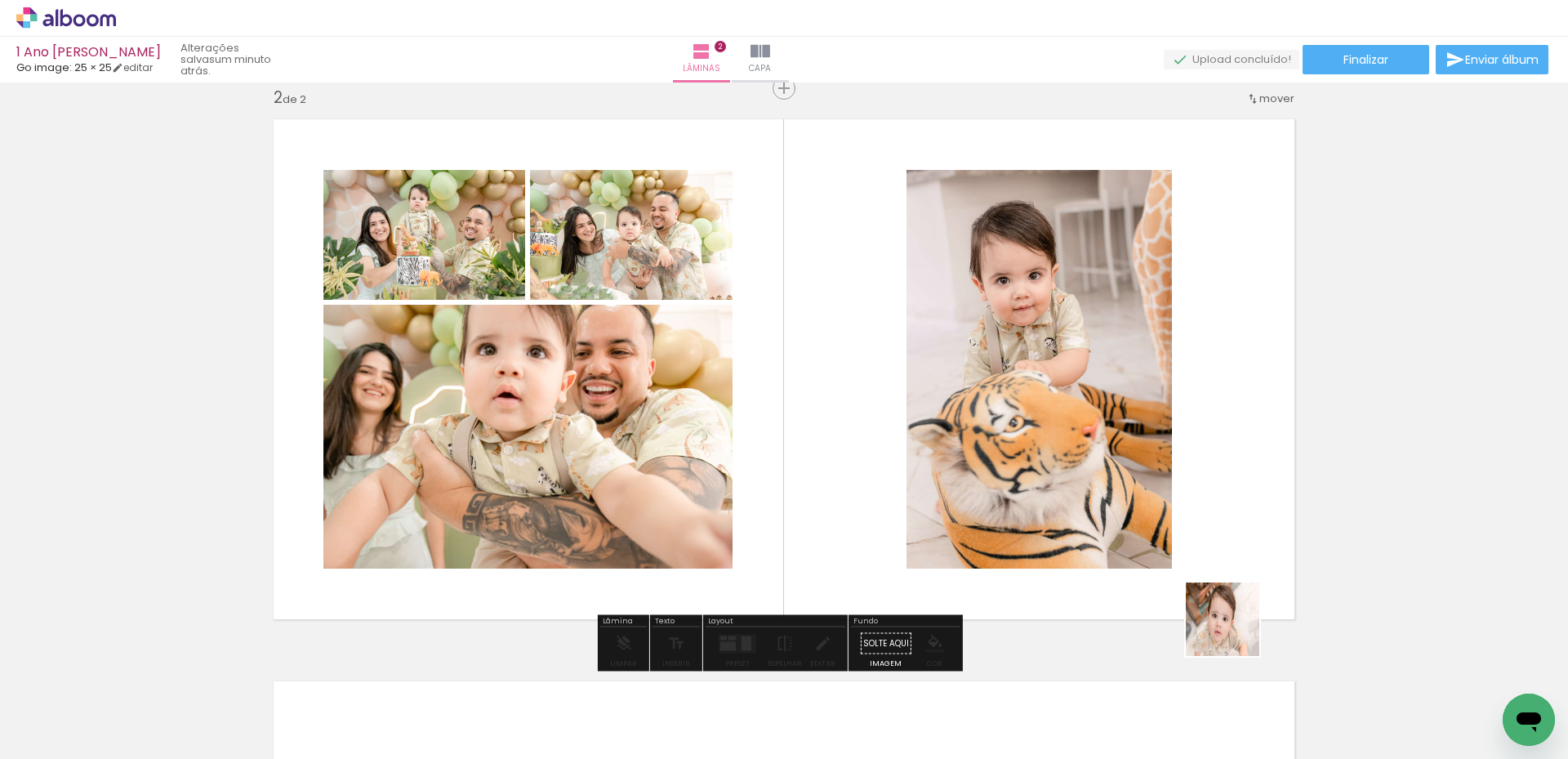
drag, startPoint x: 1272, startPoint y: 711, endPoint x: 1206, endPoint y: 494, distance: 226.8
click at [1208, 494] on quentale-workspace at bounding box center [784, 380] width 1568 height 759
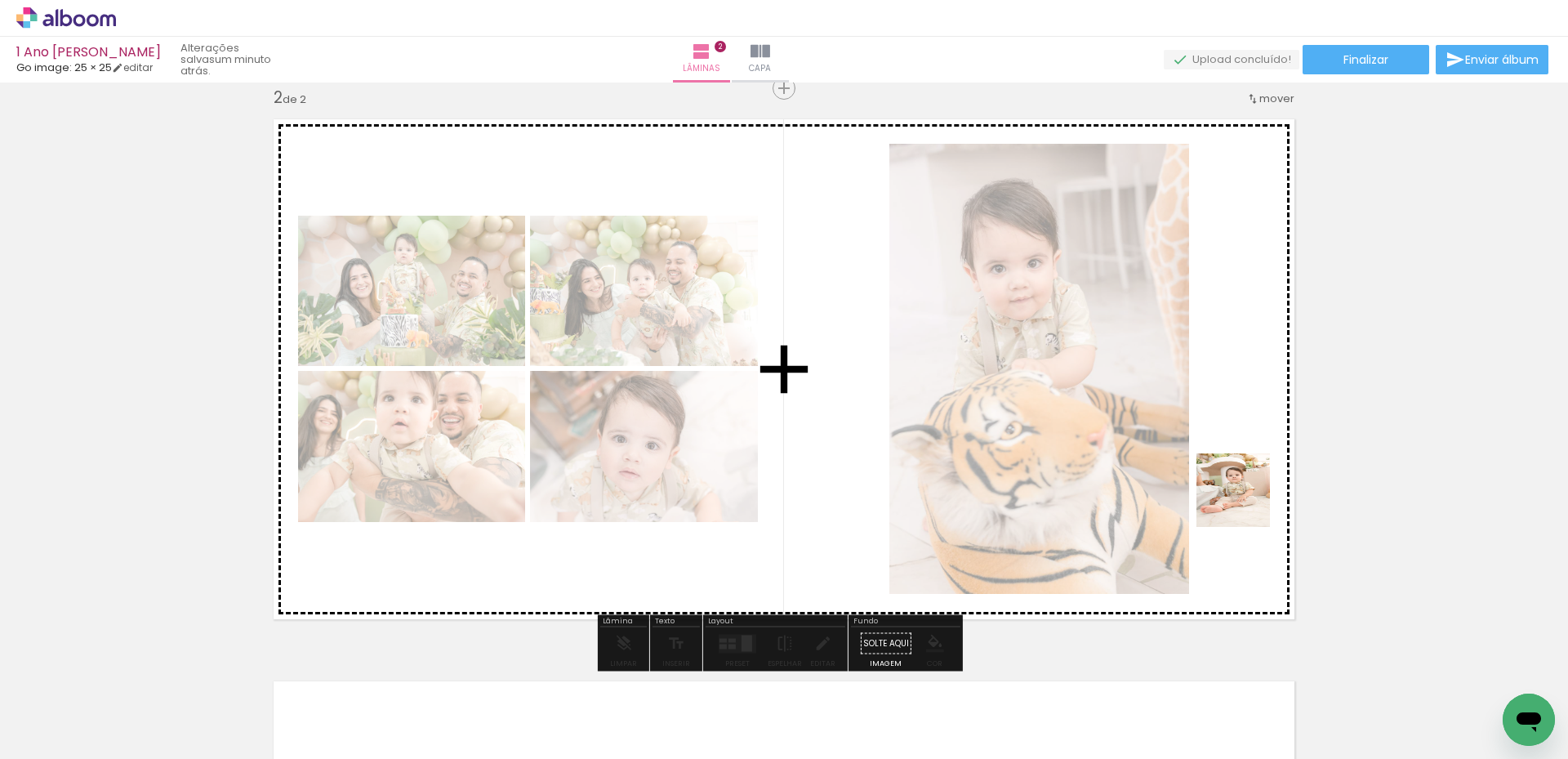
drag, startPoint x: 1354, startPoint y: 716, endPoint x: 1244, endPoint y: 502, distance: 240.6
click at [1244, 502] on quentale-workspace at bounding box center [784, 380] width 1568 height 759
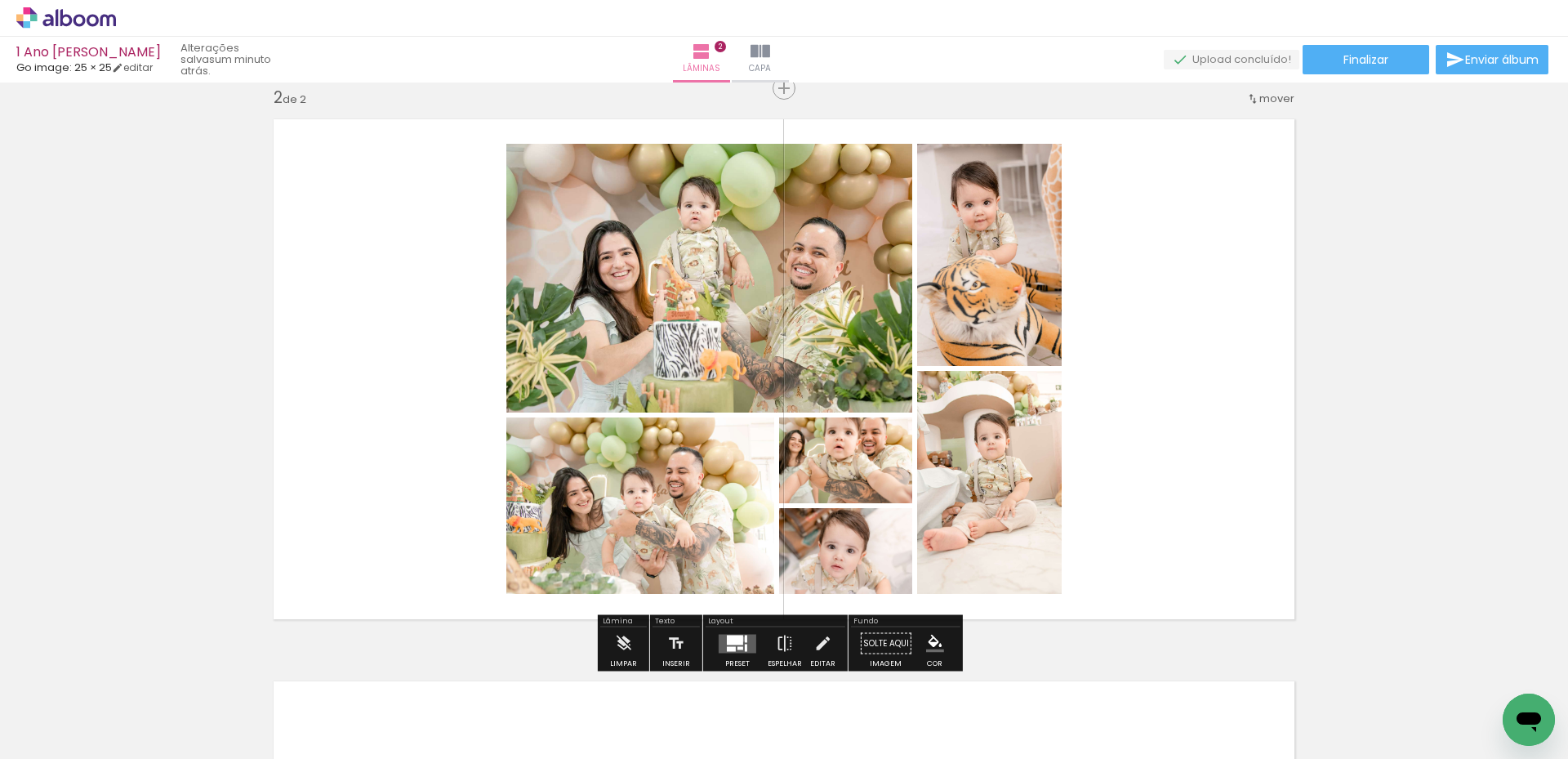
click at [739, 639] on div at bounding box center [735, 640] width 16 height 10
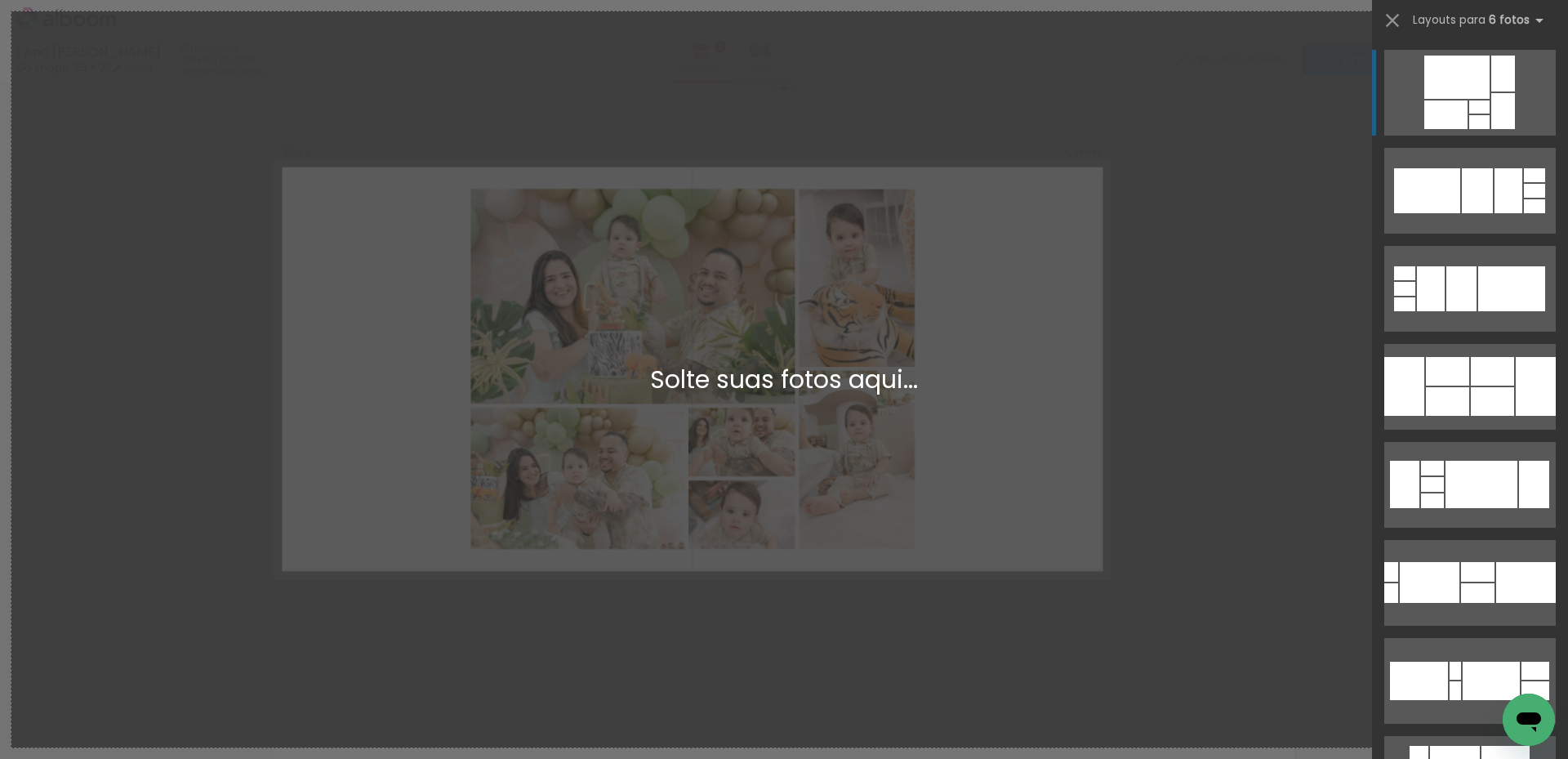
scroll to position [0, 0]
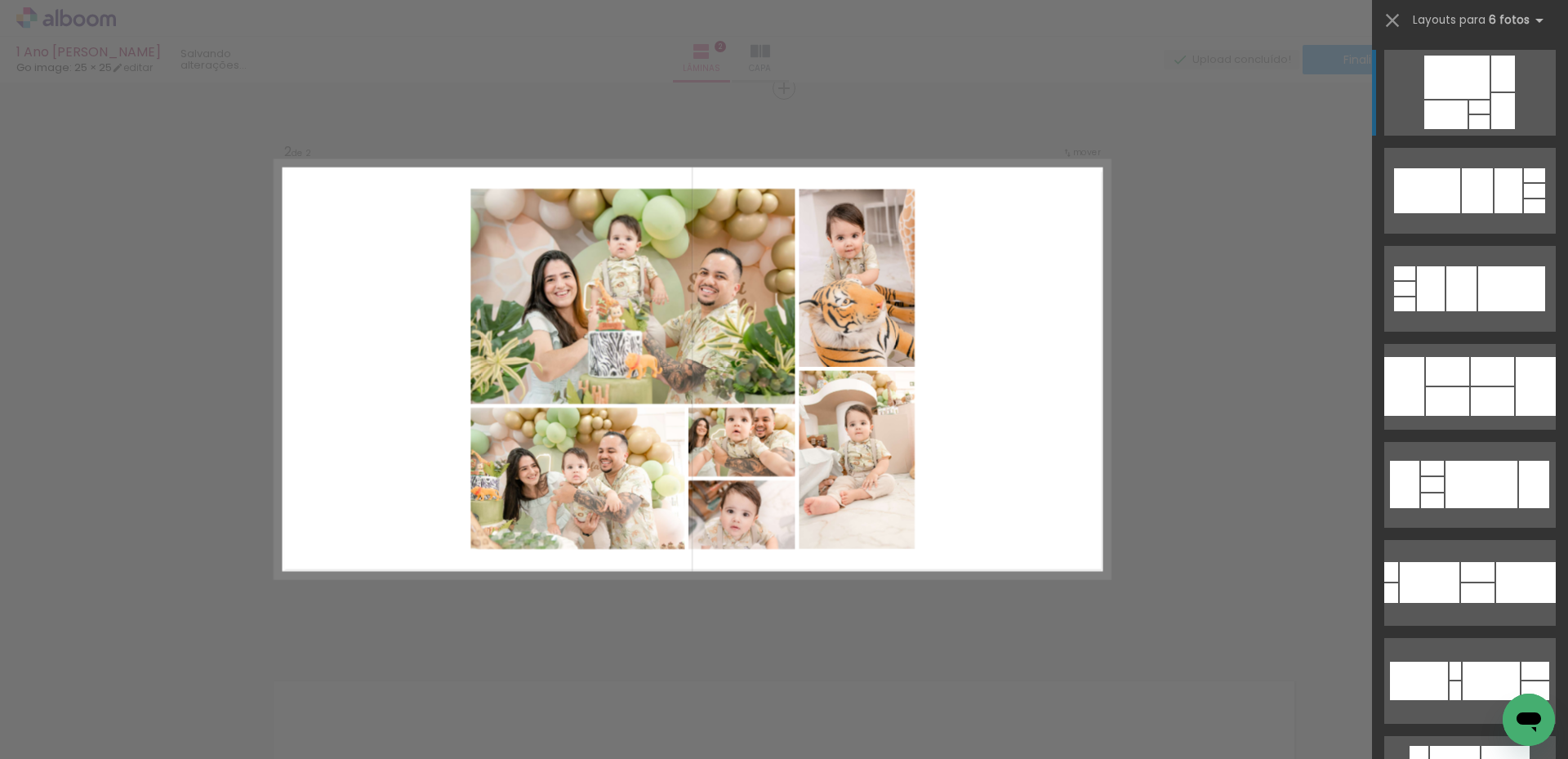
click at [1171, 474] on div "Confirmar Cancelar" at bounding box center [784, 362] width 1568 height 1726
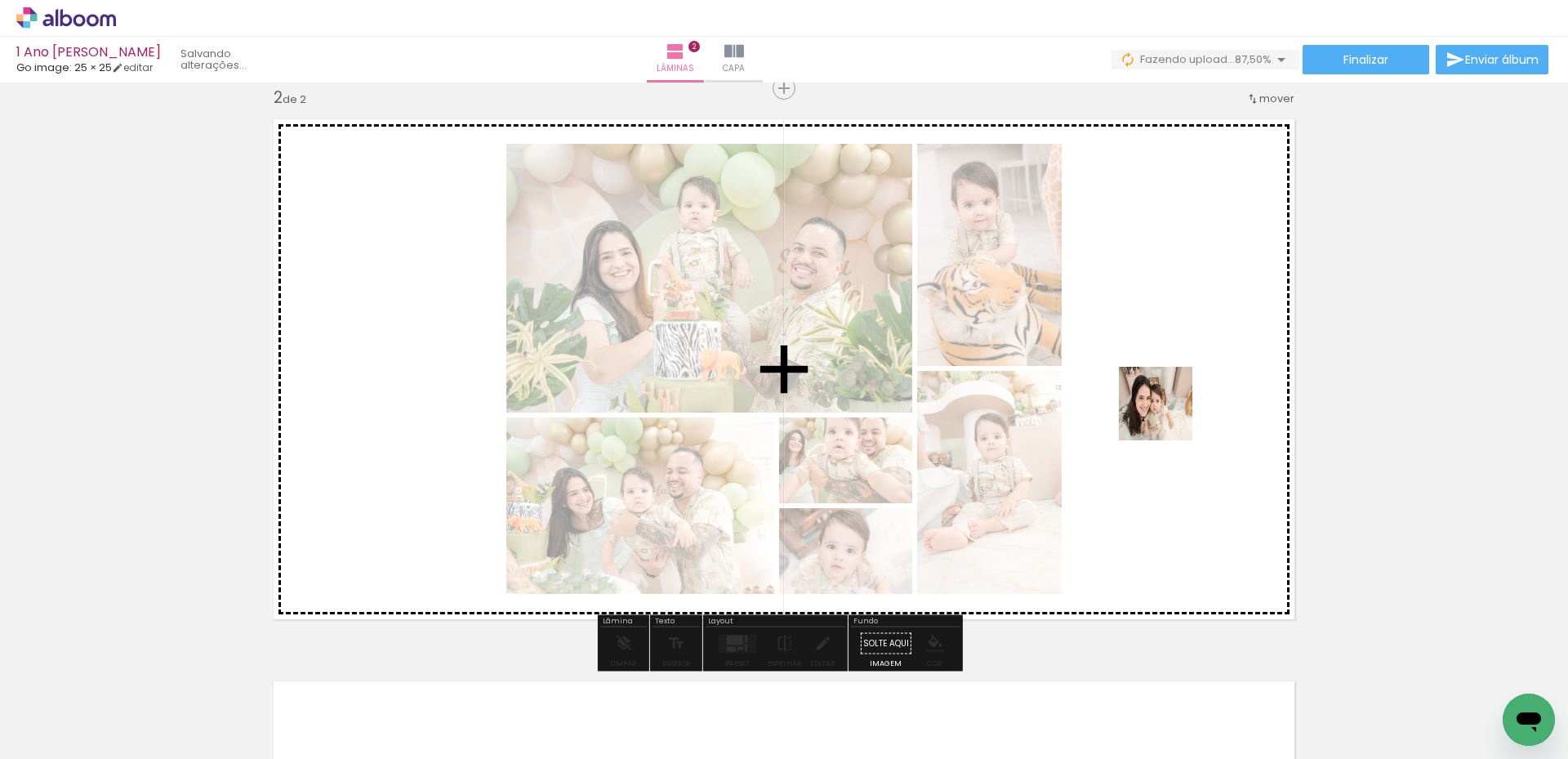
drag, startPoint x: 1441, startPoint y: 717, endPoint x: 1168, endPoint y: 416, distance: 406.4
click at [1168, 416] on quentale-workspace at bounding box center [784, 380] width 1568 height 759
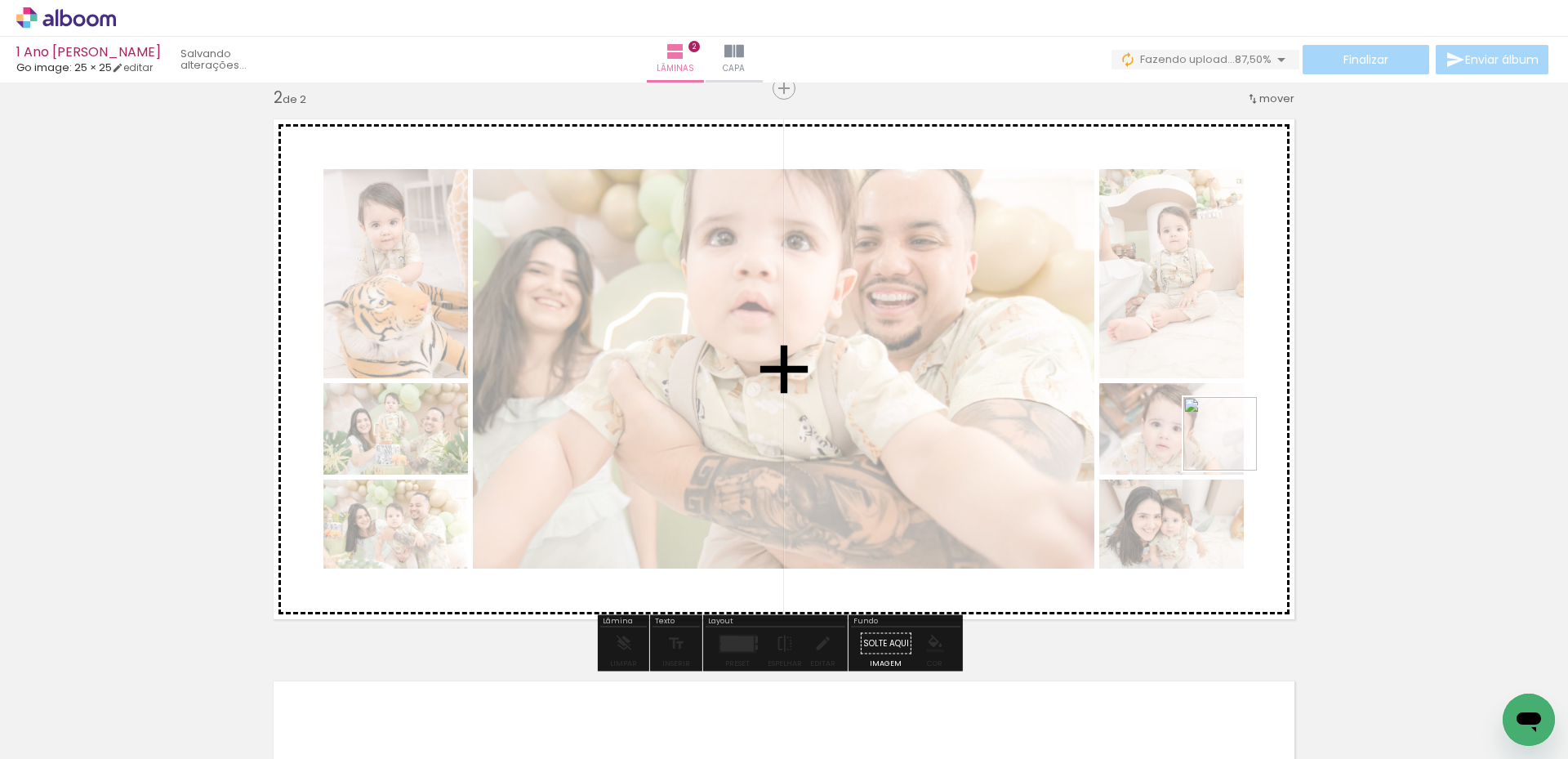
drag, startPoint x: 1527, startPoint y: 676, endPoint x: 1219, endPoint y: 437, distance: 389.9
click at [1227, 442] on quentale-workspace at bounding box center [784, 380] width 1568 height 759
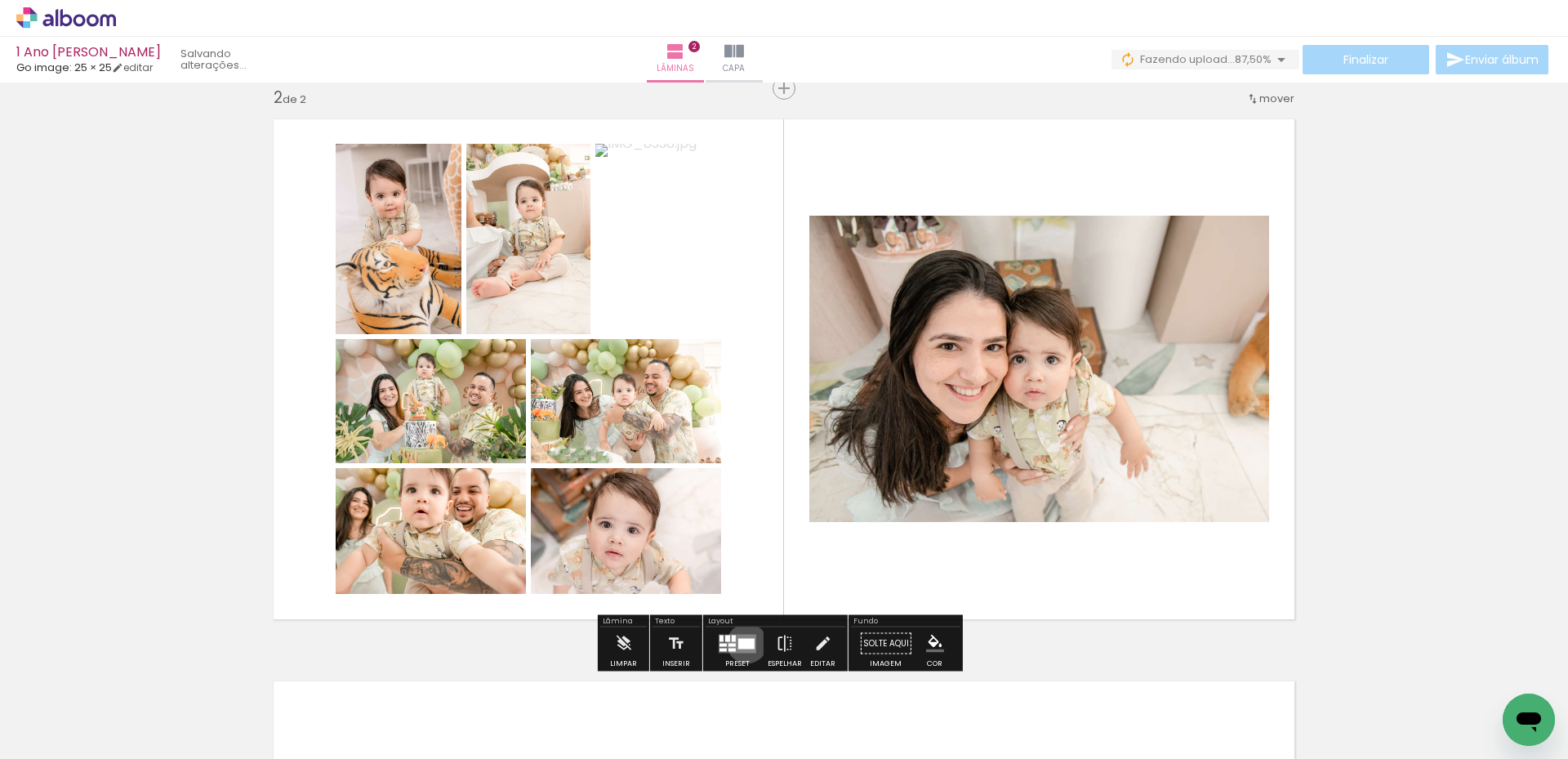
click at [740, 643] on div at bounding box center [746, 643] width 16 height 11
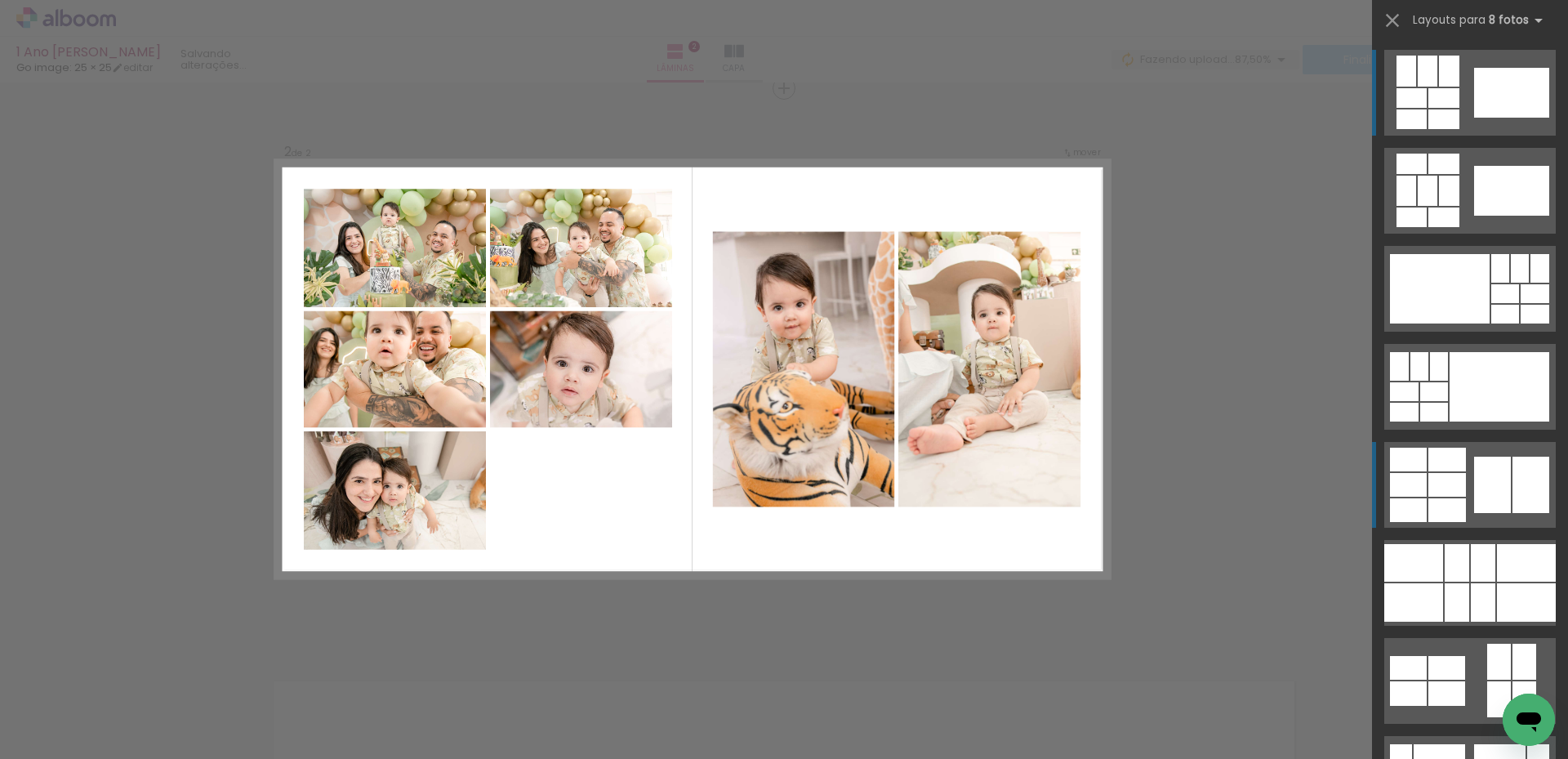
click at [1459, 174] on div at bounding box center [1443, 164] width 31 height 21
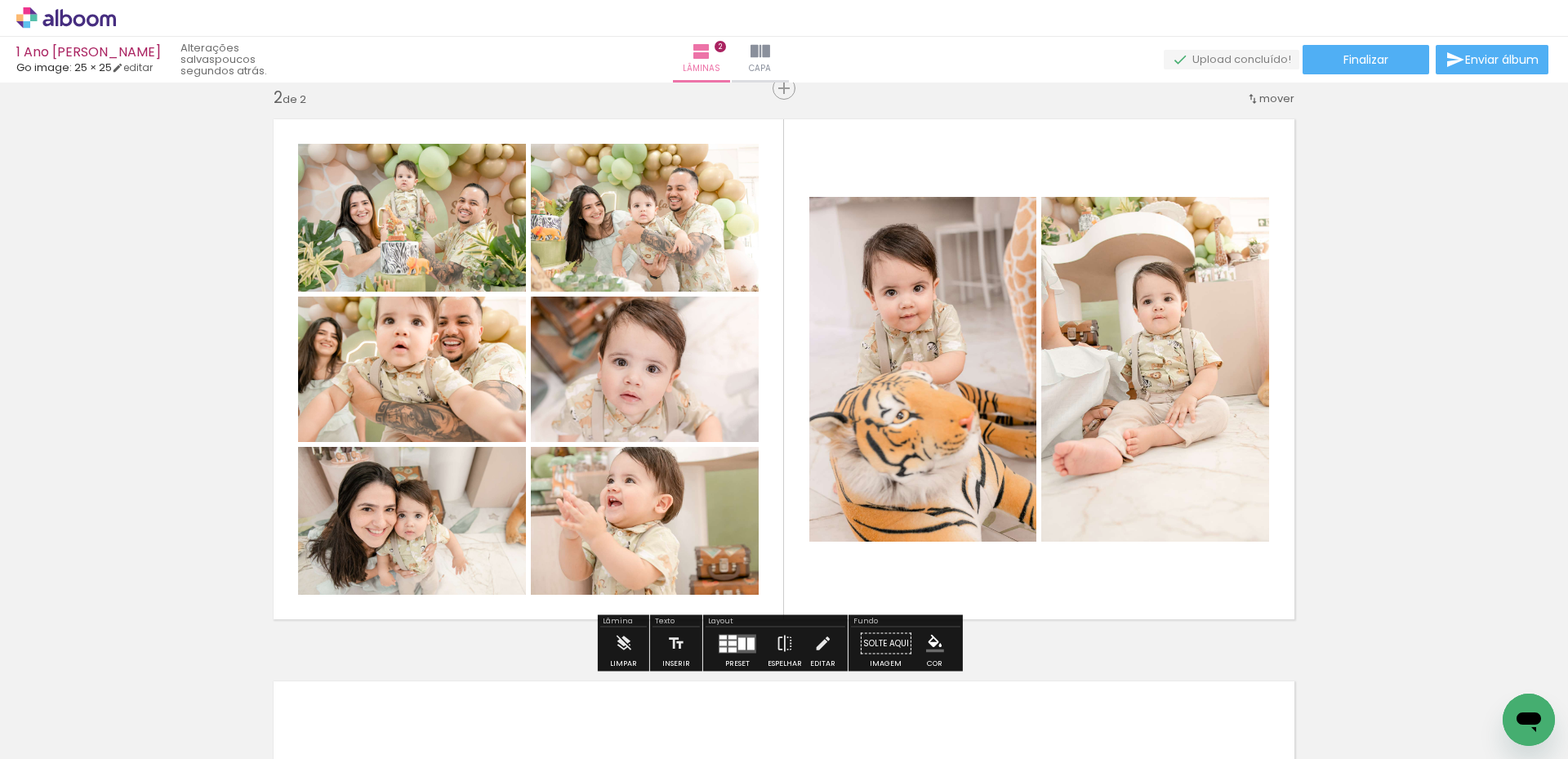
click at [727, 639] on quentale-layouter at bounding box center [738, 643] width 38 height 19
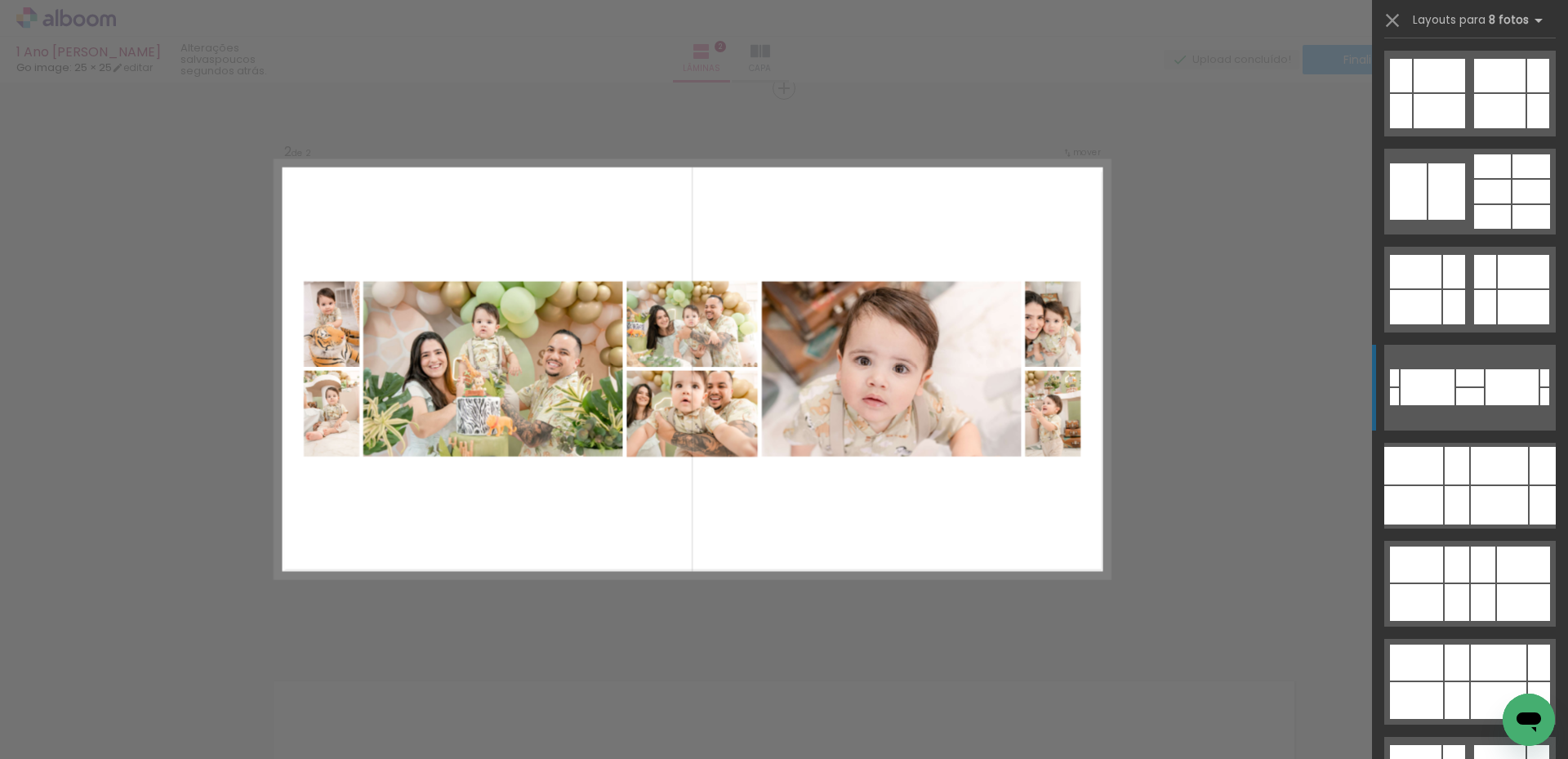
scroll to position [964, 0]
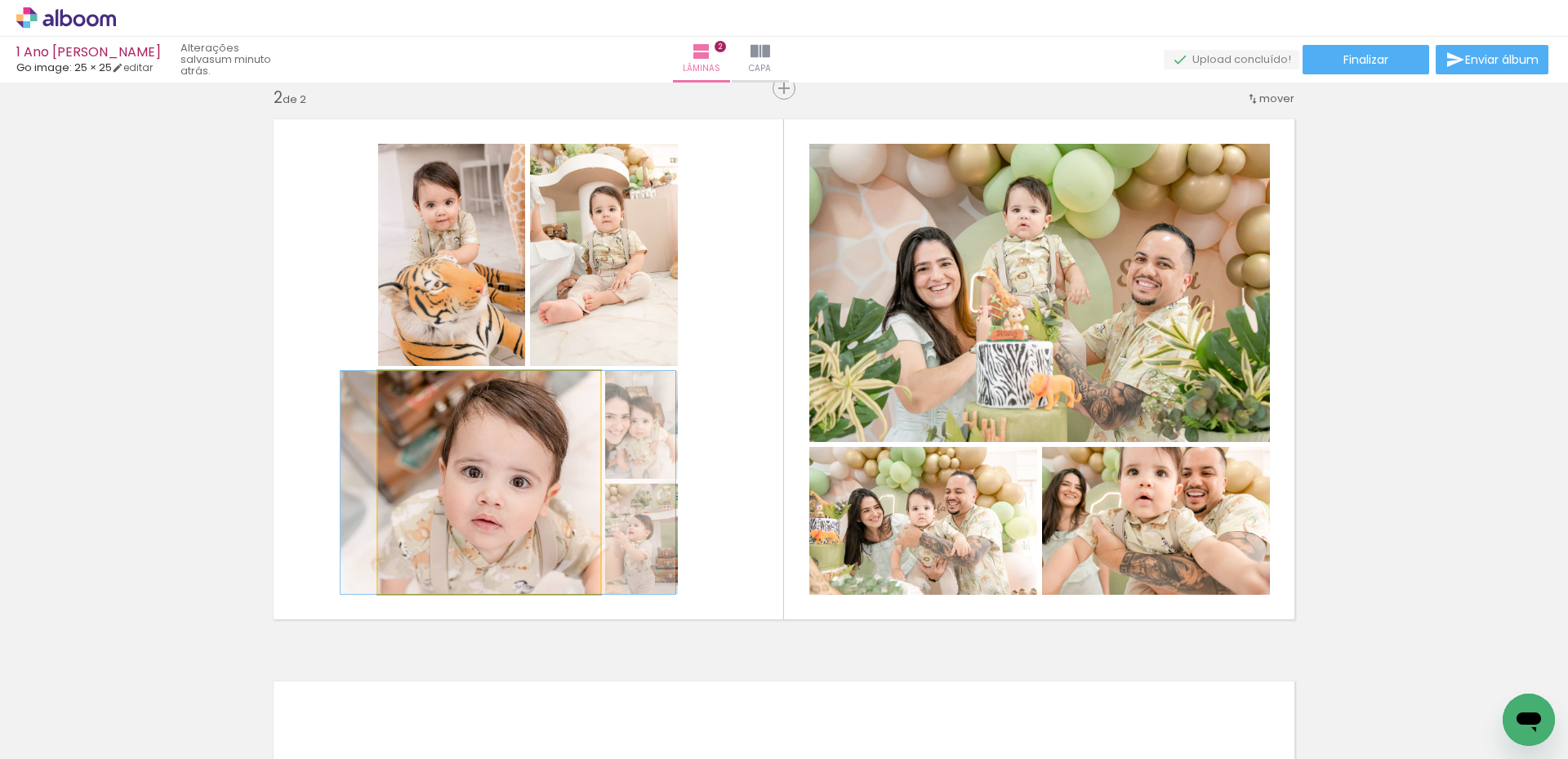
drag, startPoint x: 501, startPoint y: 516, endPoint x: 520, endPoint y: 514, distance: 19.1
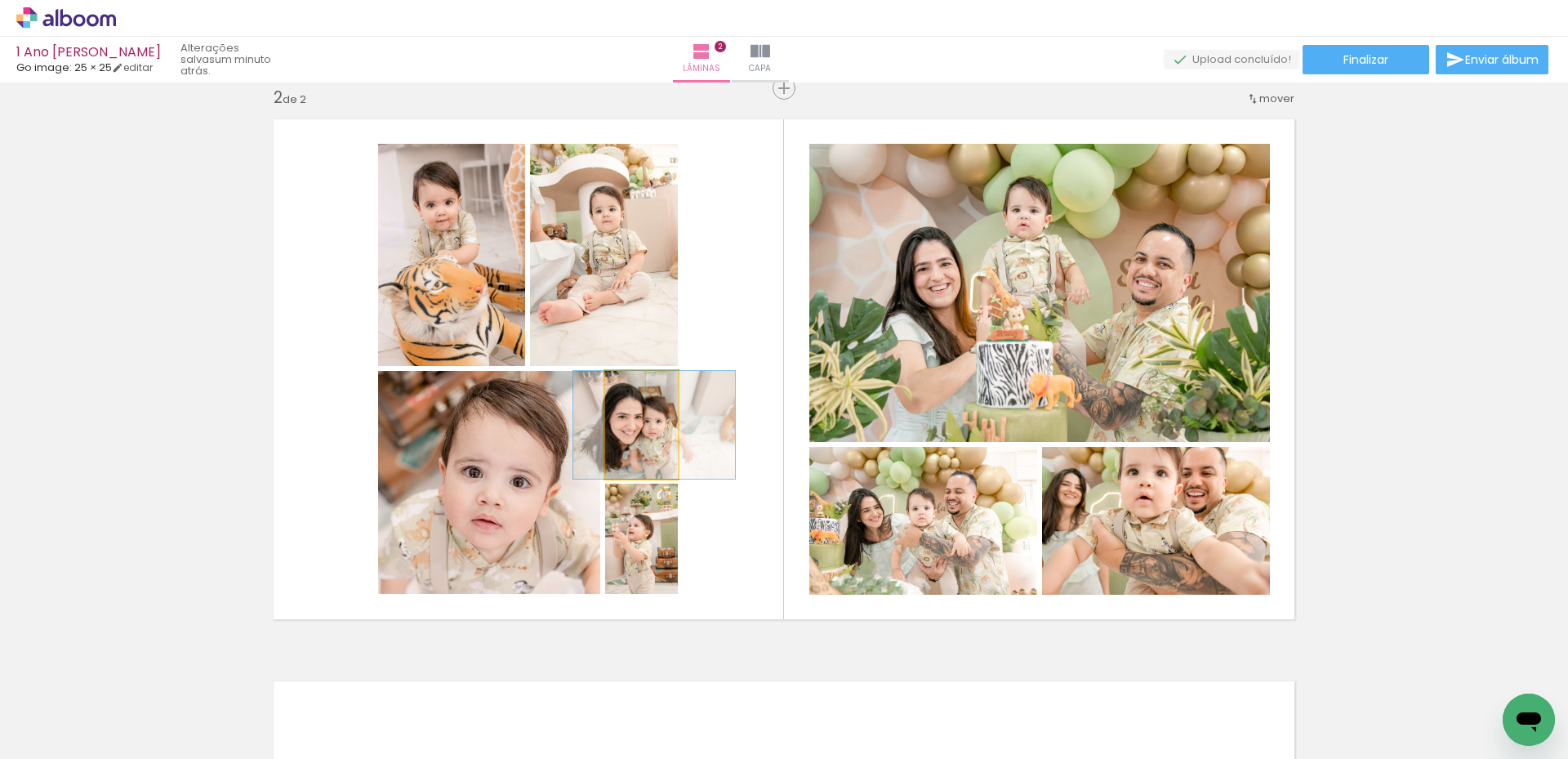
drag, startPoint x: 631, startPoint y: 457, endPoint x: 643, endPoint y: 457, distance: 12.0
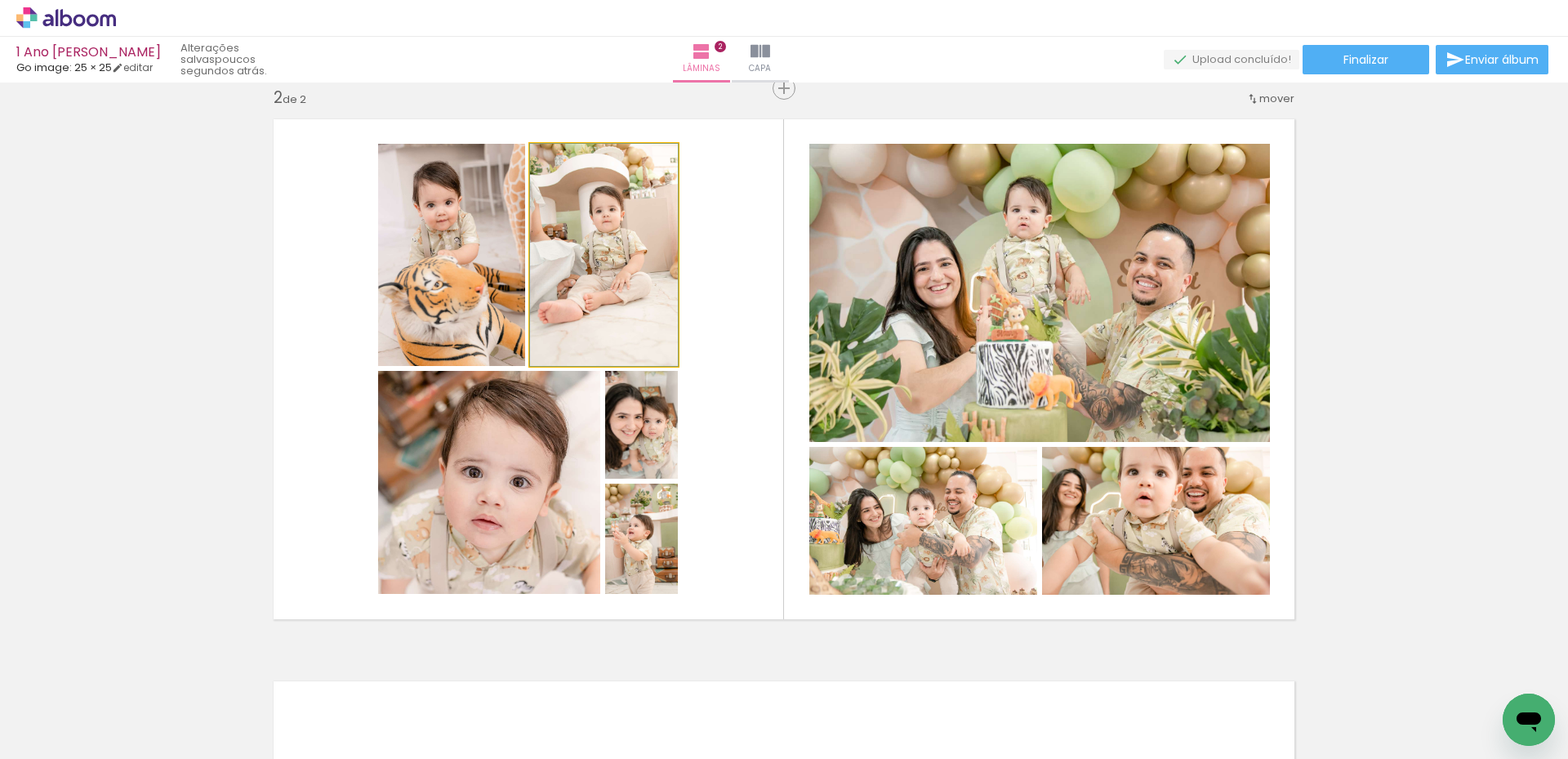
drag, startPoint x: 613, startPoint y: 292, endPoint x: 627, endPoint y: 296, distance: 14.6
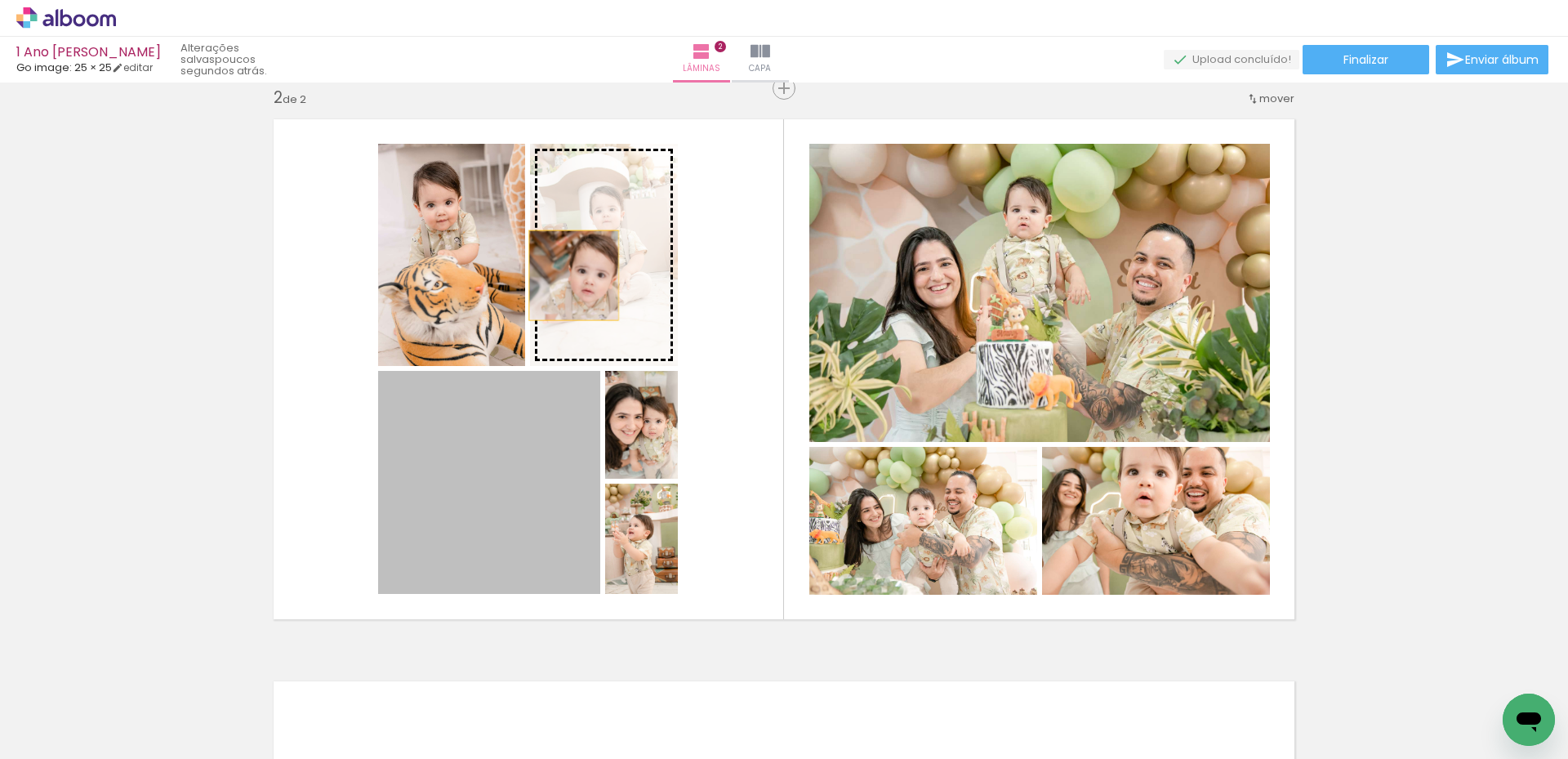
drag, startPoint x: 511, startPoint y: 527, endPoint x: 576, endPoint y: 278, distance: 257.3
click at [0, 0] on slot at bounding box center [0, 0] width 0 height 0
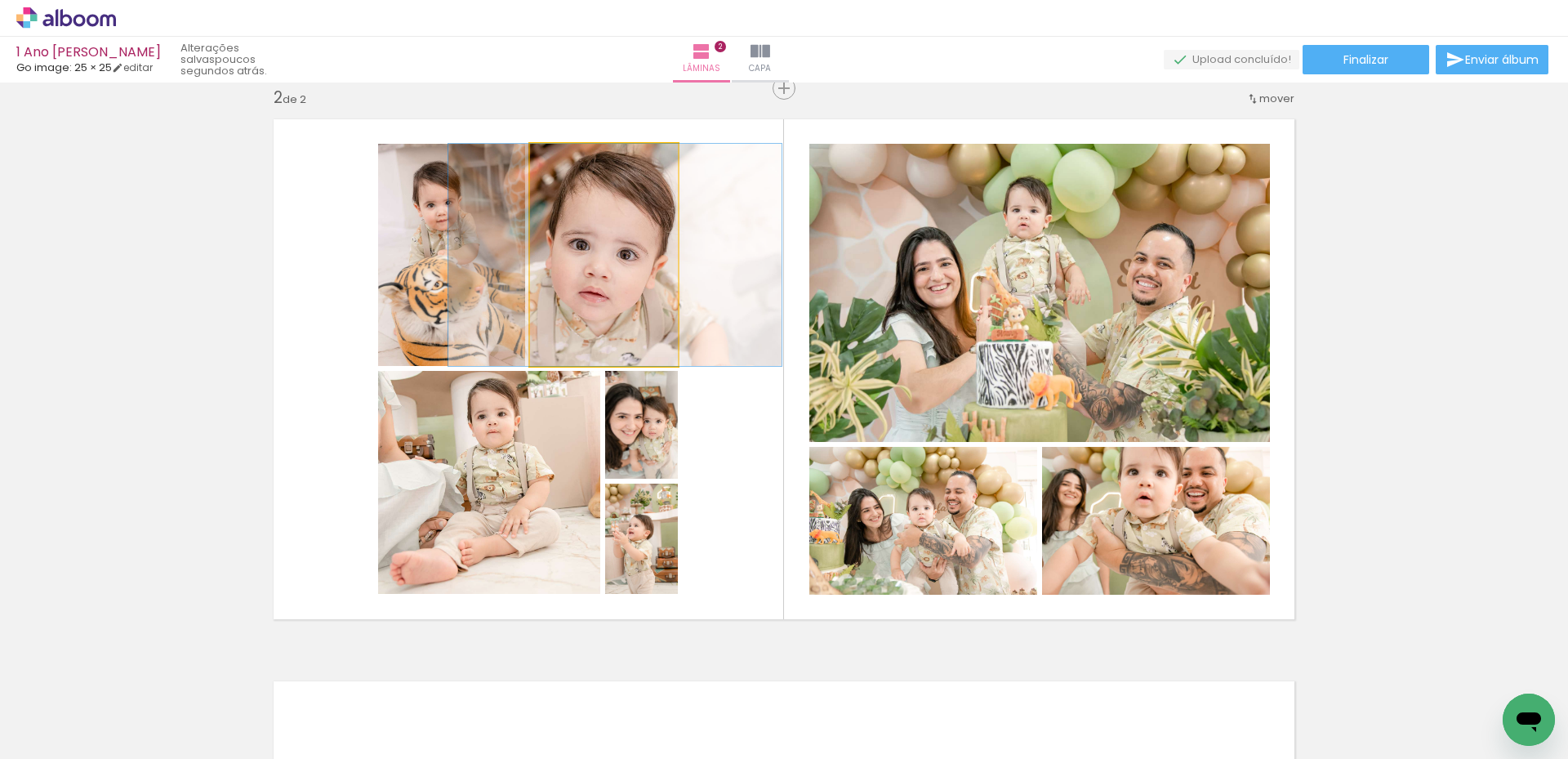
drag, startPoint x: 607, startPoint y: 306, endPoint x: 618, endPoint y: 306, distance: 11.0
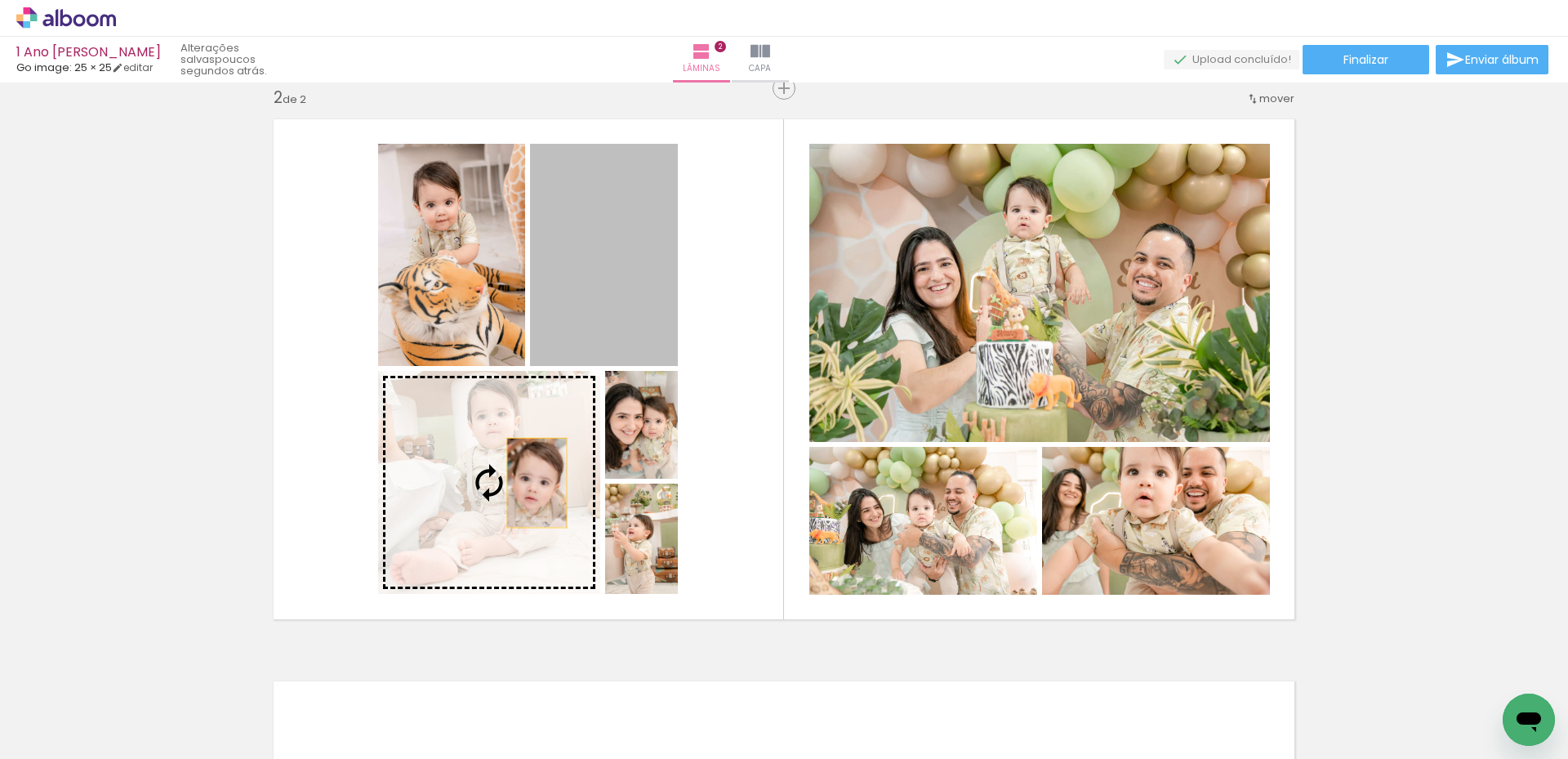
drag, startPoint x: 607, startPoint y: 319, endPoint x: 521, endPoint y: 490, distance: 191.4
click at [0, 0] on slot at bounding box center [0, 0] width 0 height 0
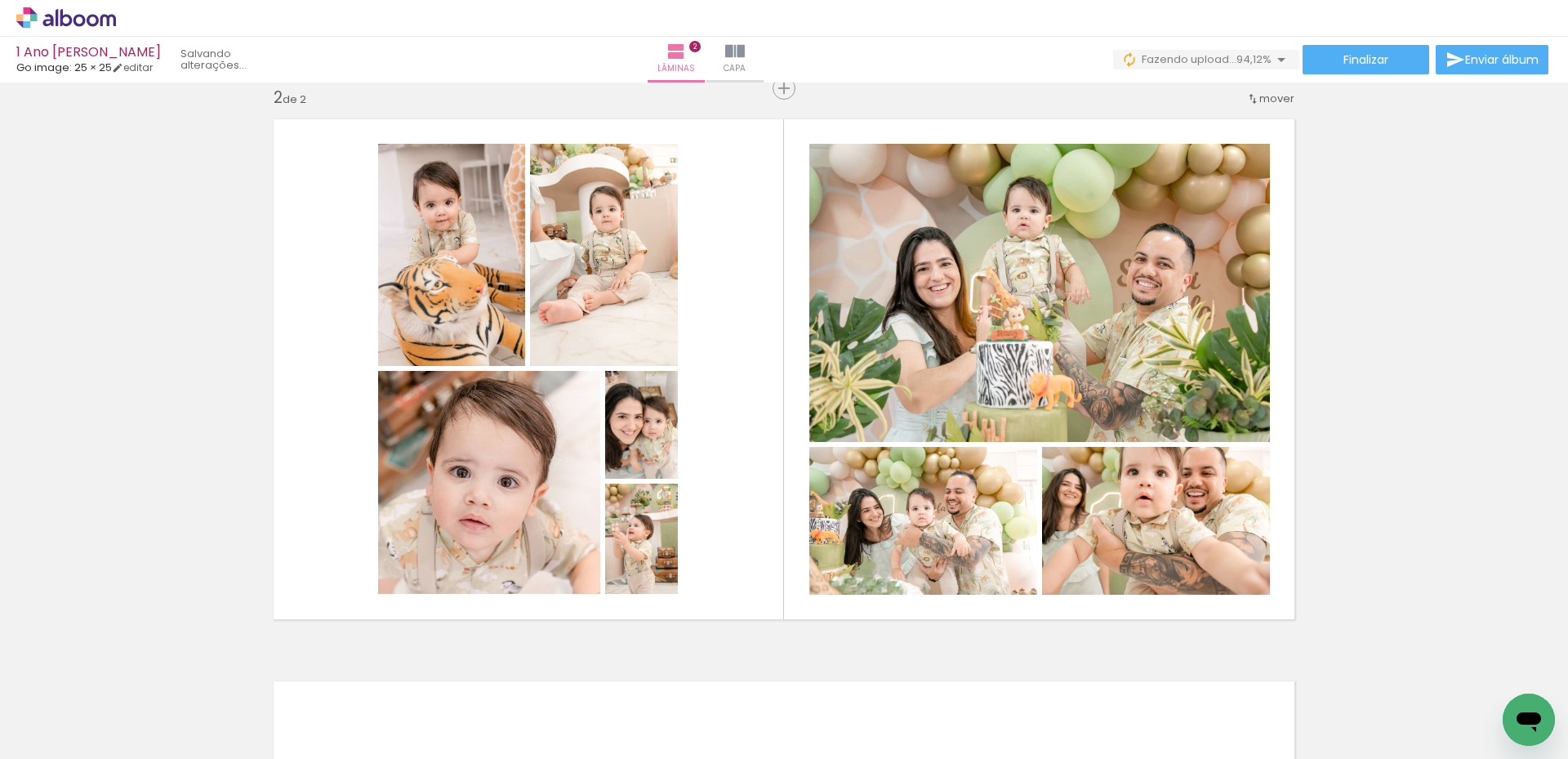
scroll to position [0, 126]
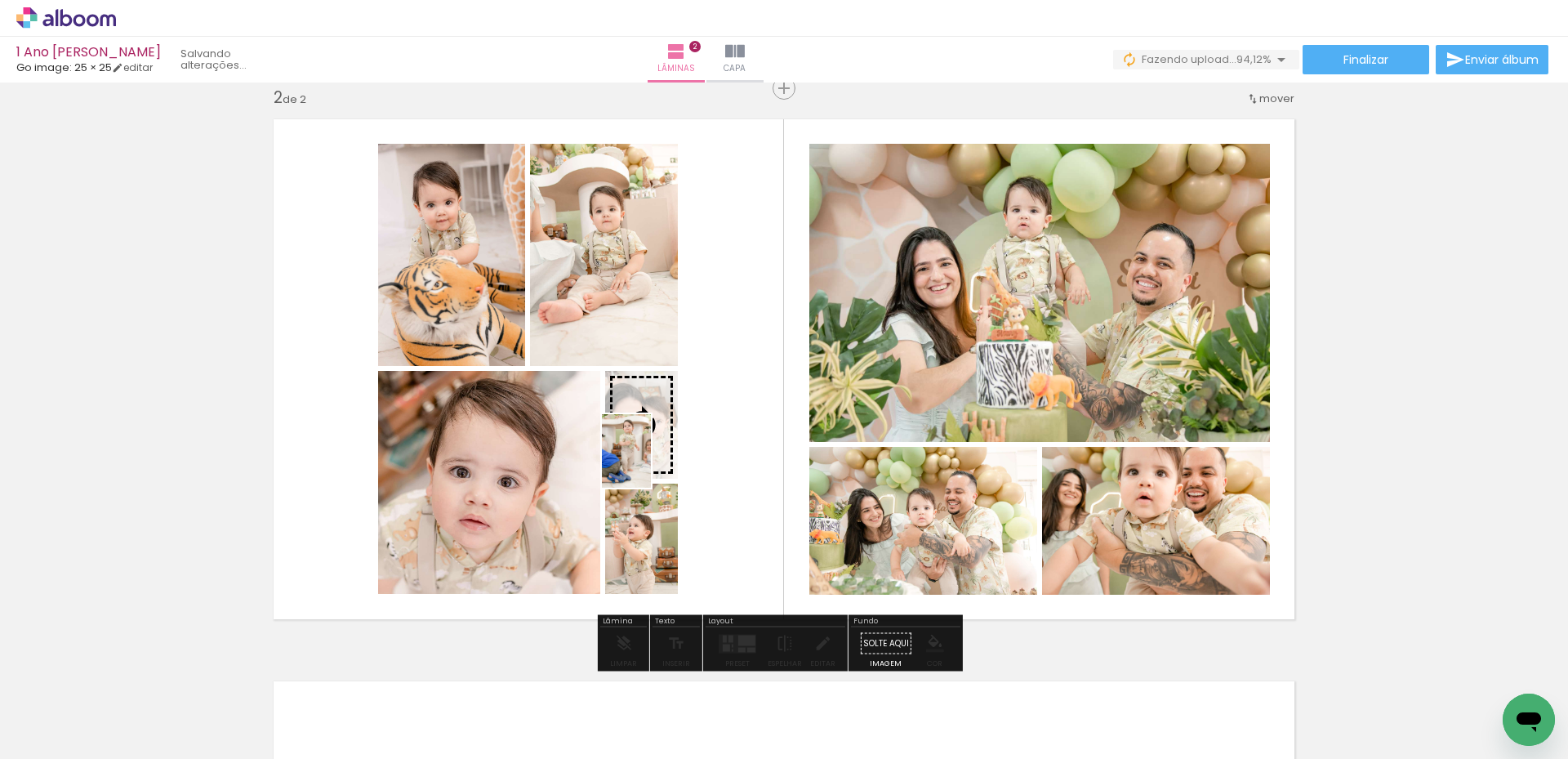
drag, startPoint x: 1498, startPoint y: 691, endPoint x: 650, endPoint y: 463, distance: 878.1
click at [650, 463] on quentale-workspace at bounding box center [784, 380] width 1568 height 759
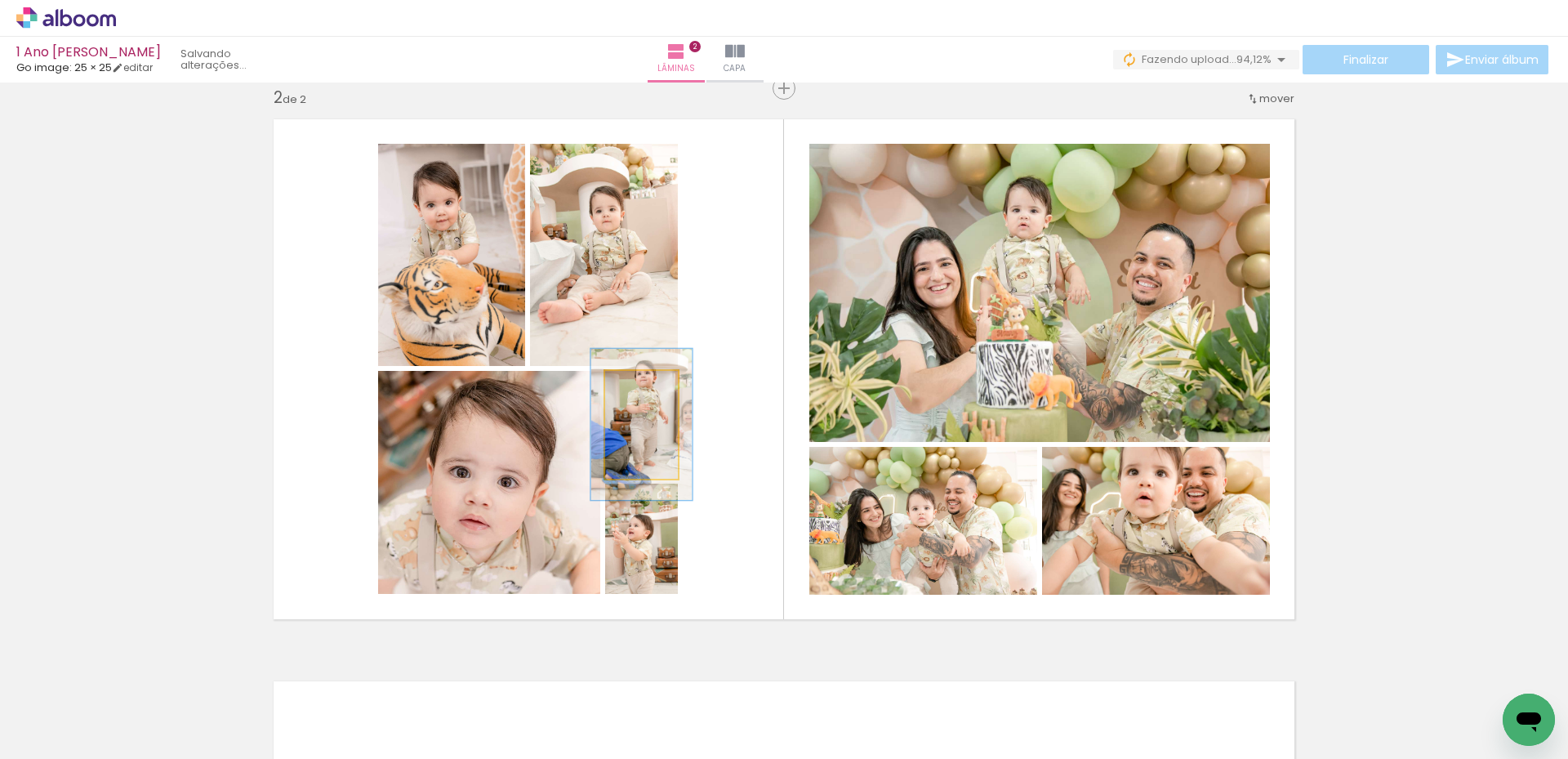
type paper-slider "139"
click at [637, 386] on div at bounding box center [641, 387] width 15 height 15
drag, startPoint x: 622, startPoint y: 443, endPoint x: 616, endPoint y: 464, distance: 21.8
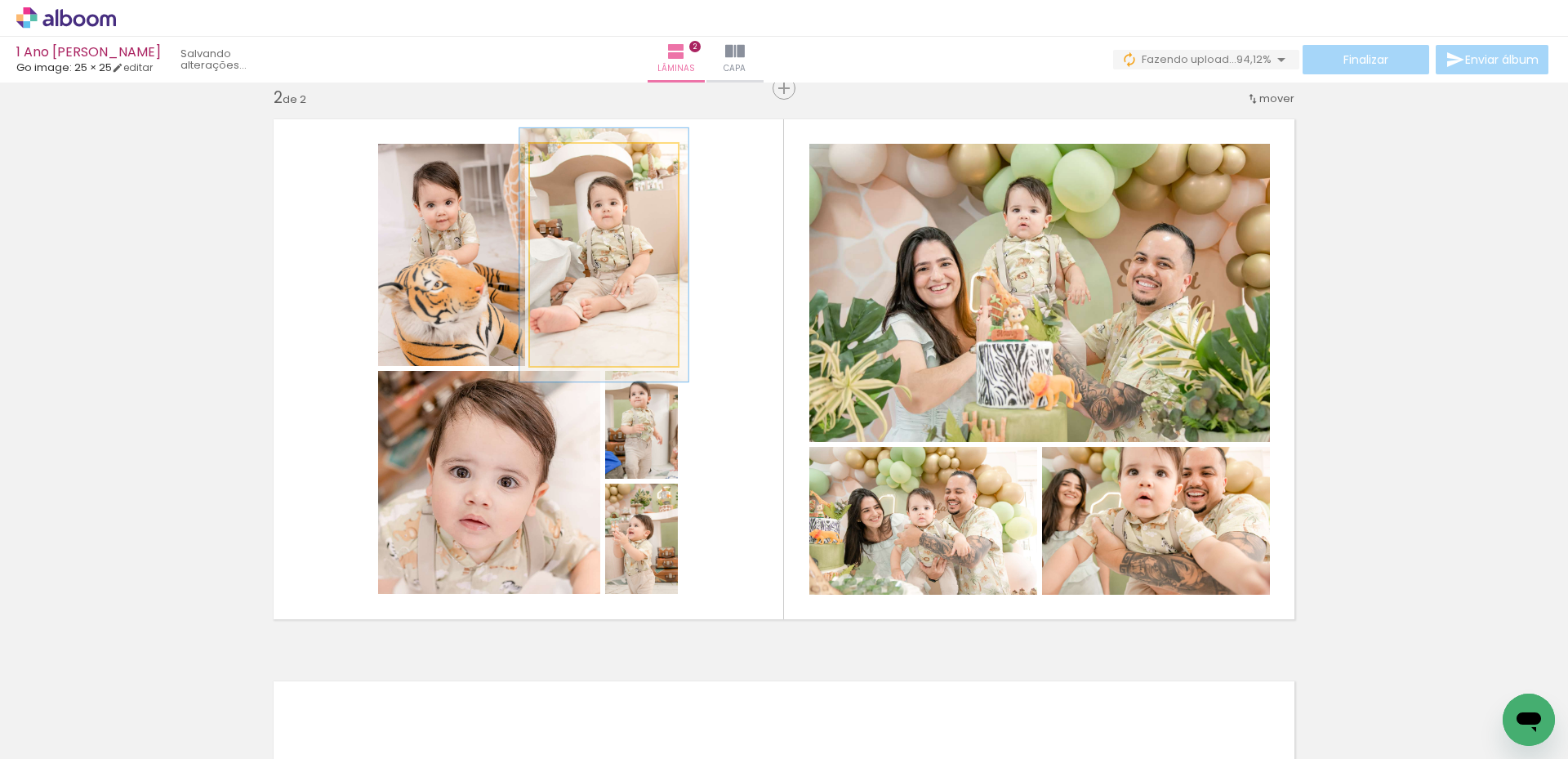
drag, startPoint x: 568, startPoint y: 160, endPoint x: 576, endPoint y: 161, distance: 8.1
type paper-slider "114"
click at [576, 161] on div at bounding box center [576, 161] width 26 height 26
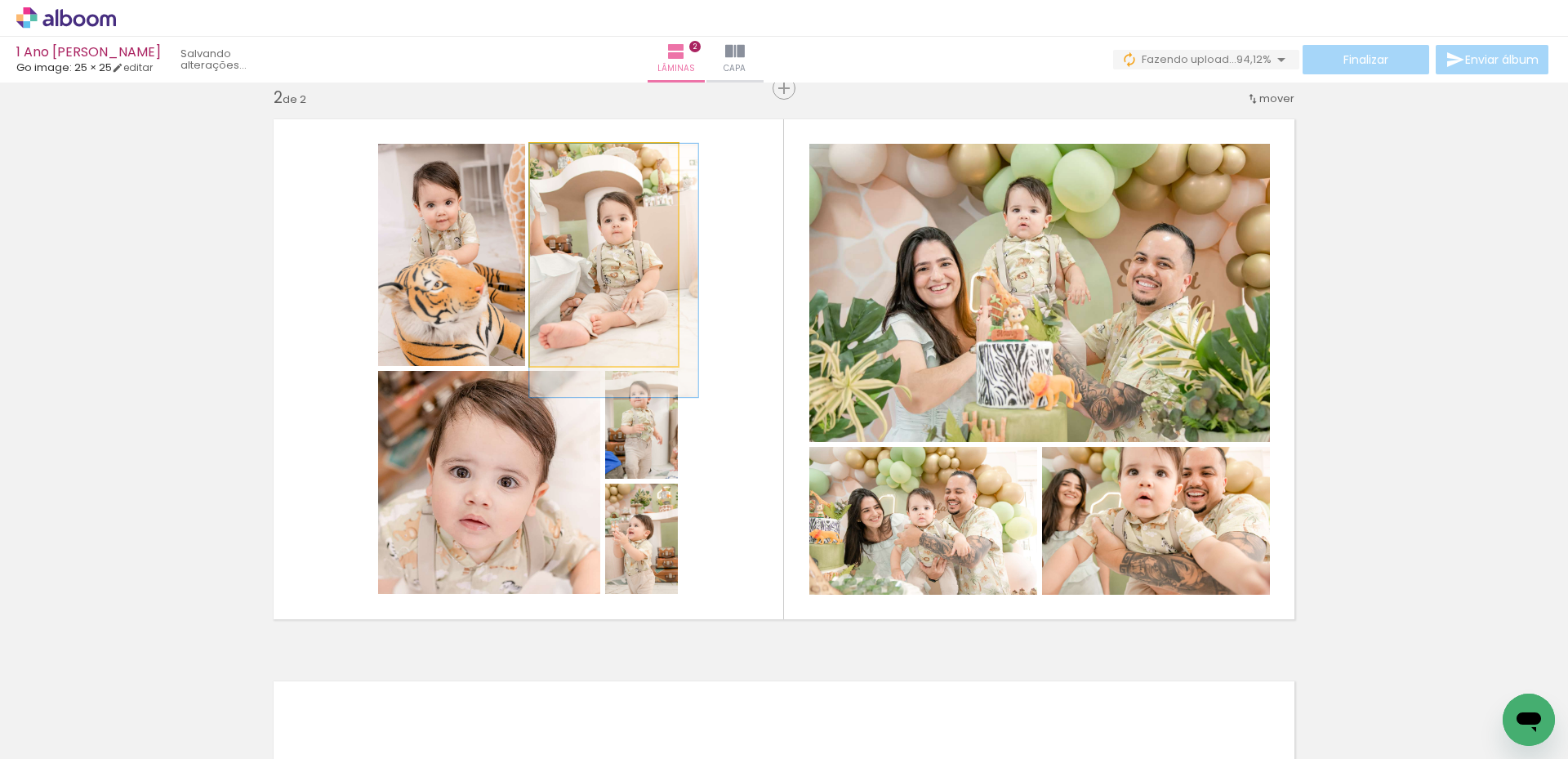
drag, startPoint x: 589, startPoint y: 276, endPoint x: 599, endPoint y: 292, distance: 18.9
click at [598, 310] on quentale-photo at bounding box center [604, 255] width 148 height 223
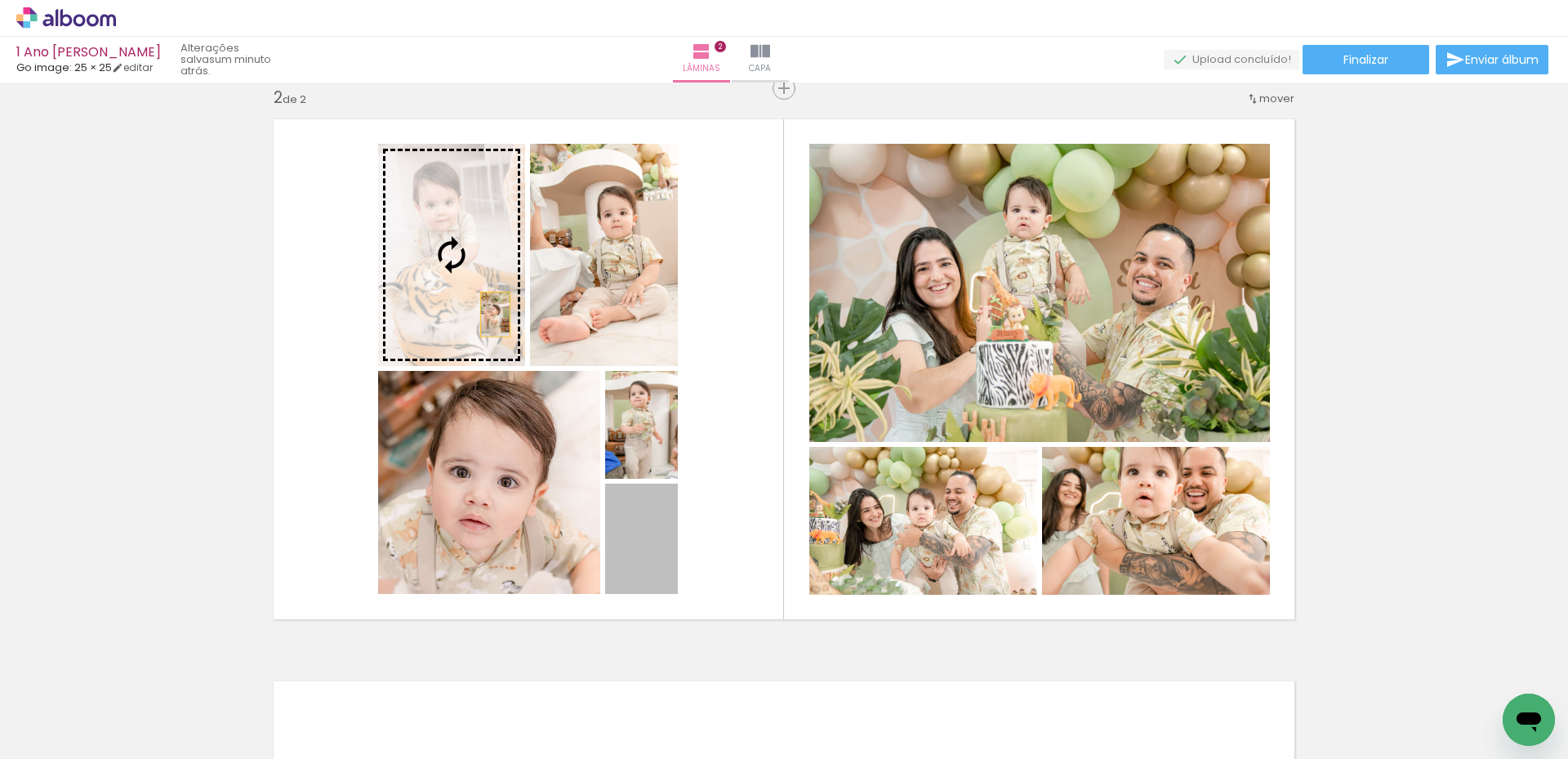
drag, startPoint x: 634, startPoint y: 570, endPoint x: 471, endPoint y: 300, distance: 315.4
click at [0, 0] on slot at bounding box center [0, 0] width 0 height 0
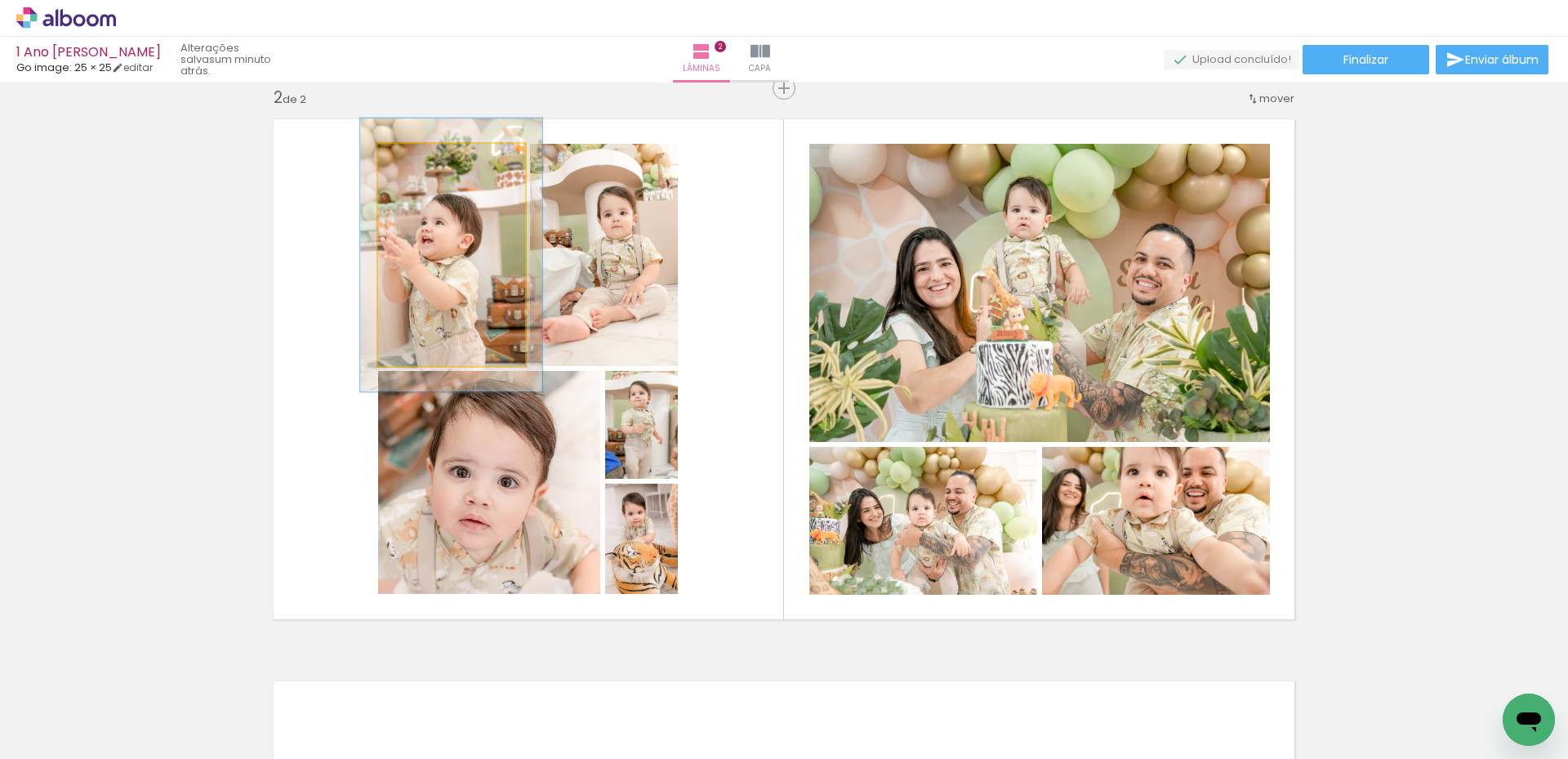
drag, startPoint x: 414, startPoint y: 160, endPoint x: 427, endPoint y: 158, distance: 13.2
type paper-slider "125"
click at [427, 158] on div at bounding box center [429, 161] width 15 height 15
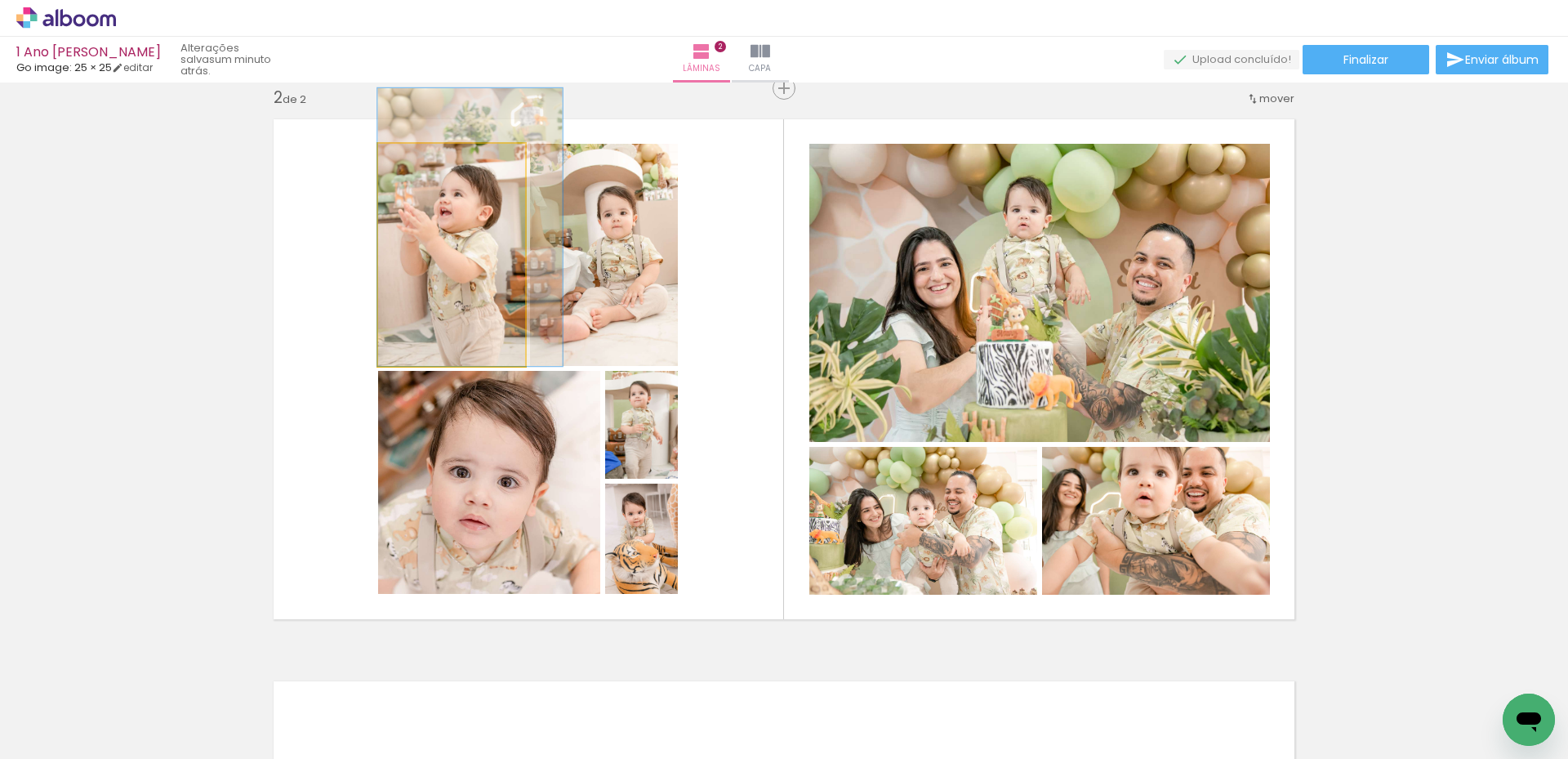
drag, startPoint x: 465, startPoint y: 268, endPoint x: 485, endPoint y: 235, distance: 38.6
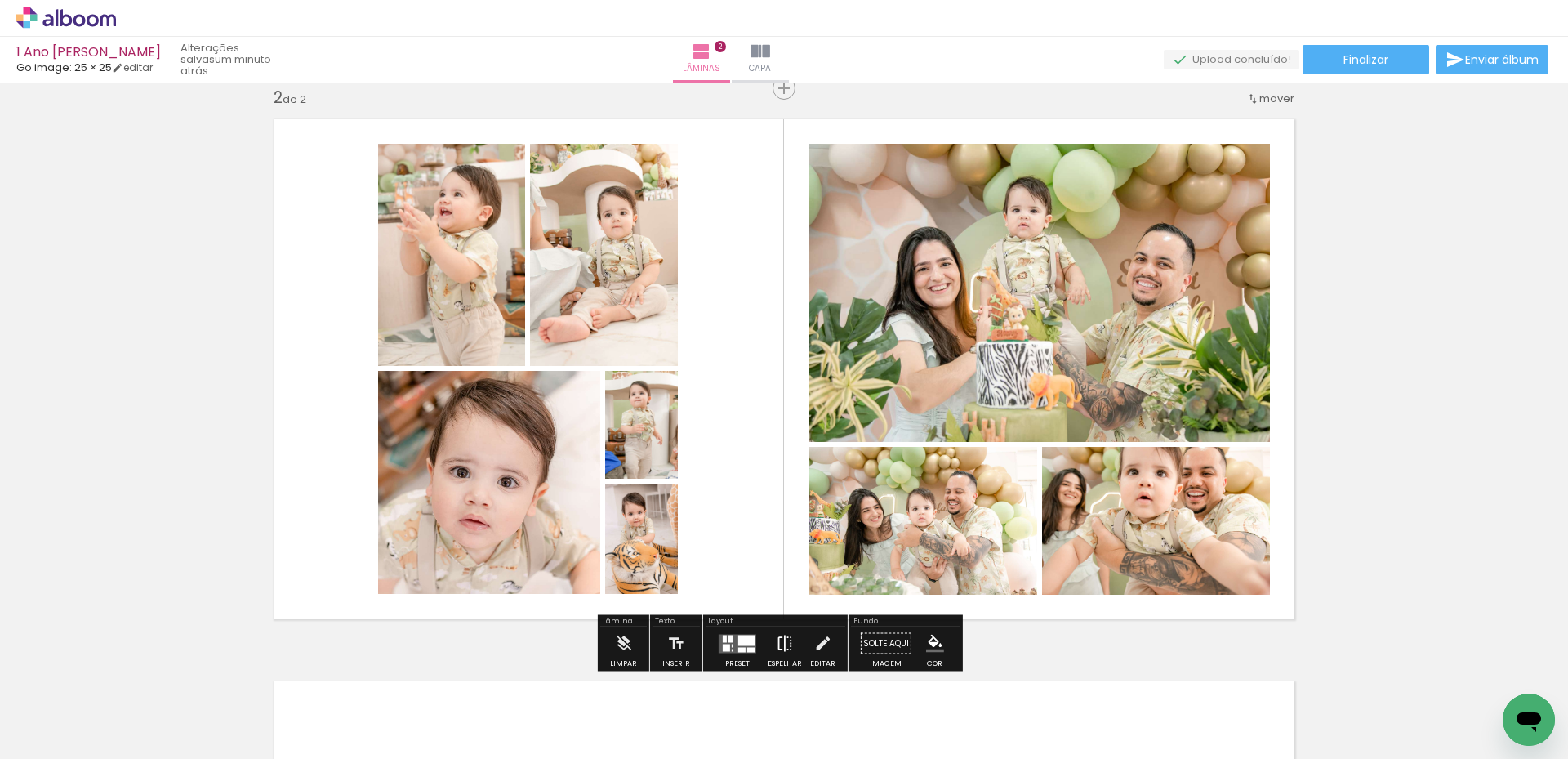
click at [782, 643] on iron-icon at bounding box center [784, 643] width 18 height 33
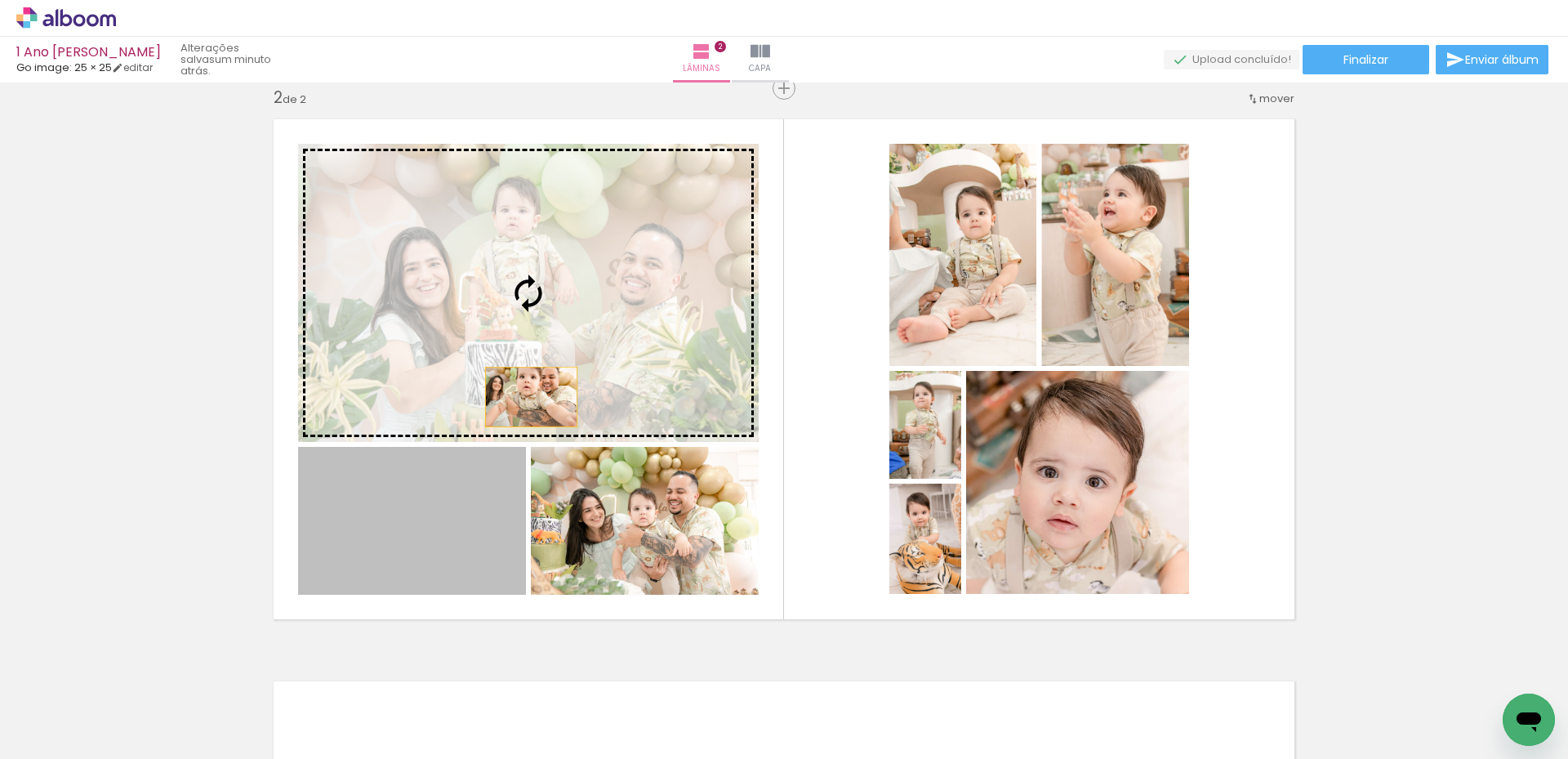
drag, startPoint x: 392, startPoint y: 568, endPoint x: 525, endPoint y: 397, distance: 216.6
click at [0, 0] on slot at bounding box center [0, 0] width 0 height 0
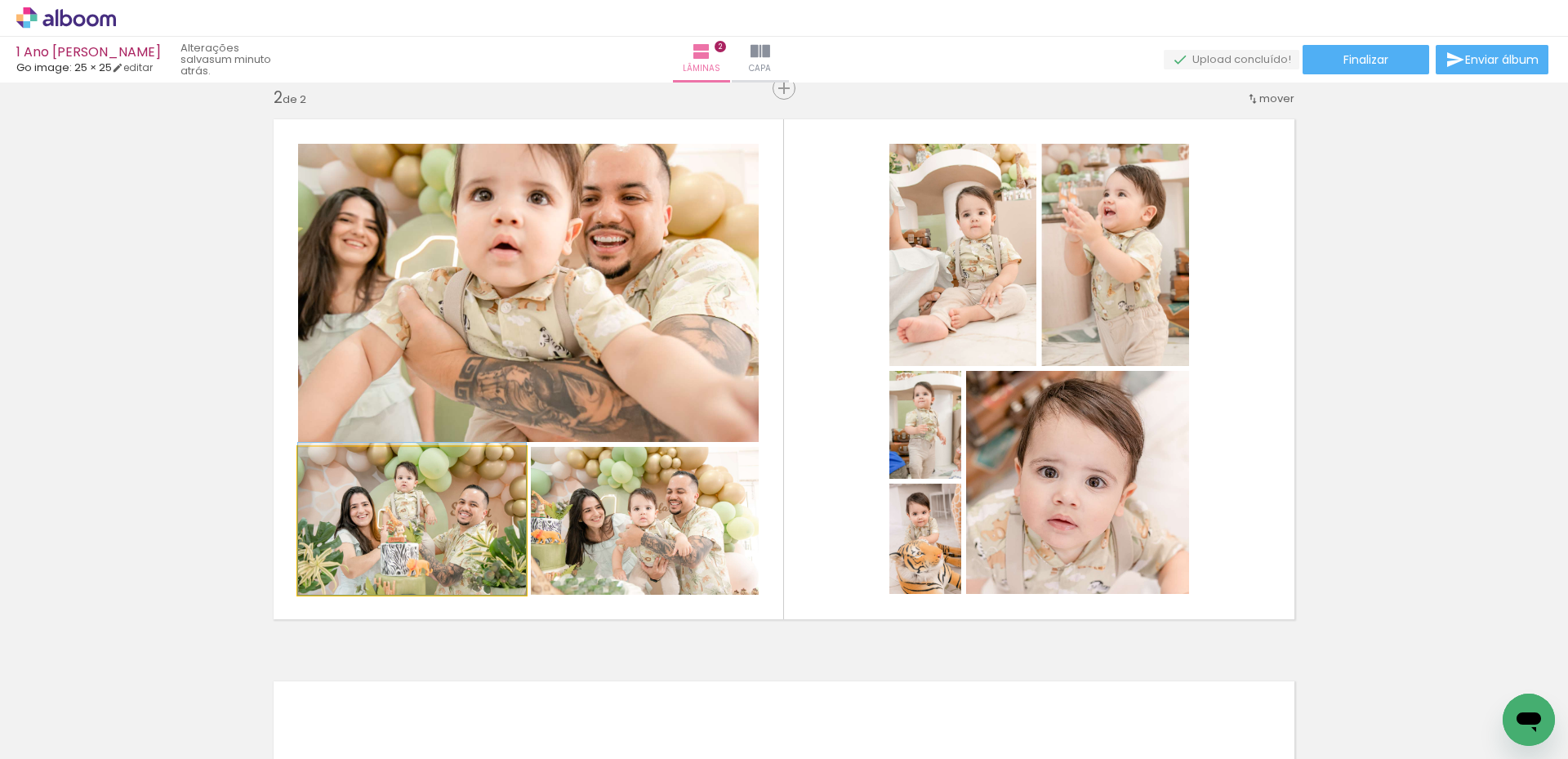
drag, startPoint x: 439, startPoint y: 556, endPoint x: 522, endPoint y: 379, distance: 195.5
click at [0, 0] on slot at bounding box center [0, 0] width 0 height 0
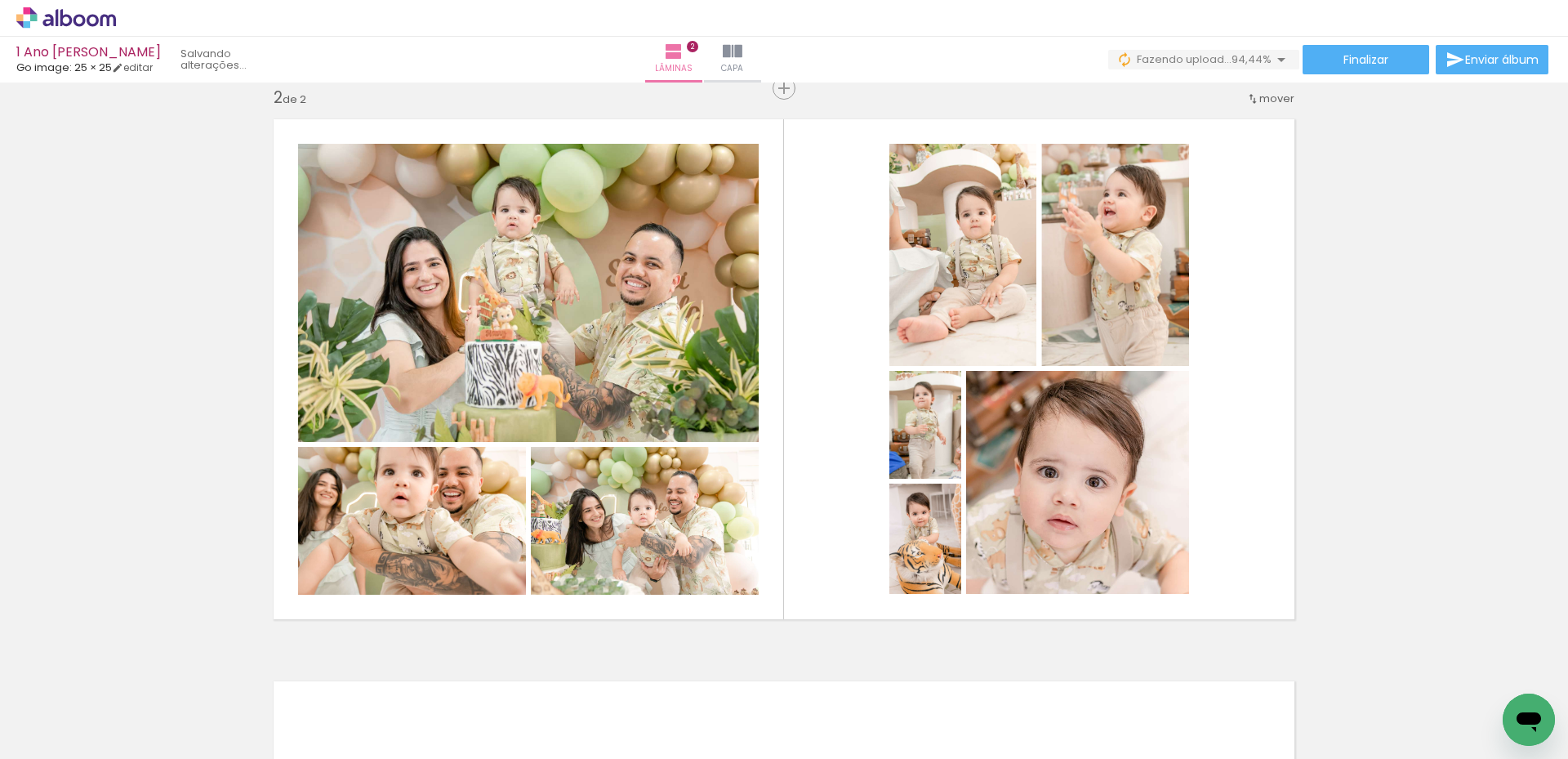
scroll to position [0, 217]
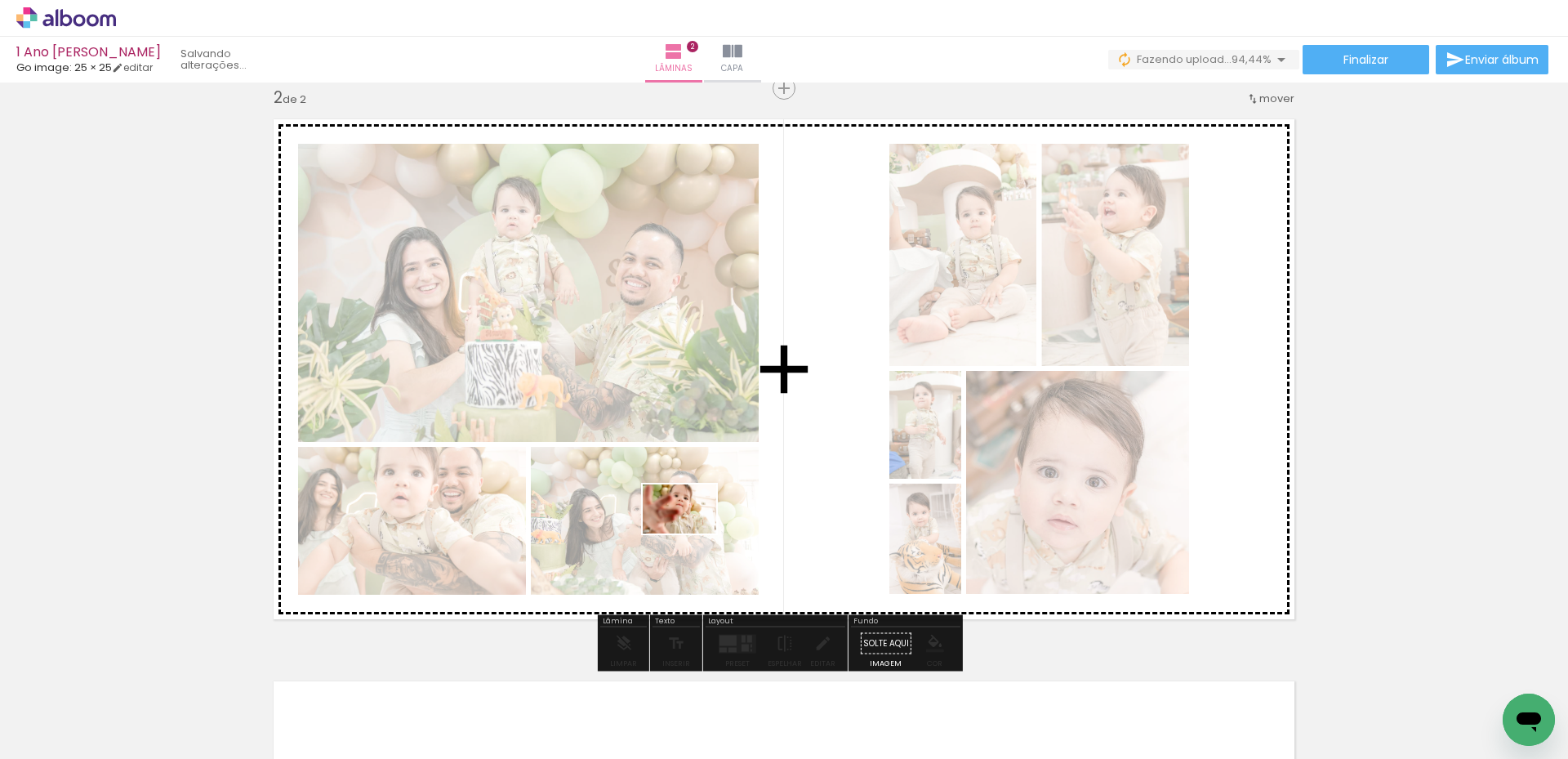
drag, startPoint x: 1483, startPoint y: 709, endPoint x: 685, endPoint y: 543, distance: 815.1
click at [686, 542] on quentale-workspace at bounding box center [784, 380] width 1568 height 759
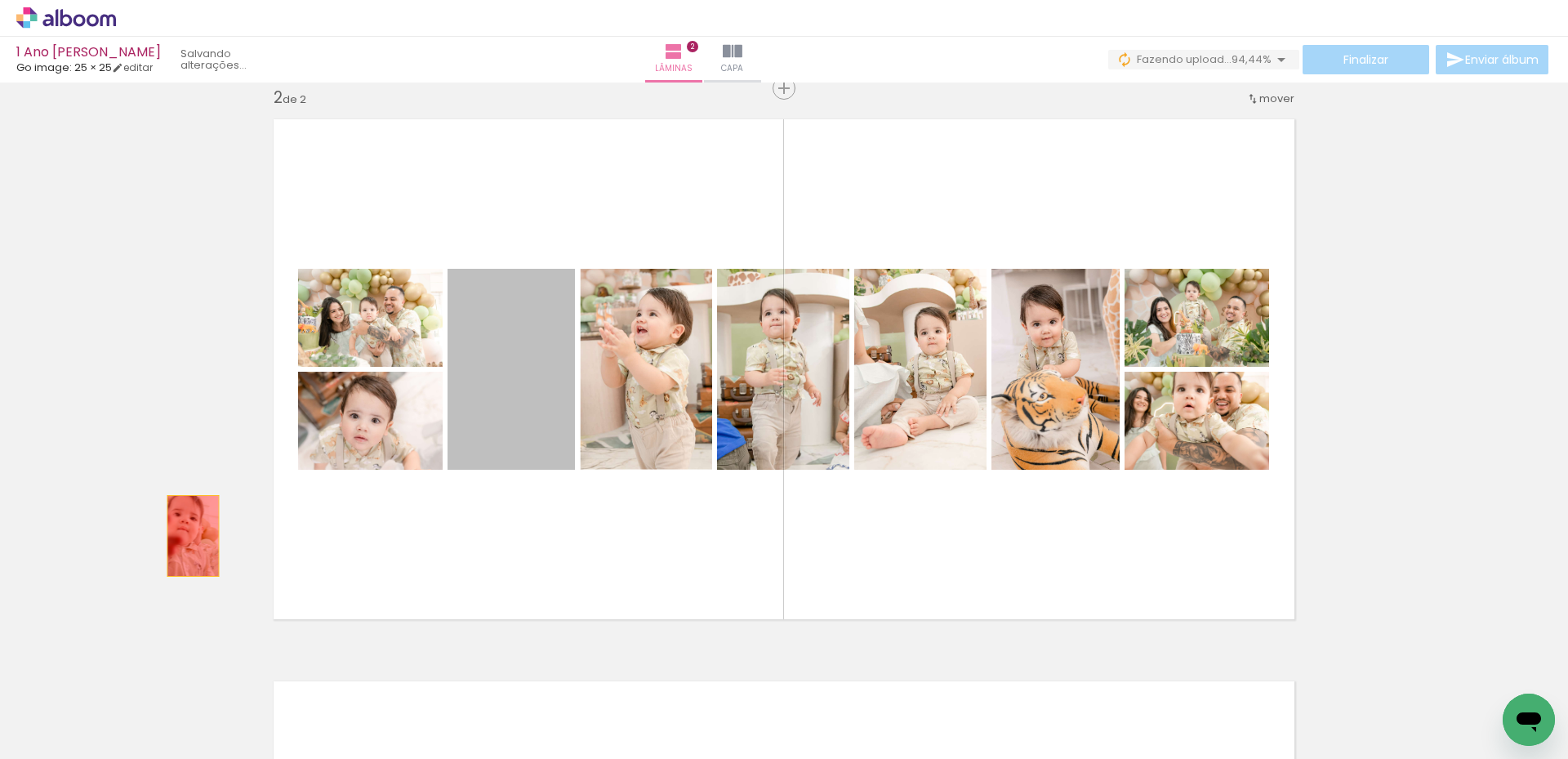
drag, startPoint x: 512, startPoint y: 420, endPoint x: 187, endPoint y: 535, distance: 344.7
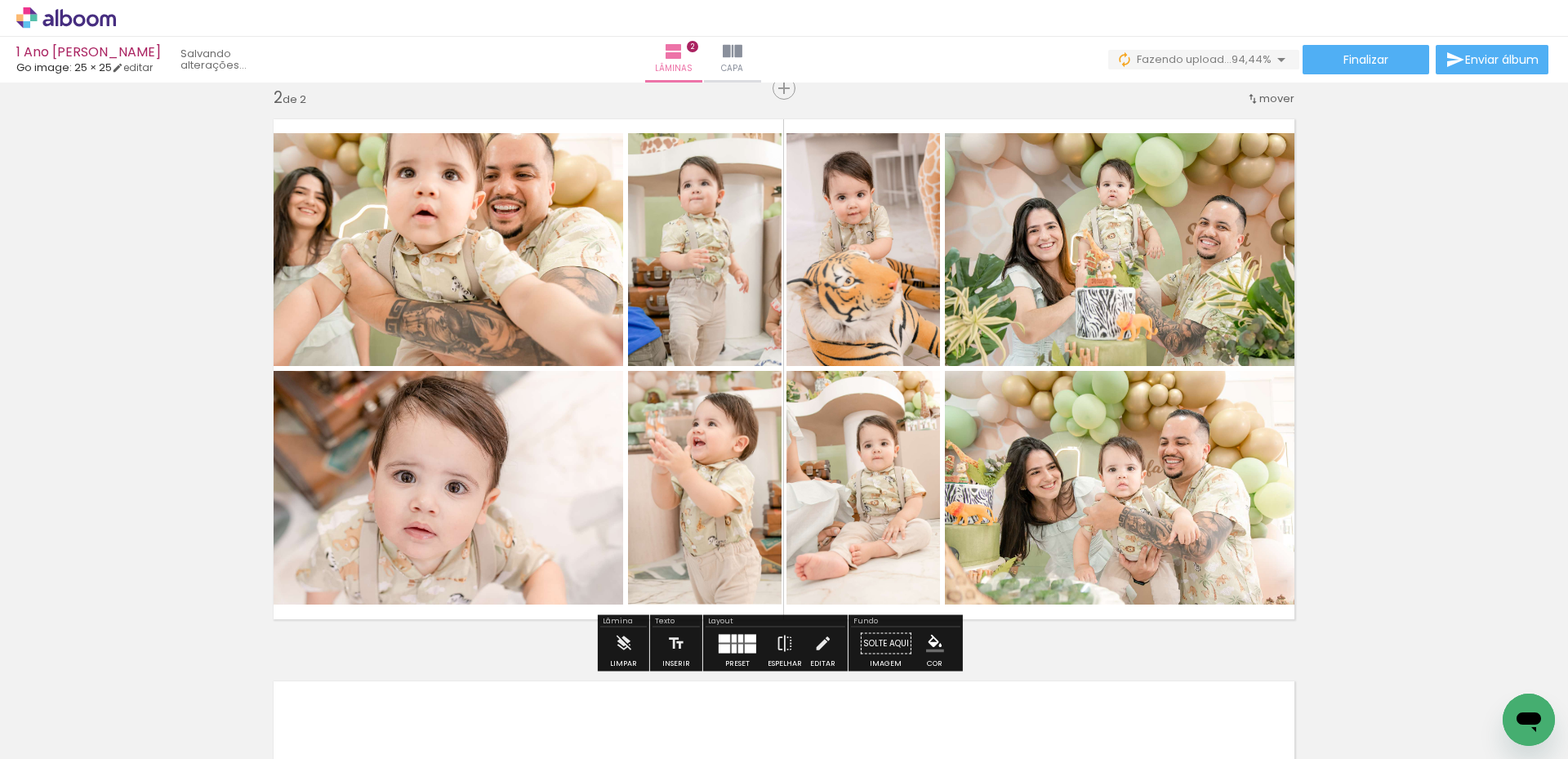
click at [733, 642] on quentale-layouter at bounding box center [738, 643] width 38 height 19
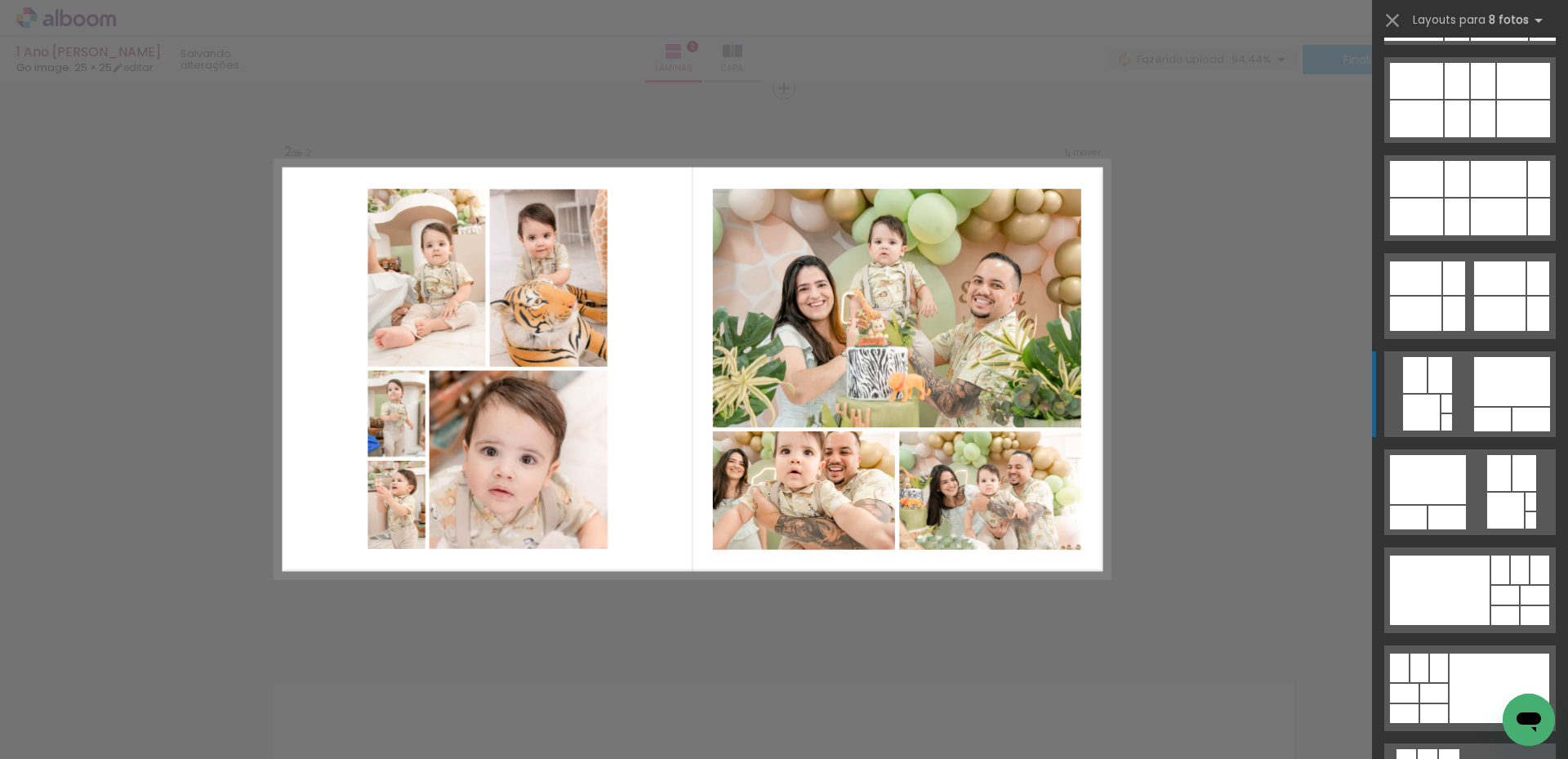
scroll to position [735, 0]
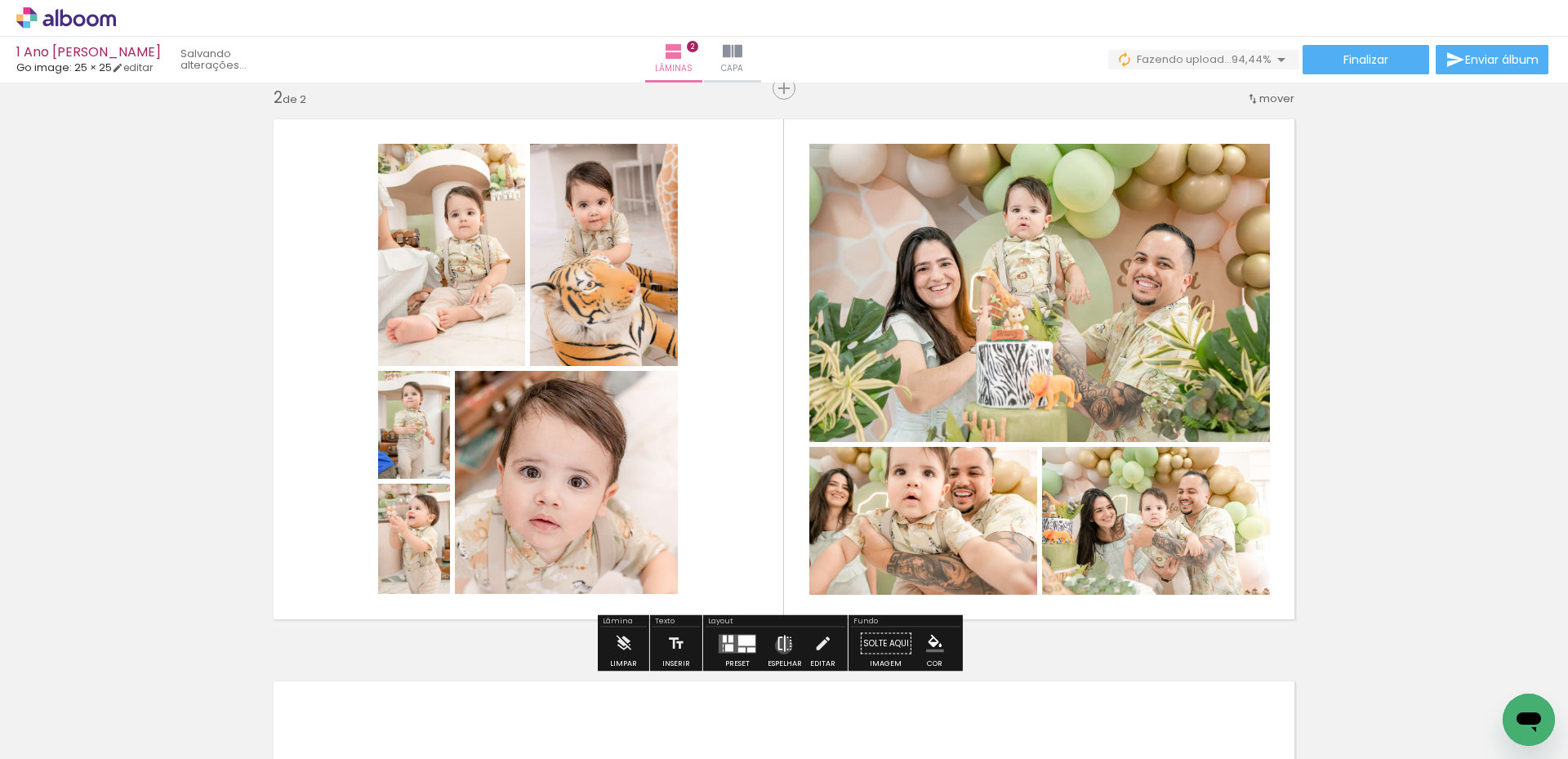
click at [780, 646] on iron-icon at bounding box center [784, 643] width 18 height 33
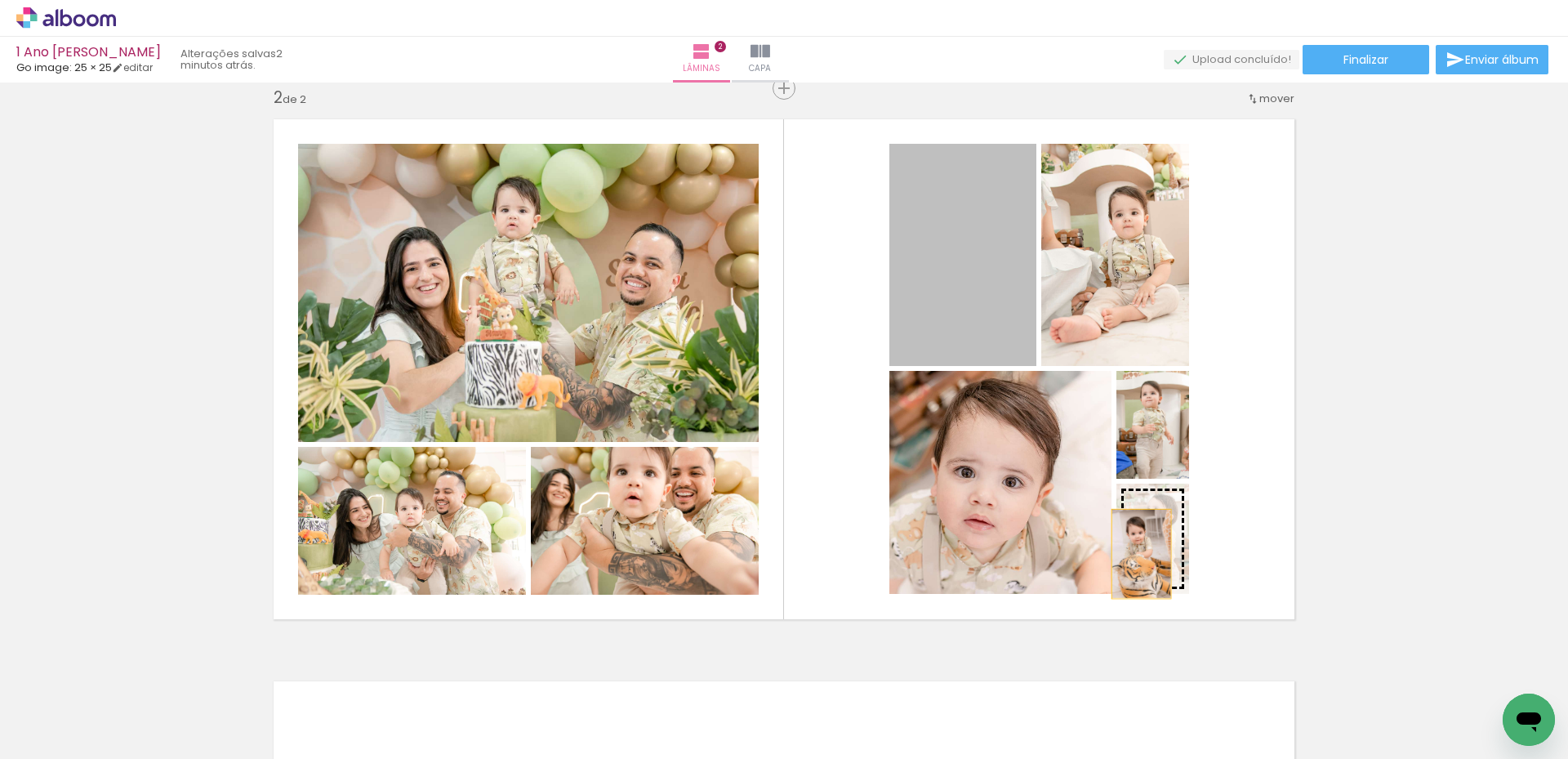
drag, startPoint x: 964, startPoint y: 264, endPoint x: 1136, endPoint y: 554, distance: 337.2
click at [0, 0] on slot at bounding box center [0, 0] width 0 height 0
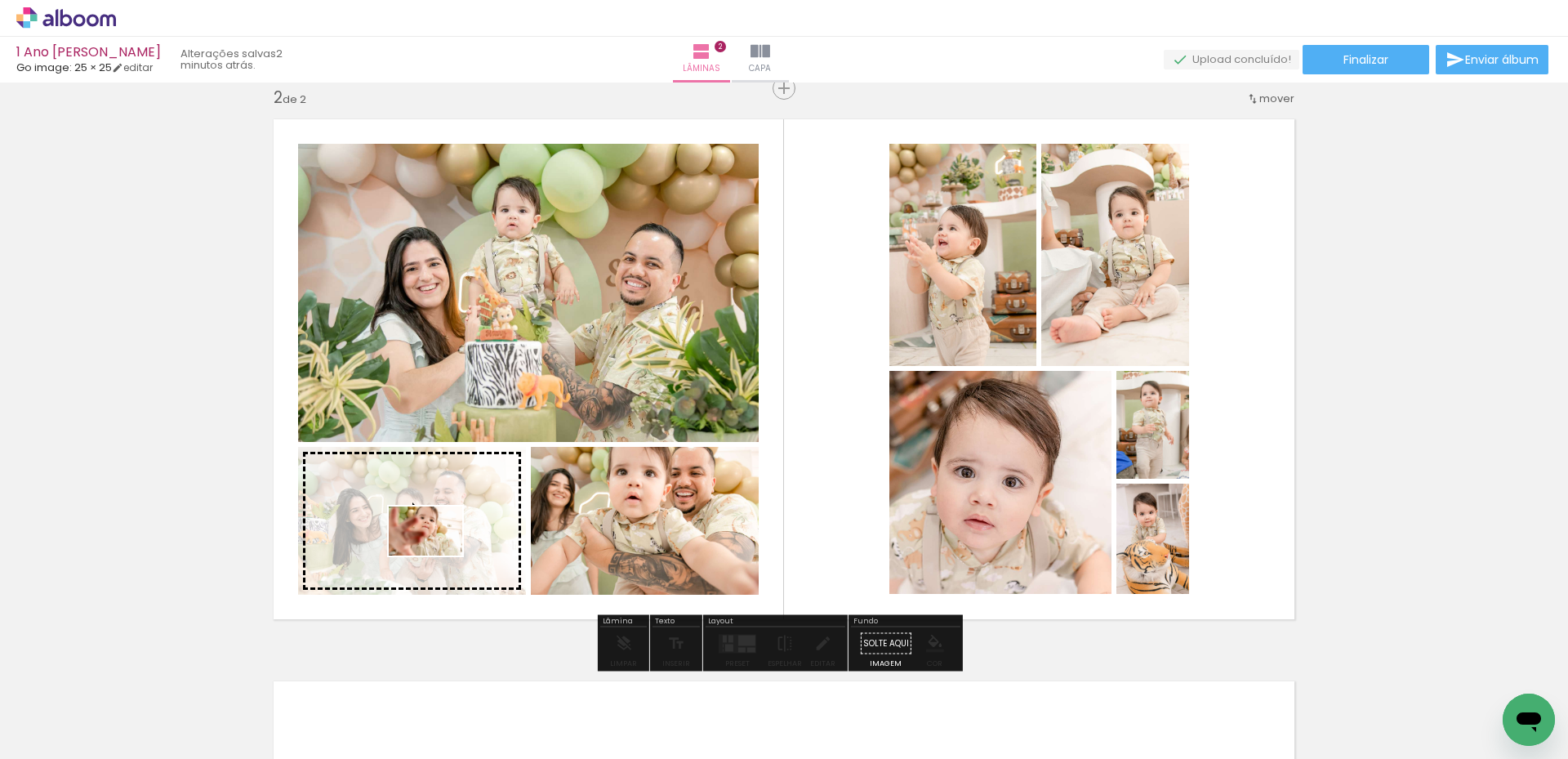
drag, startPoint x: 1491, startPoint y: 711, endPoint x: 438, endPoint y: 555, distance: 1064.5
click at [438, 555] on quentale-workspace at bounding box center [784, 380] width 1568 height 759
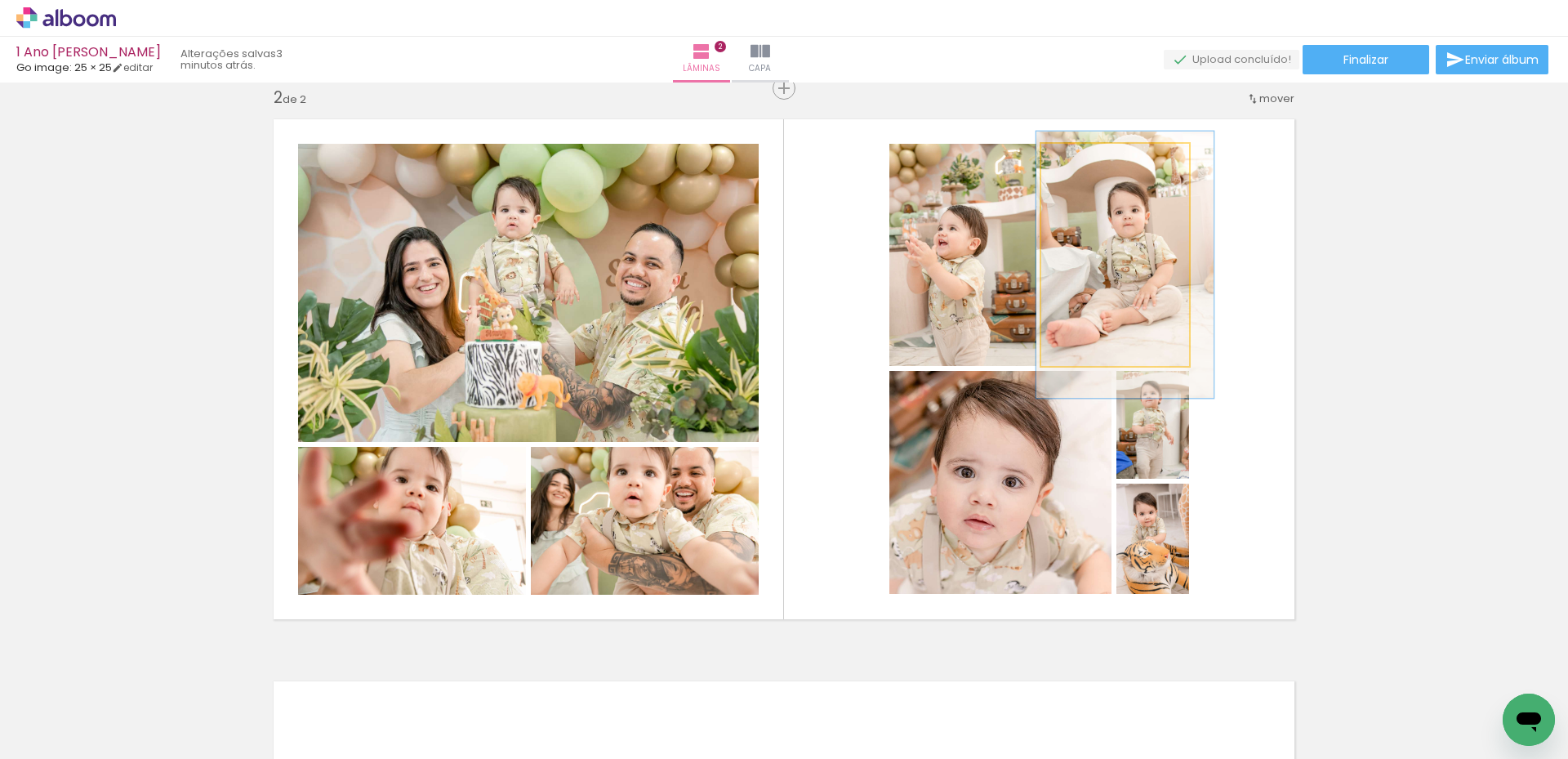
type paper-slider "120"
click at [1088, 164] on div at bounding box center [1092, 161] width 15 height 15
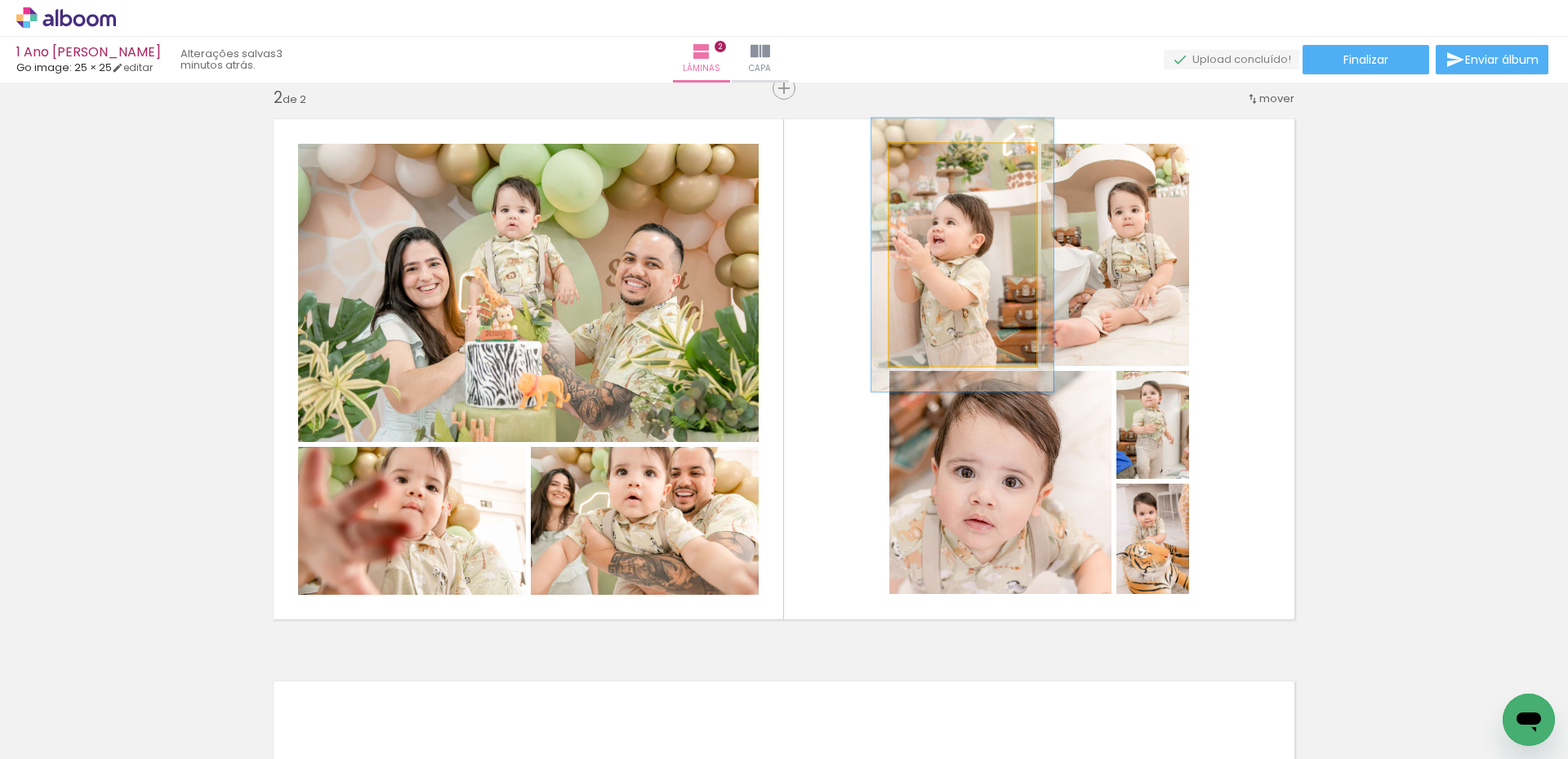
drag, startPoint x: 925, startPoint y: 157, endPoint x: 936, endPoint y: 197, distance: 41.5
type paper-slider "122"
click at [936, 155] on div at bounding box center [940, 161] width 15 height 15
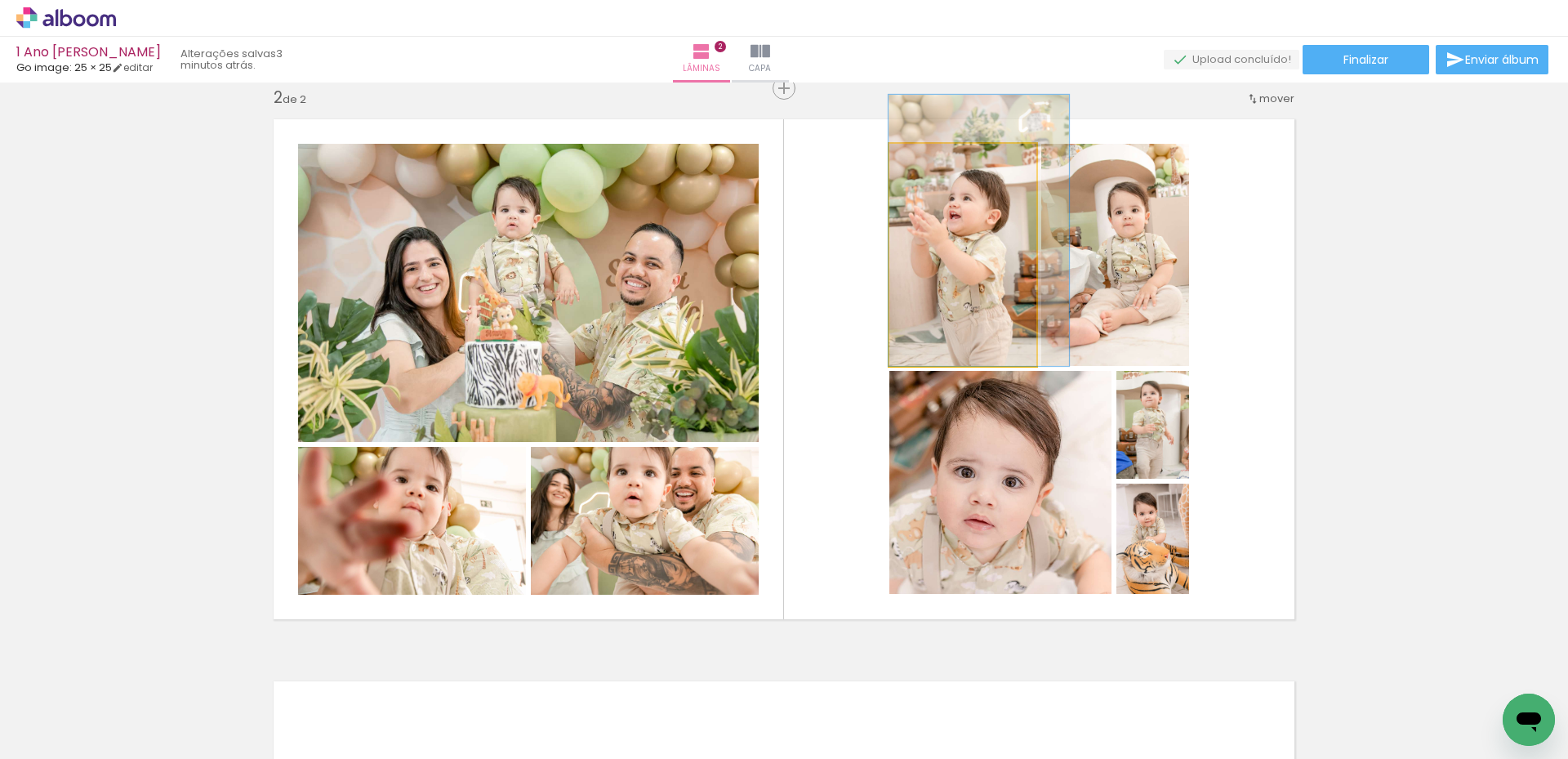
drag, startPoint x: 957, startPoint y: 282, endPoint x: 974, endPoint y: 245, distance: 40.7
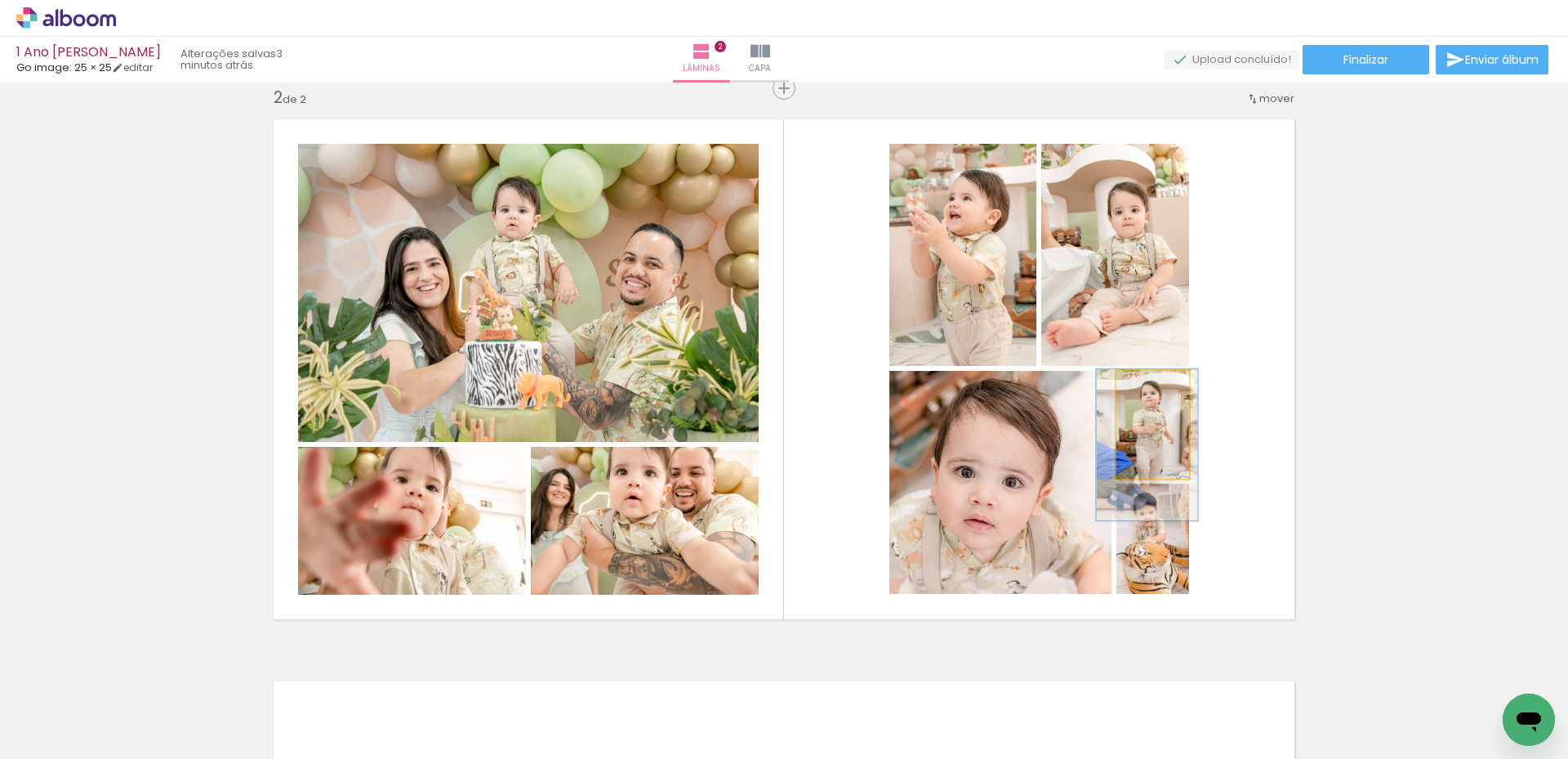
click at [1132, 442] on quentale-photo at bounding box center [1152, 424] width 72 height 108
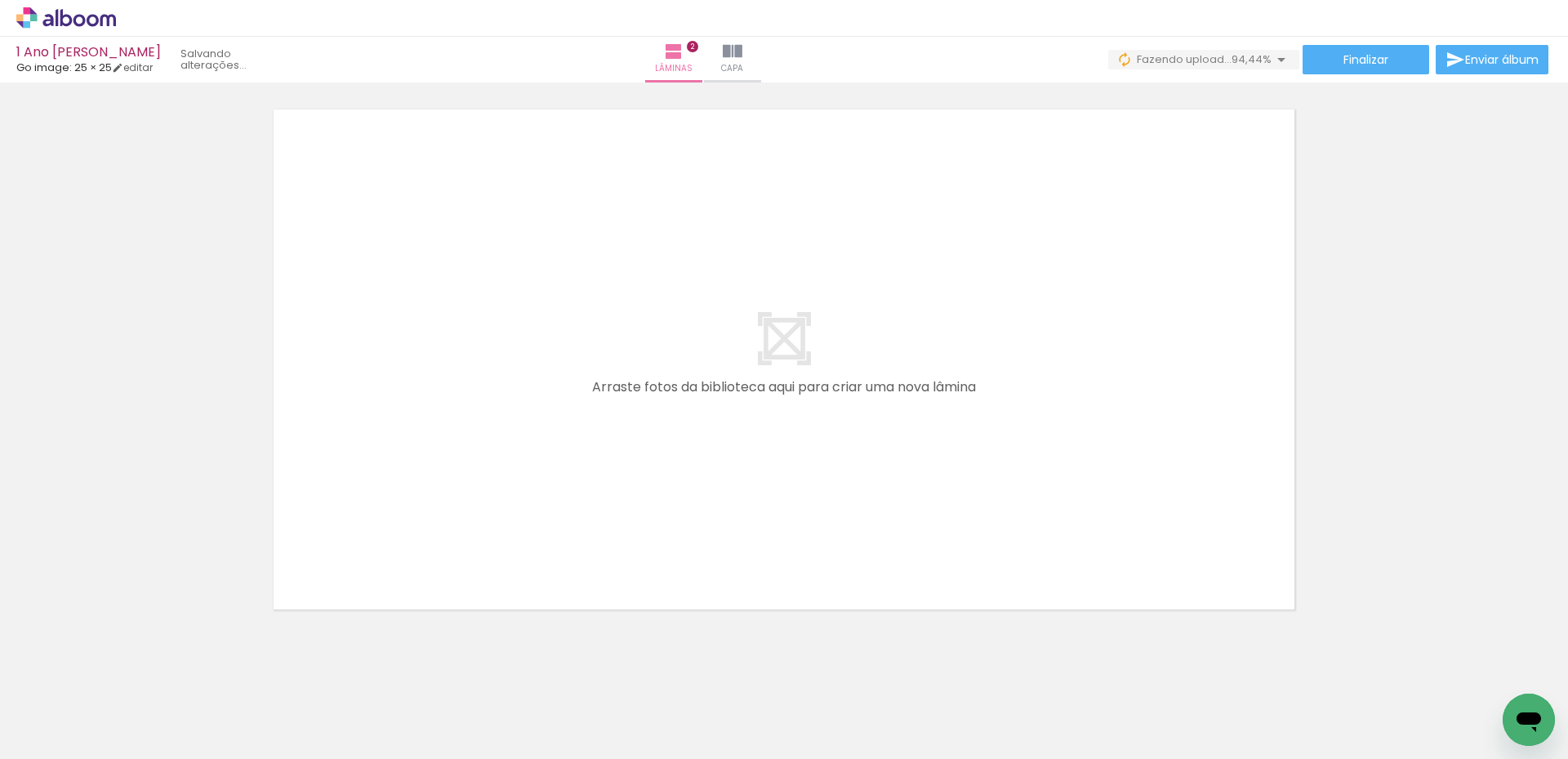
scroll to position [0, 217]
